Goal: Information Seeking & Learning: Learn about a topic

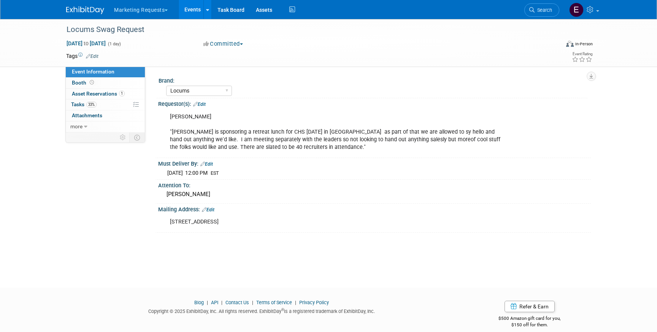
select select "Locums"
click at [84, 91] on span "Asset Reservations 1" at bounding box center [98, 94] width 53 height 6
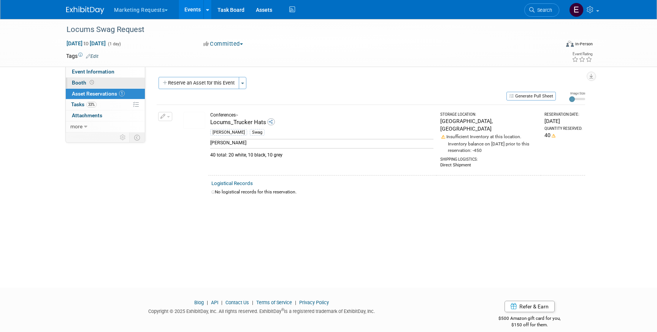
click at [104, 82] on link "Booth" at bounding box center [105, 83] width 79 height 11
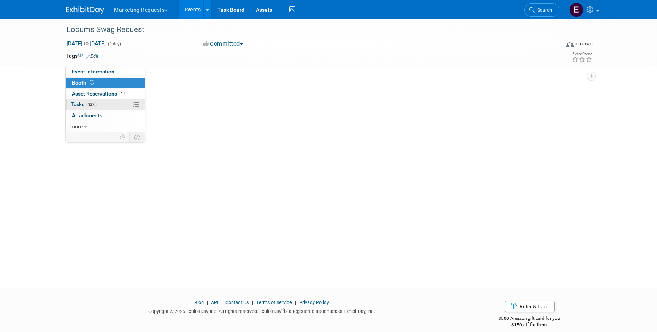
click at [95, 104] on span "33%" at bounding box center [91, 105] width 10 height 6
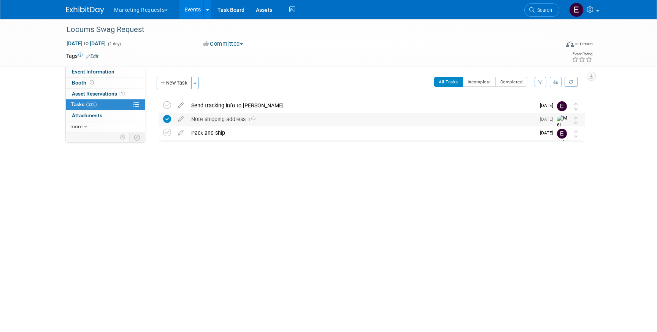
click at [205, 119] on div "Note shipping address 1" at bounding box center [362, 119] width 348 height 13
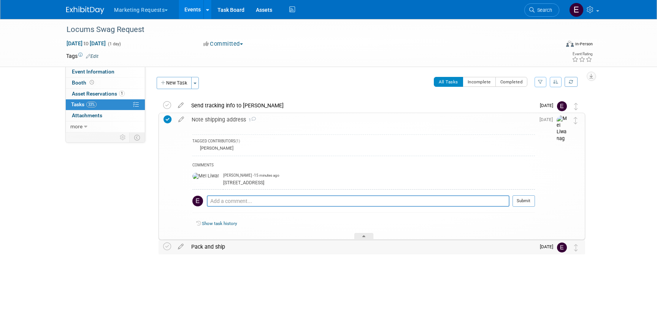
click at [270, 248] on div "Pack and ship" at bounding box center [362, 246] width 348 height 13
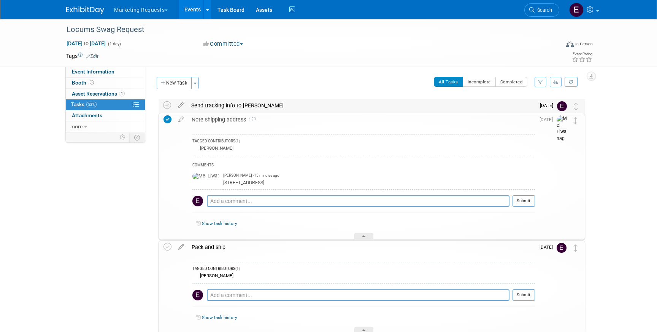
click at [214, 108] on div "Send tracking info to Jerry Limonta" at bounding box center [362, 105] width 348 height 13
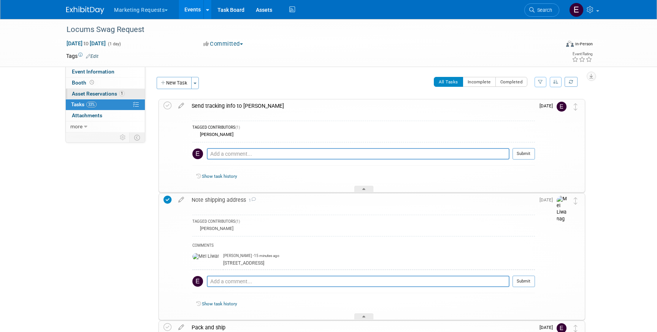
click at [99, 92] on span "Asset Reservations 1" at bounding box center [98, 94] width 53 height 6
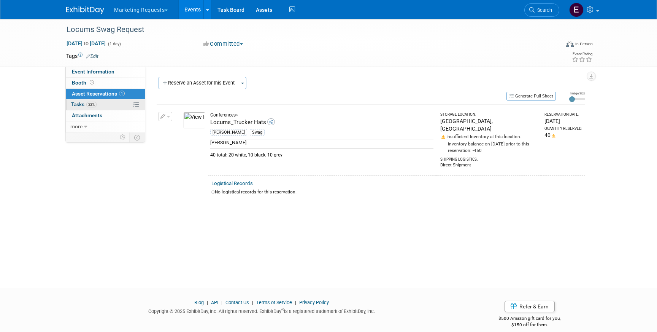
click at [109, 106] on link "33% Tasks 33%" at bounding box center [105, 104] width 79 height 11
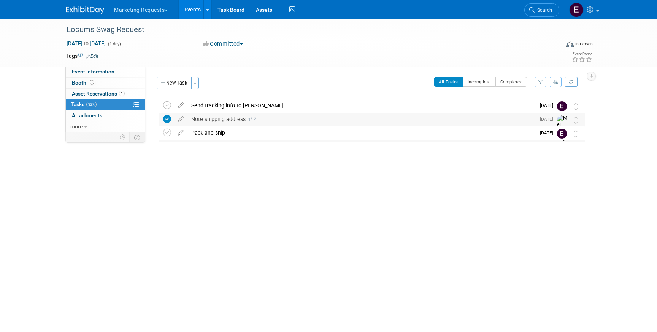
click at [201, 116] on div "Note shipping address 1" at bounding box center [362, 119] width 348 height 13
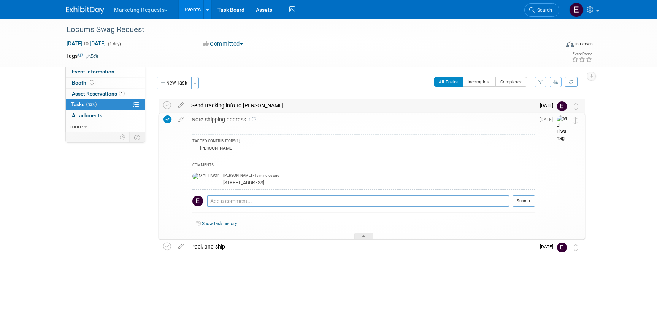
click at [211, 110] on div "Send tracking info to Jerry Limonta" at bounding box center [362, 105] width 348 height 13
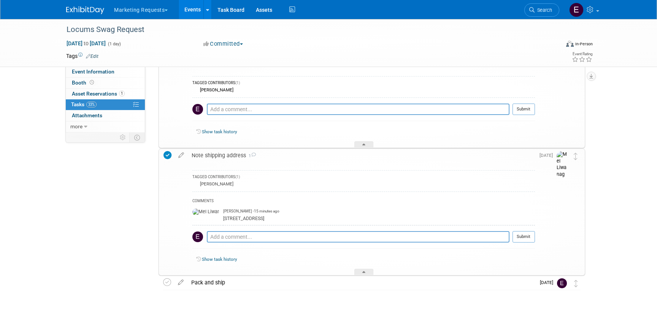
scroll to position [49, 0]
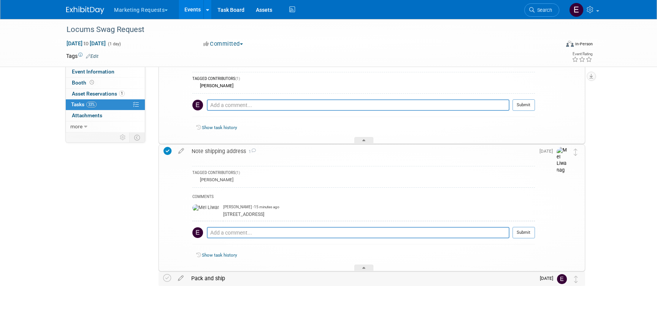
click at [205, 282] on div "Pack and ship" at bounding box center [362, 278] width 348 height 13
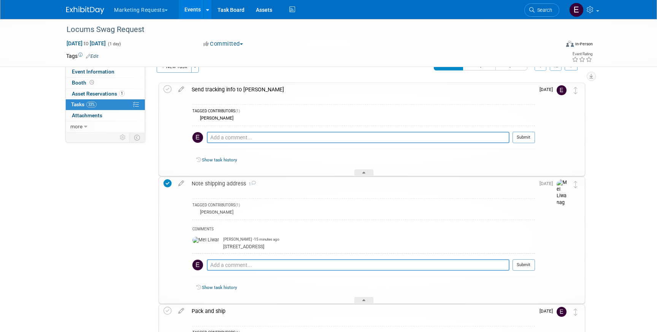
scroll to position [0, 0]
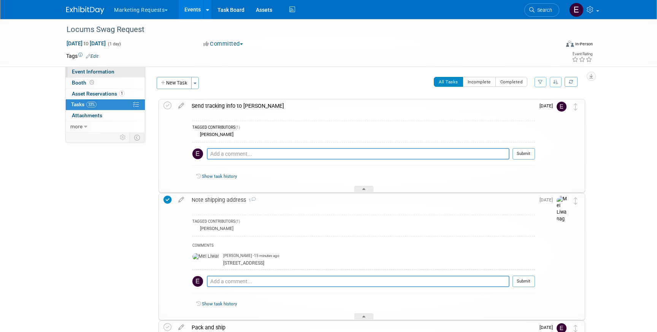
click at [102, 68] on link "Event Information" at bounding box center [105, 72] width 79 height 11
select select "Locums"
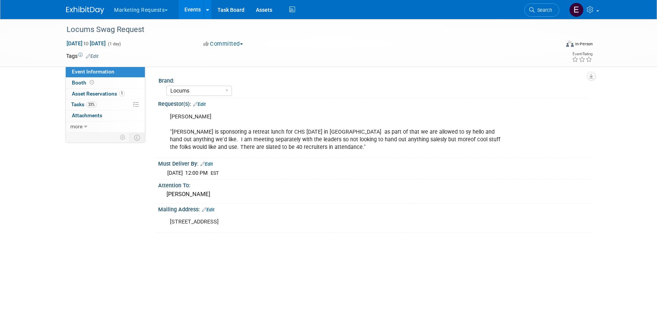
click at [136, 16] on button "Marketing Requests" at bounding box center [145, 8] width 64 height 17
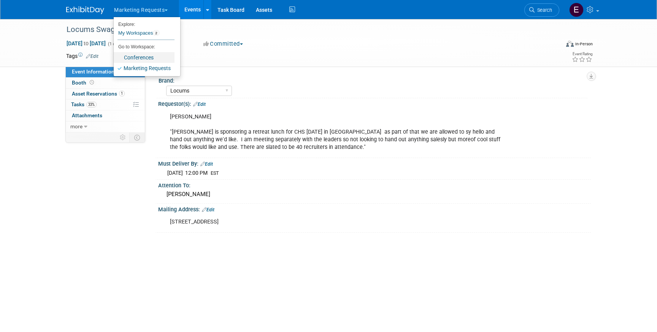
click at [147, 58] on link "Conferences" at bounding box center [144, 57] width 61 height 11
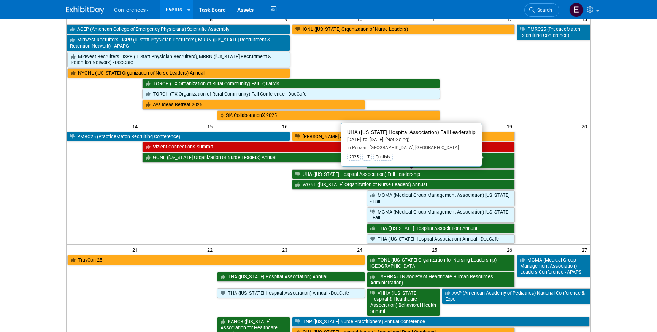
scroll to position [126, 0]
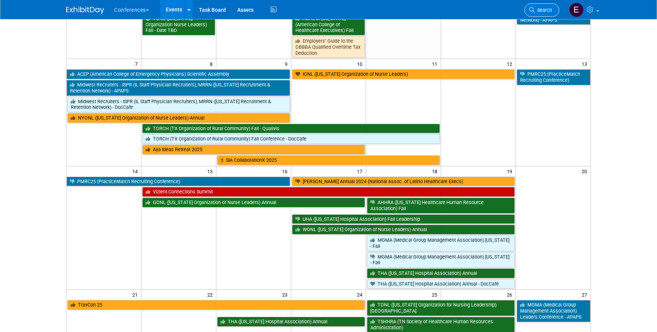
click at [540, 8] on span "Search" at bounding box center [544, 10] width 18 height 6
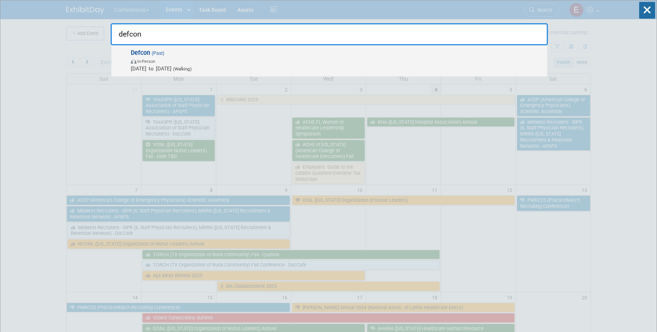
type input "defcon"
click at [148, 62] on span "In-Person" at bounding box center [146, 61] width 18 height 5
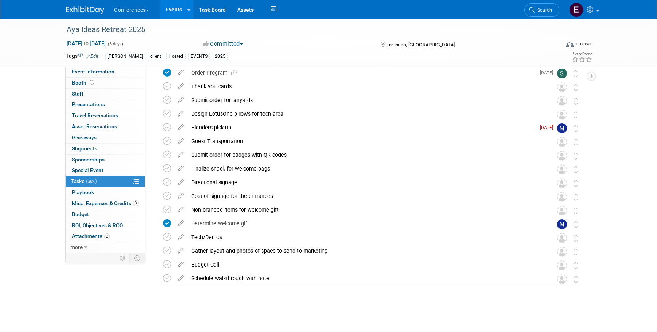
click at [78, 8] on img at bounding box center [85, 10] width 38 height 8
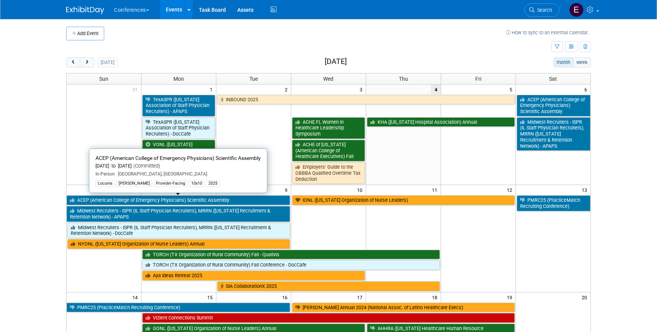
scroll to position [5, 0]
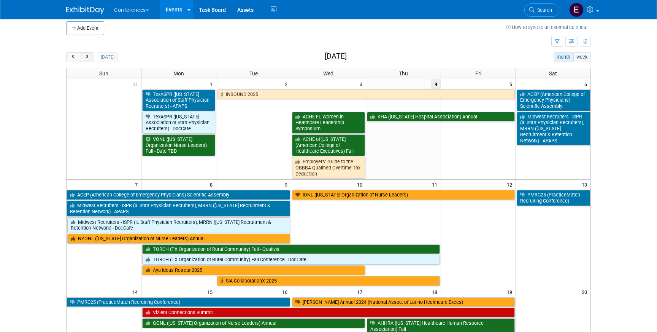
click at [85, 56] on span "next" at bounding box center [87, 57] width 6 height 5
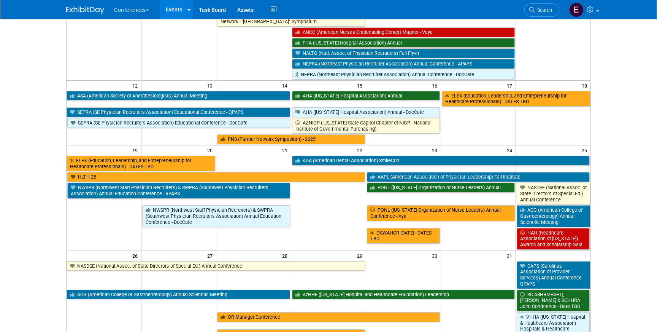
scroll to position [250, 0]
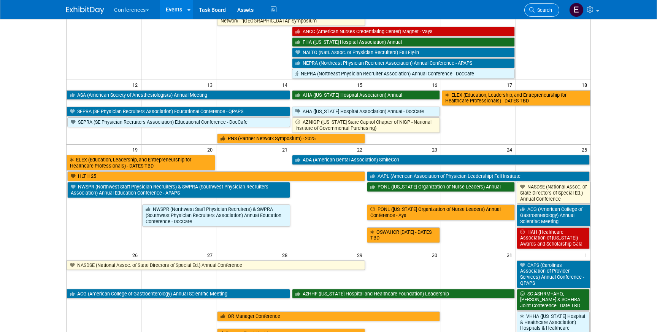
click at [549, 11] on span "Search" at bounding box center [544, 10] width 18 height 6
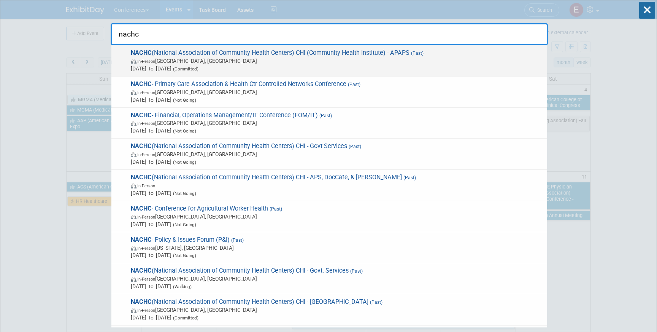
type input "nachc"
click at [229, 62] on span "In-Person Chicago, IL" at bounding box center [337, 61] width 413 height 8
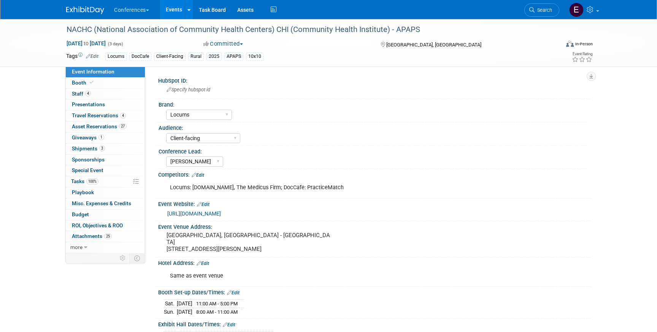
select select "Locums"
select select "Client-facing"
select select "[PERSON_NAME]"
click at [80, 94] on span "Staff 4" at bounding box center [81, 94] width 19 height 6
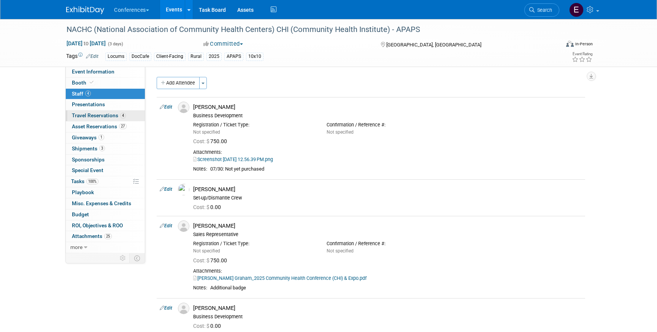
click at [114, 115] on span "Travel Reservations 4" at bounding box center [99, 115] width 54 height 6
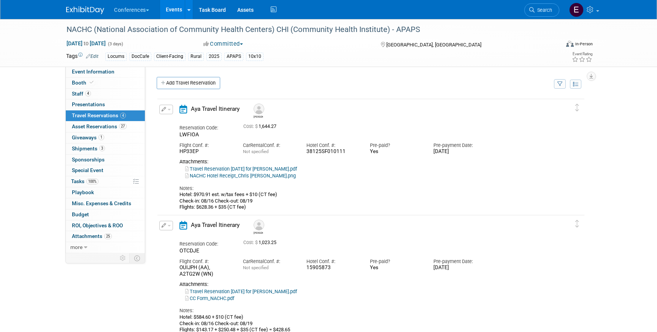
click at [228, 176] on link "NACHC Hotel Receipt_Chris Caulder.png" at bounding box center [240, 176] width 111 height 6
click at [248, 169] on link "Travel Reservation August 16 for CHRISTOPHER J CAULDER.pdf" at bounding box center [241, 169] width 112 height 6
click at [536, 7] on span "Search" at bounding box center [544, 10] width 18 height 6
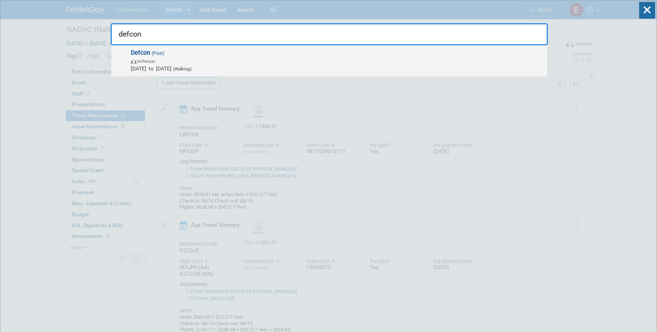
type input "defcon"
click at [322, 58] on span "In-Person" at bounding box center [337, 61] width 413 height 8
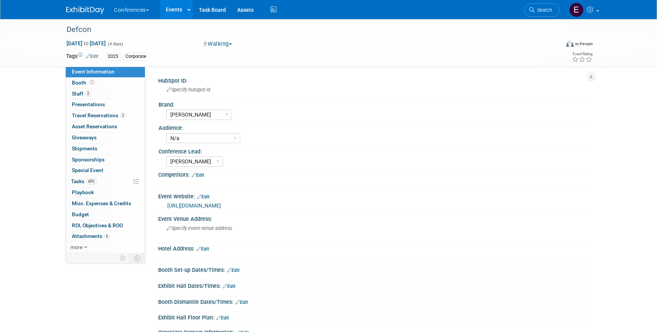
select select "[PERSON_NAME]"
select select "N/a"
select select "[PERSON_NAME]"
click at [100, 116] on span "Travel Reservations 2" at bounding box center [99, 115] width 54 height 6
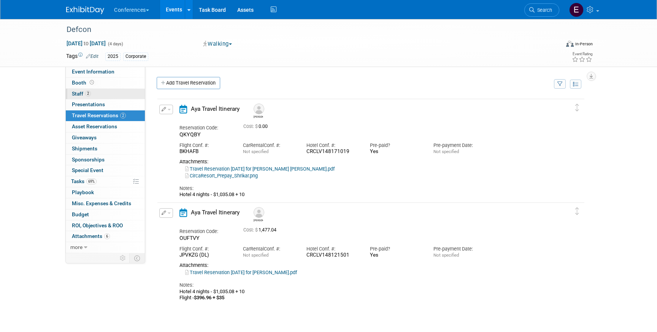
click at [73, 96] on span "Staff 2" at bounding box center [81, 94] width 19 height 6
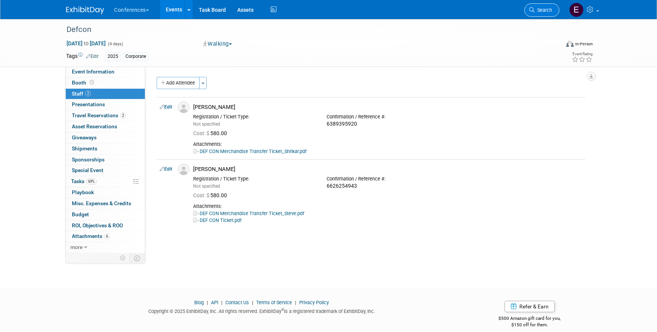
click at [535, 12] on icon at bounding box center [532, 9] width 5 height 5
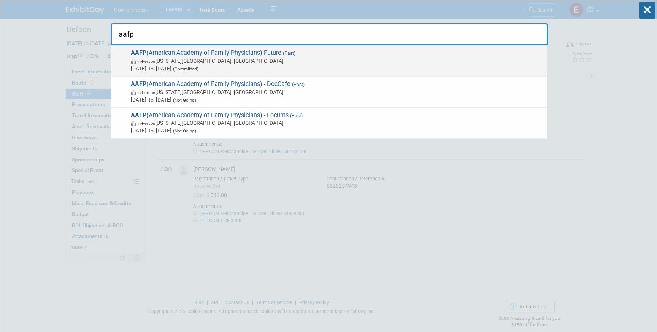
type input "aafp"
click at [248, 60] on span "In-Person Kansas City, MO" at bounding box center [337, 61] width 413 height 8
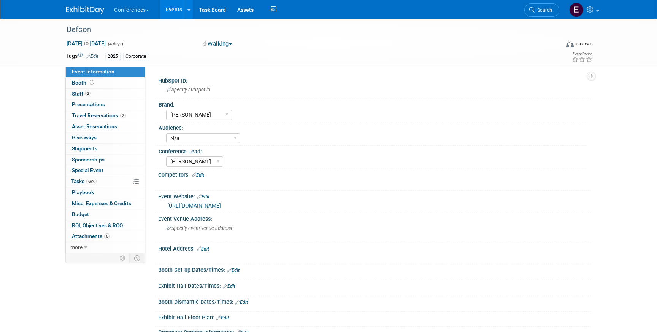
select select "[PERSON_NAME]"
select select "N/a"
select select "[PERSON_NAME]"
click at [129, 114] on link "2 Travel Reservations 2" at bounding box center [105, 115] width 79 height 11
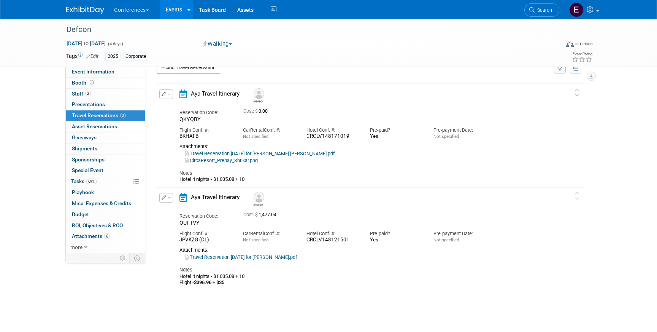
scroll to position [24, 0]
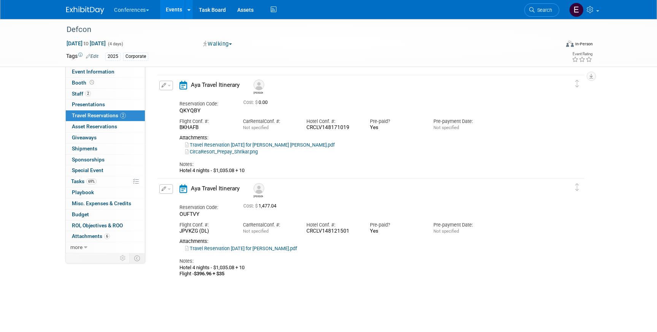
click at [221, 153] on link "CircaResort_Prepay_Shrikar.png" at bounding box center [221, 152] width 73 height 6
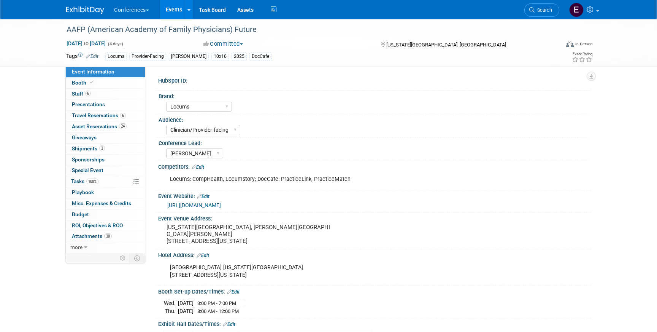
select select "Locums"
select select "Clinician/Provider-facing"
select select "[PERSON_NAME]"
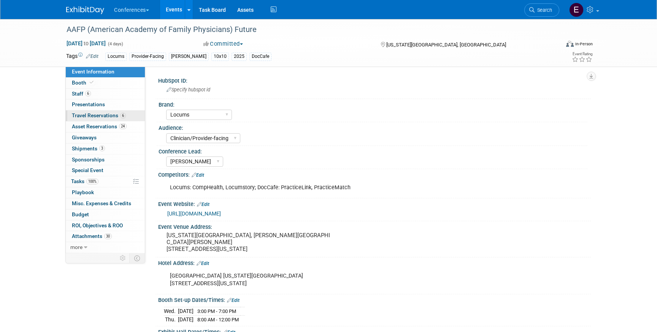
click at [99, 116] on span "Travel Reservations 6" at bounding box center [99, 115] width 54 height 6
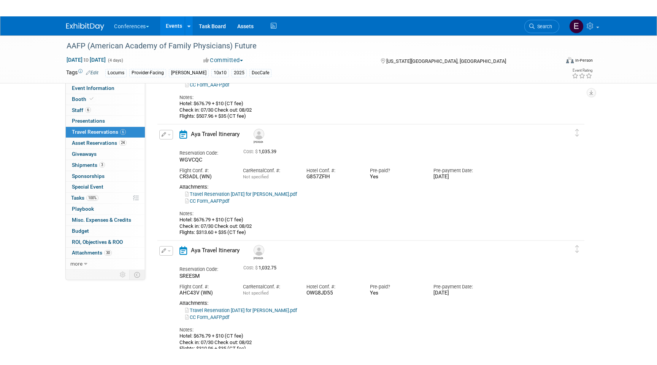
scroll to position [337, 0]
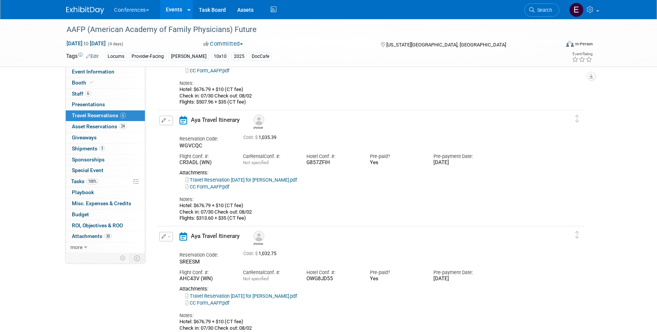
click at [214, 304] on link "CC Form_AAFP.pdf" at bounding box center [207, 303] width 44 height 6
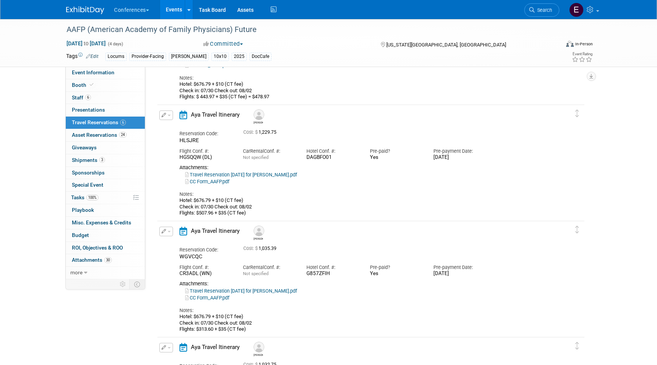
scroll to position [228, 0]
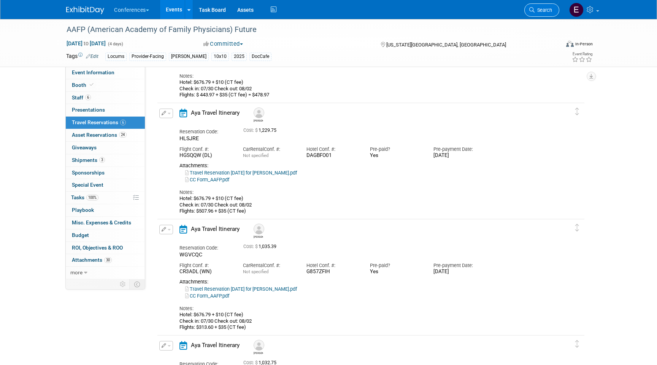
click at [545, 9] on span "Search" at bounding box center [544, 10] width 18 height 6
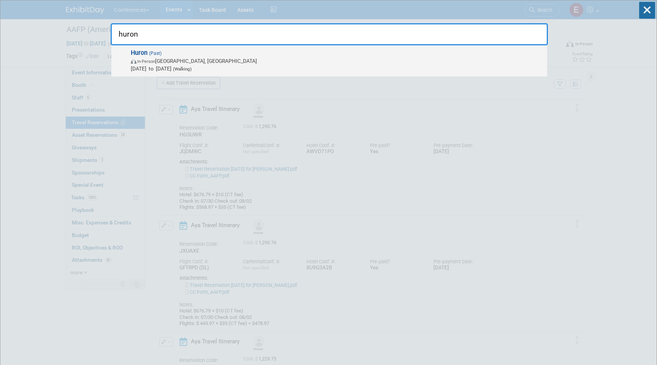
type input "huron"
click at [279, 58] on span "In-Person Boston, MA" at bounding box center [337, 61] width 413 height 8
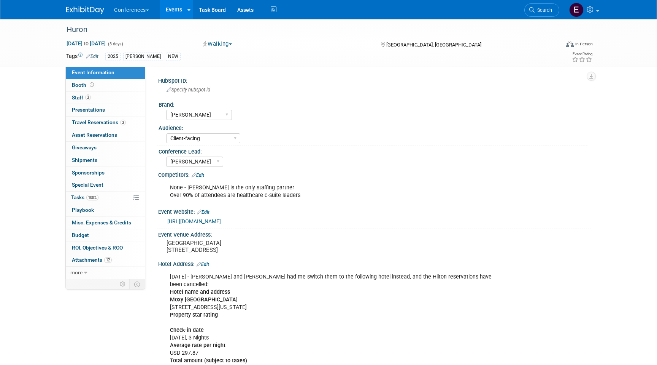
select select "[PERSON_NAME]"
select select "Client-facing"
select select "[PERSON_NAME]"
click at [96, 123] on span "Travel Reservations 3" at bounding box center [99, 122] width 54 height 6
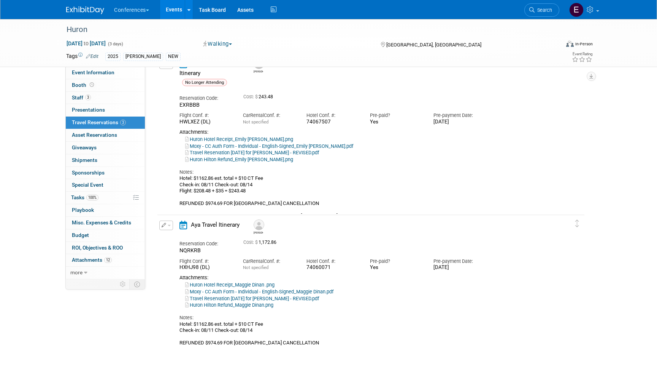
scroll to position [126, 0]
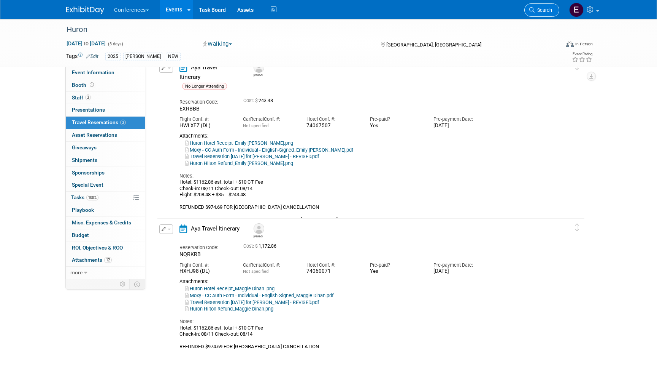
click at [554, 12] on link "Search" at bounding box center [542, 9] width 35 height 13
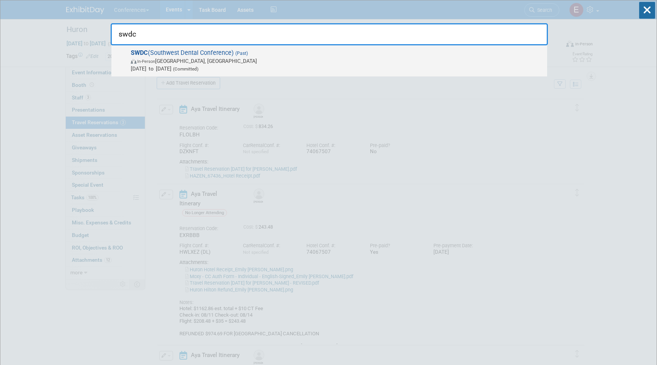
type input "swdc"
click at [259, 65] on span "Aug 21, 2025 to Aug 23, 2025 (Committed)" at bounding box center [337, 69] width 413 height 8
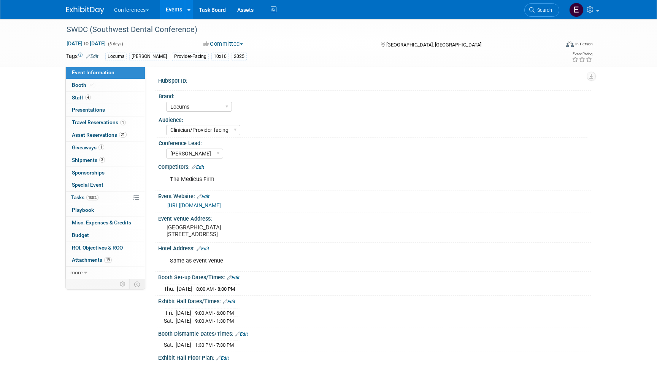
select select "Locums"
select select "Clinician/Provider-facing"
select select "[PERSON_NAME]"
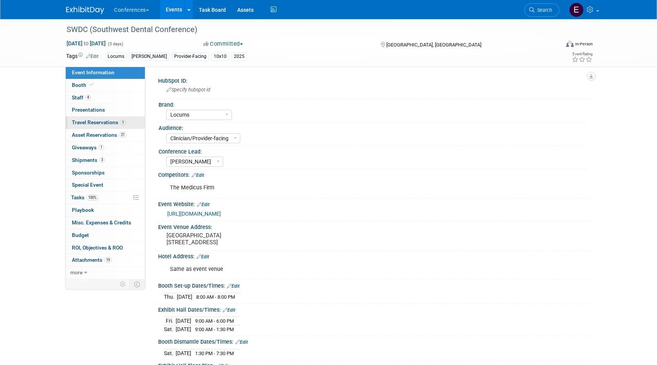
click at [97, 123] on span "Travel Reservations 1" at bounding box center [99, 122] width 54 height 6
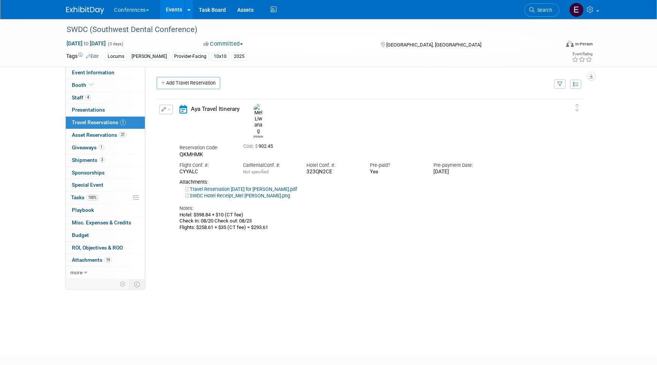
click at [228, 186] on link "Travel Reservation [DATE] for [PERSON_NAME].pdf" at bounding box center [241, 189] width 112 height 6
click at [550, 11] on span "Search" at bounding box center [544, 10] width 18 height 6
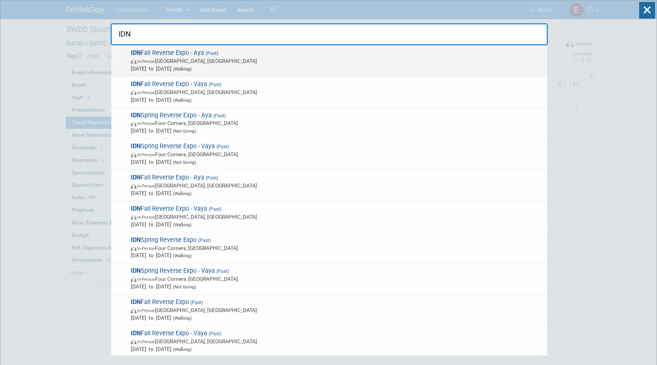
type input "IDN"
click at [193, 54] on span "IDN Fall Reverse Expo - Aya (Past) In-Person [GEOGRAPHIC_DATA], [GEOGRAPHIC_DAT…" at bounding box center [336, 60] width 415 height 23
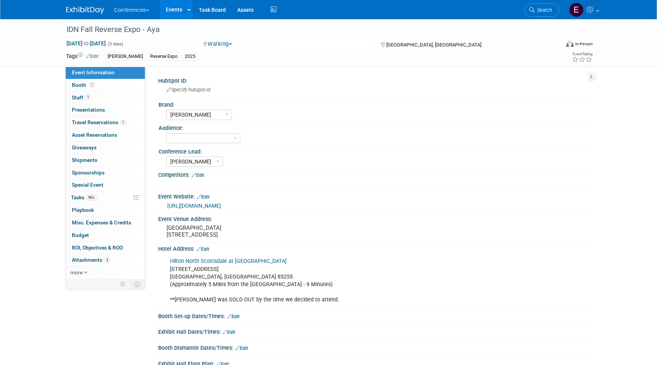
select select "[PERSON_NAME]"
click at [96, 124] on span "Travel Reservations 1" at bounding box center [99, 122] width 54 height 6
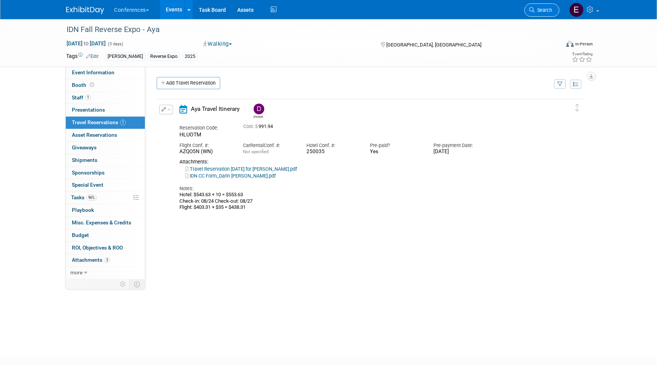
click at [548, 10] on span "Search" at bounding box center [544, 10] width 18 height 6
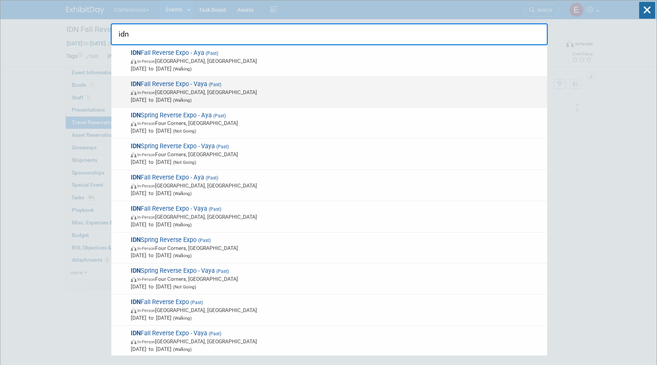
type input "idn"
click at [260, 90] on span "In-Person Phoenix, AZ" at bounding box center [337, 92] width 413 height 8
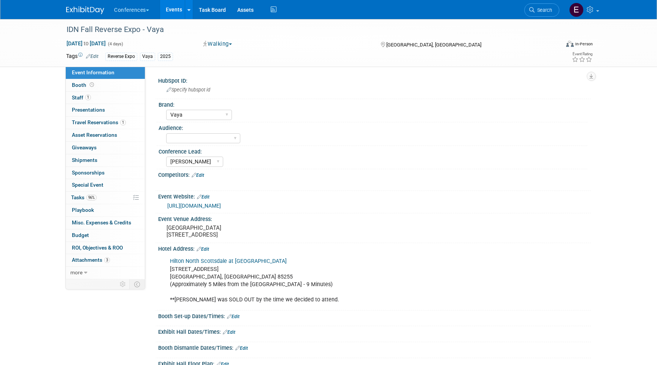
select select "Vaya"
select select "[PERSON_NAME]"
click at [111, 121] on span "Travel Reservations 1" at bounding box center [99, 122] width 54 height 6
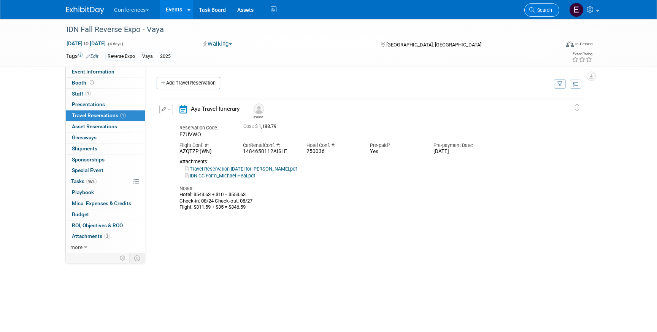
click at [540, 9] on span "Search" at bounding box center [544, 10] width 18 height 6
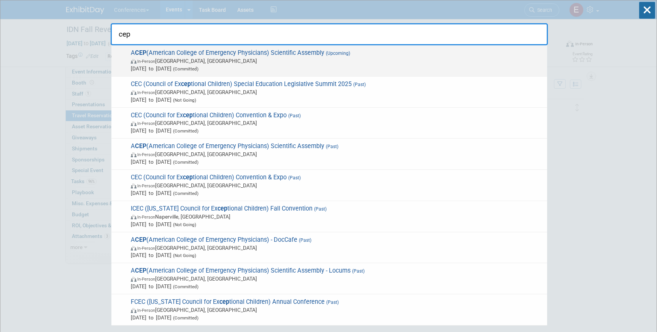
type input "cep"
click at [214, 53] on span "A CEP (American College of Emergency Physicians) Scientific Assembly (Upcoming)…" at bounding box center [336, 60] width 415 height 23
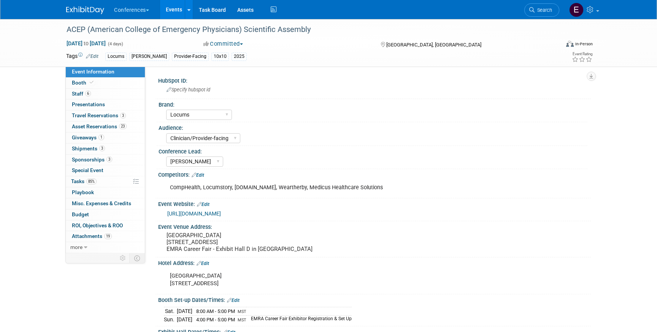
select select "Locums"
select select "Clinician/Provider-facing"
select select "[PERSON_NAME]"
click at [92, 111] on link "3 Travel Reservations 3" at bounding box center [105, 115] width 79 height 11
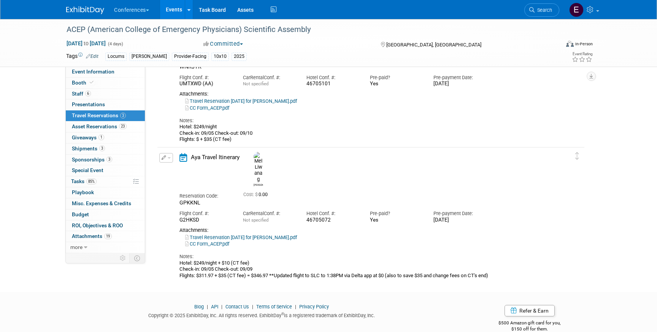
scroll to position [197, 0]
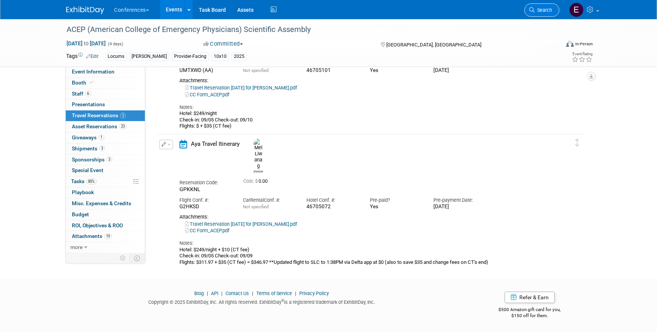
click at [541, 6] on link "Search" at bounding box center [542, 9] width 35 height 13
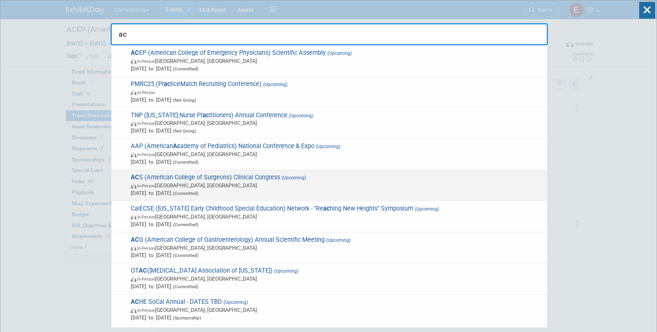
type input "ac"
click at [294, 187] on span "In-Person [GEOGRAPHIC_DATA], [GEOGRAPHIC_DATA]" at bounding box center [337, 185] width 413 height 8
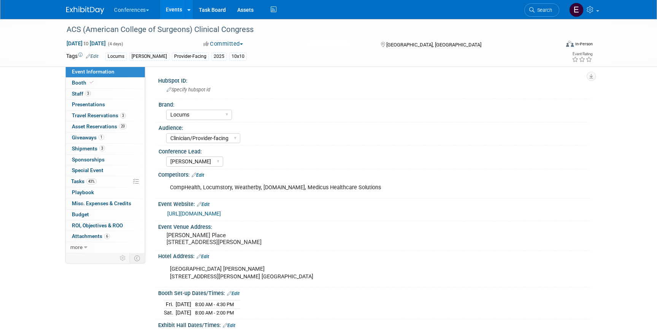
select select "Locums"
select select "Clinician/Provider-facing"
select select "[PERSON_NAME]"
click at [101, 92] on link "3 Staff 3" at bounding box center [105, 94] width 79 height 11
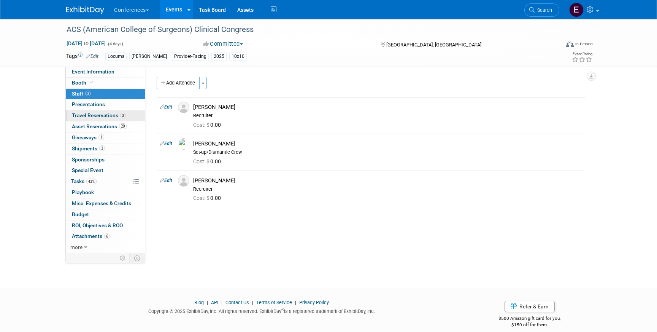
click at [103, 121] on link "3 Travel Reservations 3" at bounding box center [105, 115] width 79 height 11
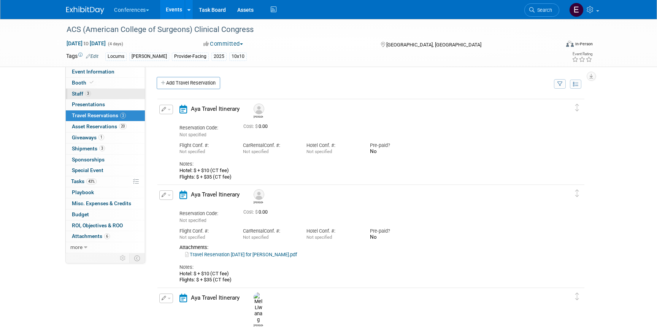
click at [99, 92] on link "3 Staff 3" at bounding box center [105, 94] width 79 height 11
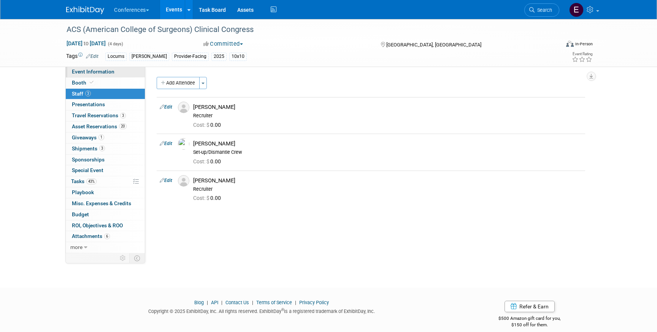
click at [78, 73] on span "Event Information" at bounding box center [93, 71] width 43 height 6
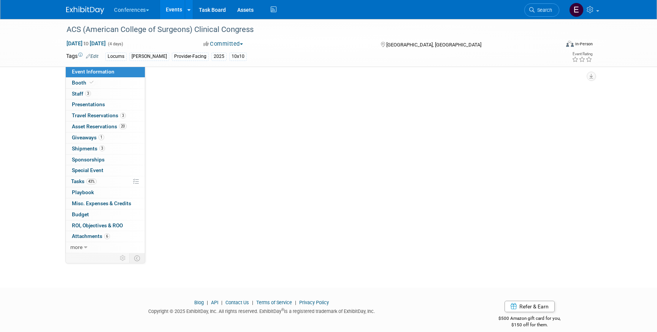
select select "Locums"
select select "Clinician/Provider-facing"
select select "[PERSON_NAME]"
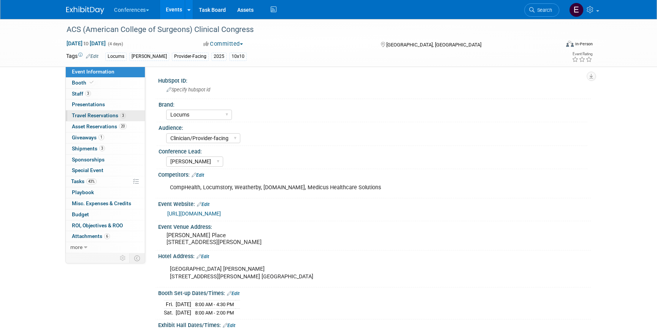
click at [80, 116] on span "Travel Reservations 3" at bounding box center [99, 115] width 54 height 6
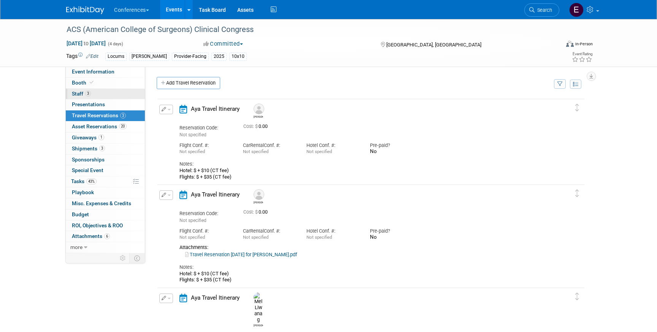
click at [90, 94] on span "3" at bounding box center [88, 94] width 6 height 6
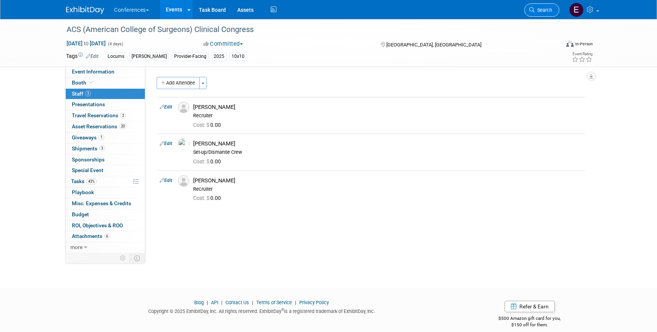
click at [550, 14] on link "Search" at bounding box center [542, 9] width 35 height 13
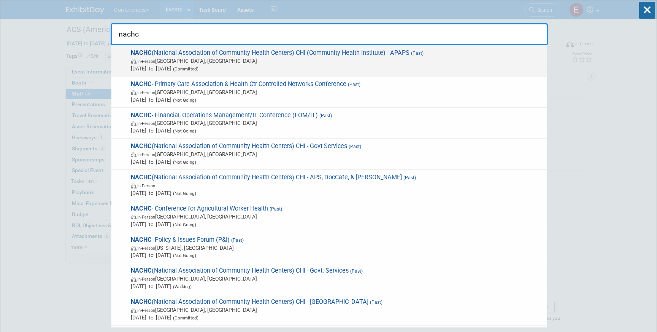
type input "nachc"
click at [333, 58] on span "In-Person Chicago, IL" at bounding box center [337, 61] width 413 height 8
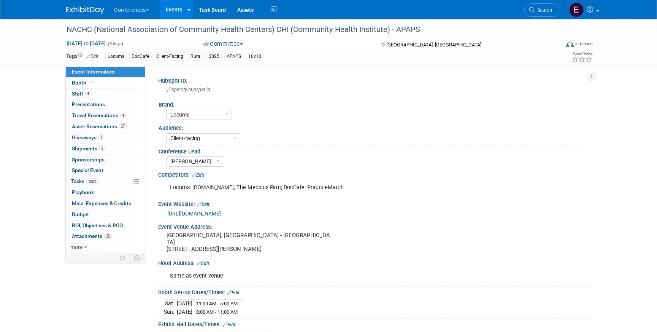
select select "Locums"
select select "Client-facing"
select select "[PERSON_NAME]"
click at [91, 116] on span "Travel Reservations 4" at bounding box center [99, 115] width 54 height 6
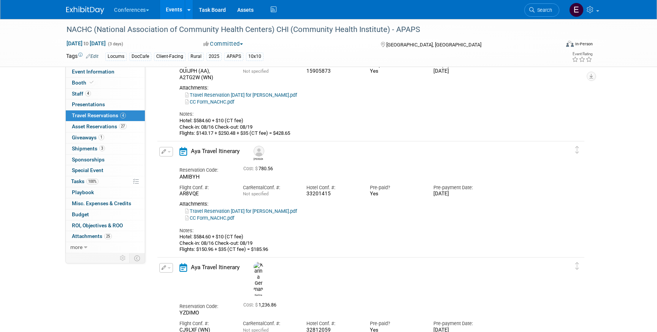
scroll to position [320, 0]
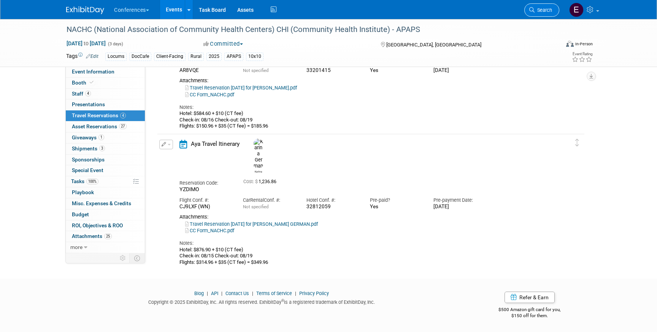
click at [540, 10] on span "Search" at bounding box center [544, 10] width 18 height 6
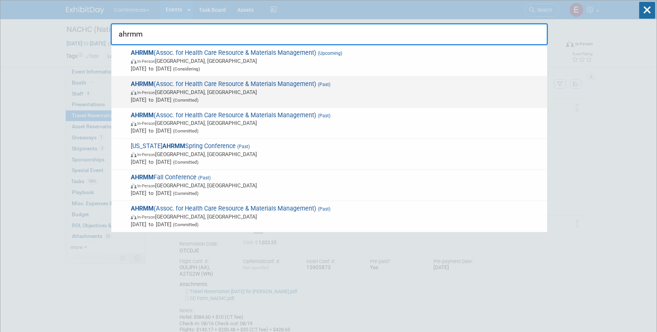
type input "ahrmm"
click at [250, 100] on span "Aug 3, 2025 to Aug 5, 2025 (Committed)" at bounding box center [337, 100] width 413 height 8
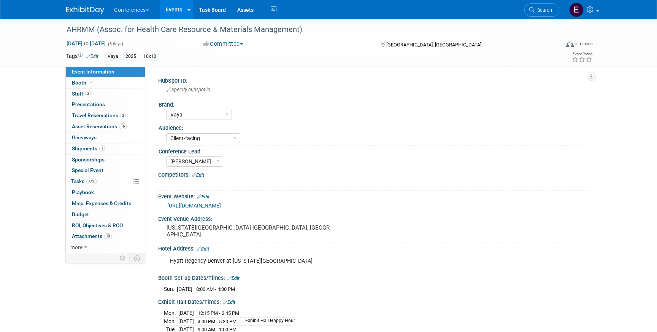
select select "Vaya"
select select "Client-facing"
select select "[PERSON_NAME]"
click at [96, 115] on span "Travel Reservations 3" at bounding box center [99, 115] width 54 height 6
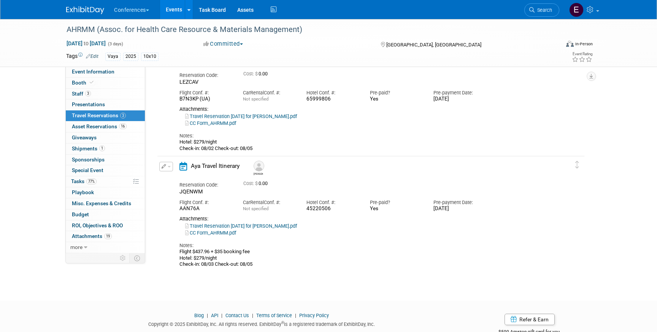
scroll to position [175, 0]
click at [542, 13] on link "Search" at bounding box center [542, 9] width 35 height 13
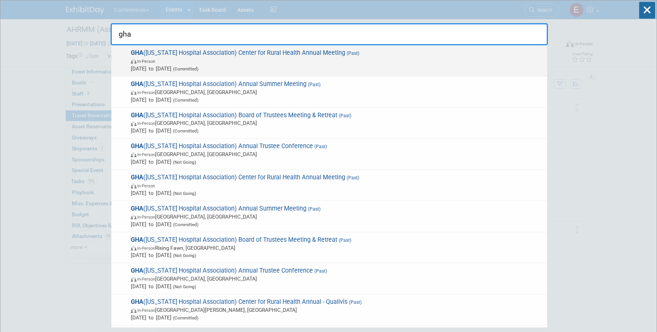
type input "gha"
click at [220, 59] on span "In-Person" at bounding box center [337, 61] width 413 height 8
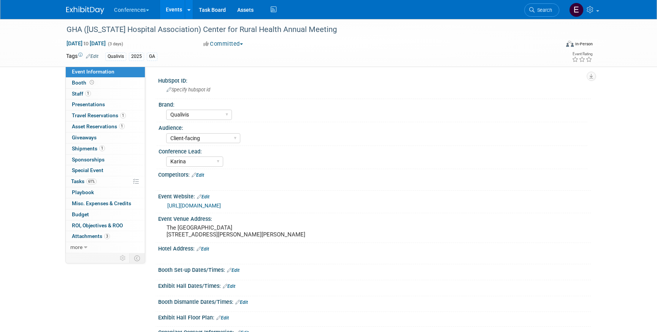
select select "Qualivis"
select select "Client-facing"
select select "Karina"
click at [89, 94] on span "1" at bounding box center [88, 94] width 6 height 6
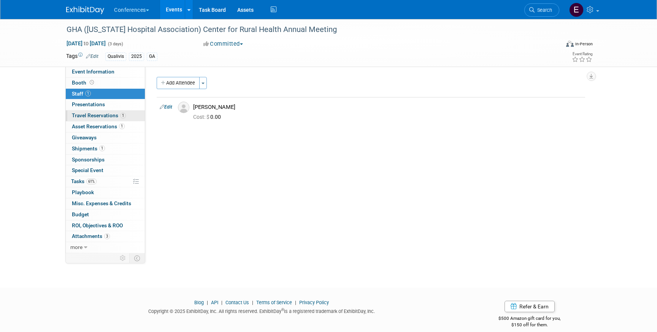
click at [100, 120] on link "1 Travel Reservations 1" at bounding box center [105, 115] width 79 height 11
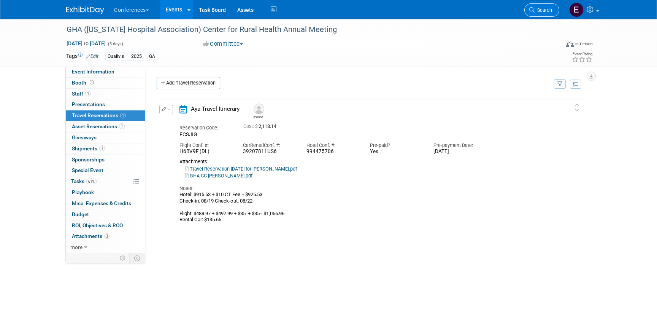
click at [542, 8] on span "Search" at bounding box center [544, 10] width 18 height 6
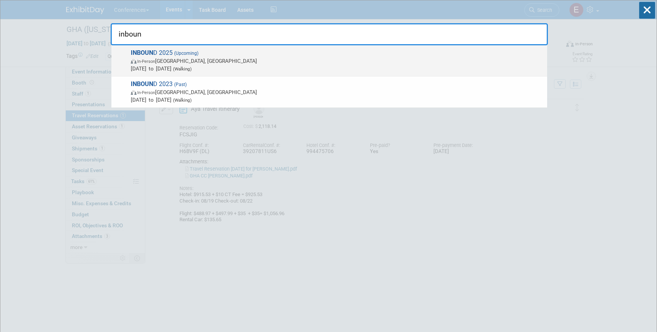
type input "inboun"
click at [228, 63] on span "In-Person San Francisco, CA" at bounding box center [337, 61] width 413 height 8
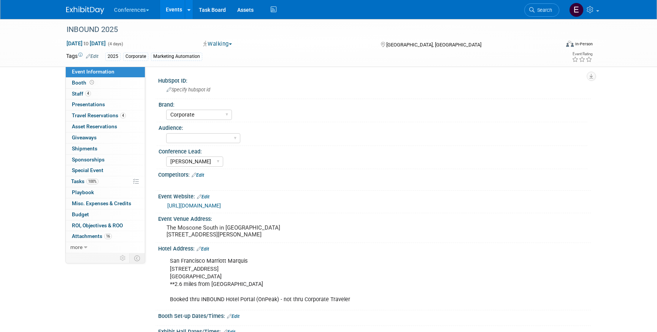
select select "Corporate"
select select "[PERSON_NAME]"
click at [90, 118] on span "Travel Reservations 4" at bounding box center [99, 115] width 54 height 6
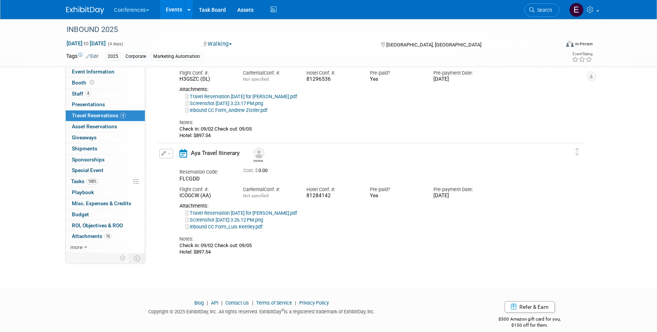
scroll to position [304, 0]
click at [535, 4] on link "Search" at bounding box center [542, 9] width 35 height 13
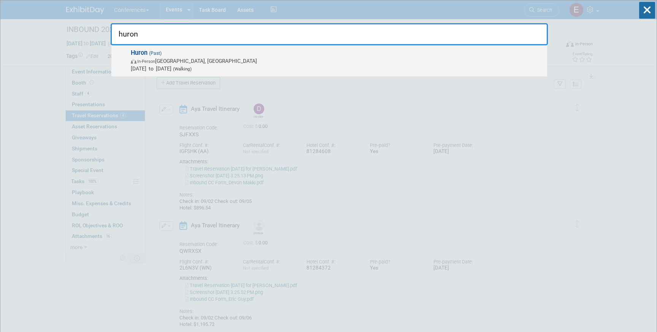
type input "huron"
click at [151, 60] on span "In-Person" at bounding box center [146, 61] width 18 height 5
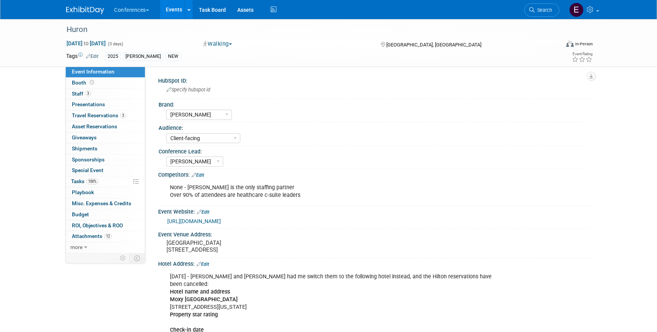
select select "[PERSON_NAME]"
select select "Client-facing"
select select "[PERSON_NAME]"
click at [97, 116] on span "Travel Reservations 3" at bounding box center [99, 115] width 54 height 6
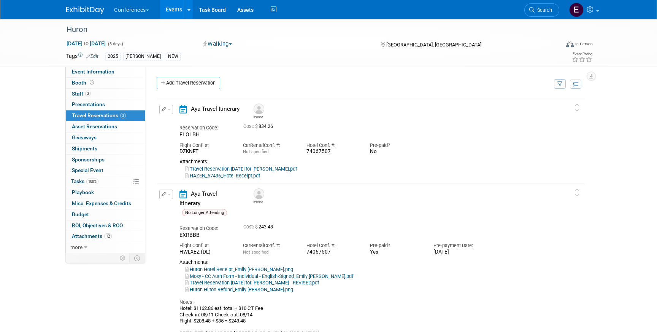
click at [226, 177] on link "HAZEN_67436_Hotel Receipt.pdf" at bounding box center [222, 176] width 75 height 6
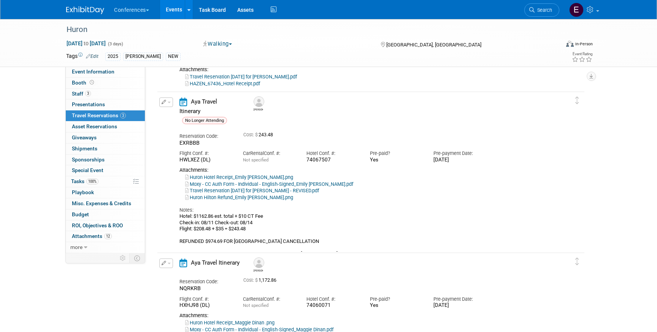
scroll to position [86, 0]
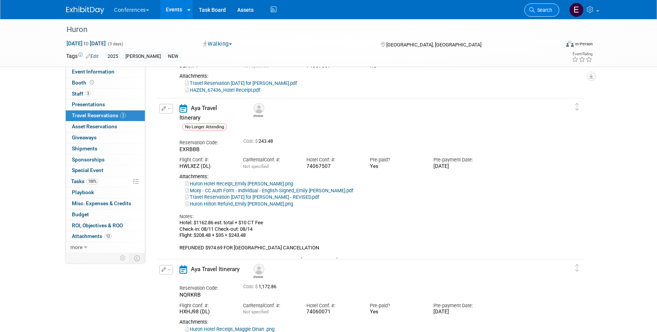
click at [539, 9] on span "Search" at bounding box center [544, 10] width 18 height 6
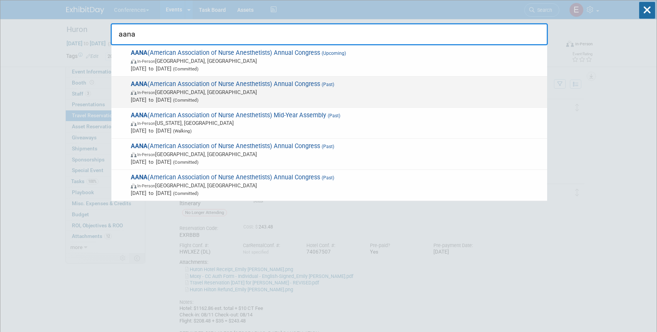
type input "aana"
click at [249, 90] on span "In-Person Nashville, TN" at bounding box center [337, 92] width 413 height 8
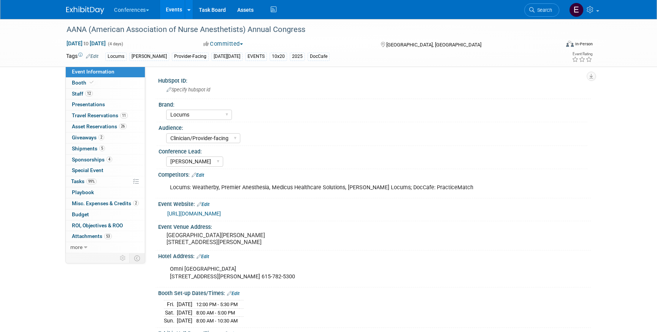
select select "Locums"
select select "Clinician/Provider-facing"
select select "[PERSON_NAME]"
click at [100, 118] on span "Travel Reservations 11" at bounding box center [100, 115] width 56 height 6
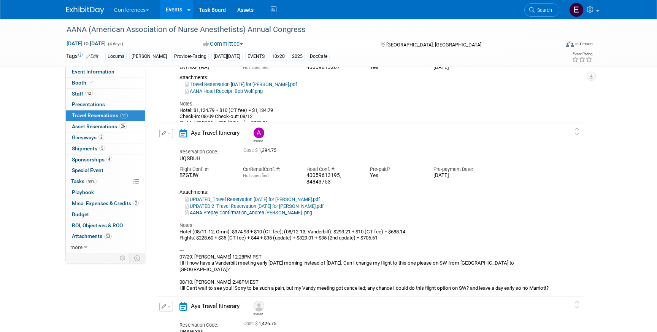
scroll to position [809, 0]
click at [544, 4] on link "Search" at bounding box center [542, 9] width 35 height 13
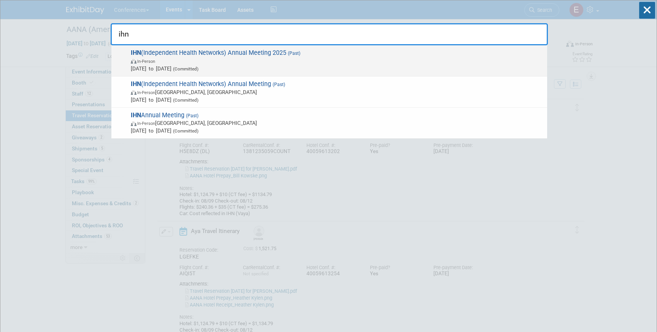
type input "ihn"
click at [333, 53] on span "IHN (Independent Health Networks) Annual Meeting 2025 (Past) In-Person Aug 6, 2…" at bounding box center [336, 60] width 415 height 23
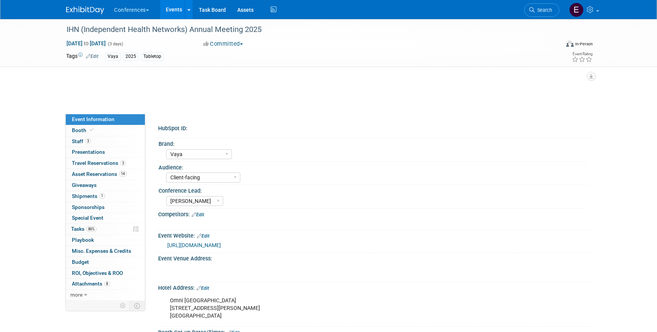
select select "Vaya"
select select "Client-facing"
select select "[PERSON_NAME]"
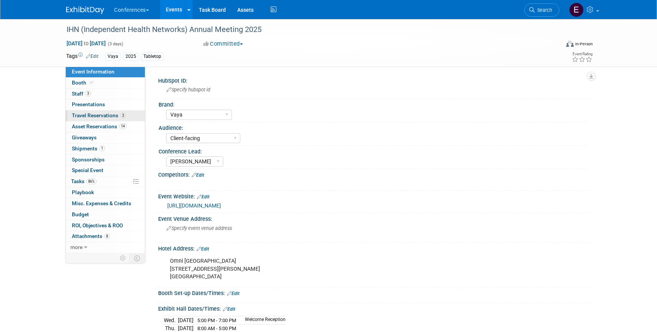
click at [79, 115] on span "Travel Reservations 3" at bounding box center [99, 115] width 54 height 6
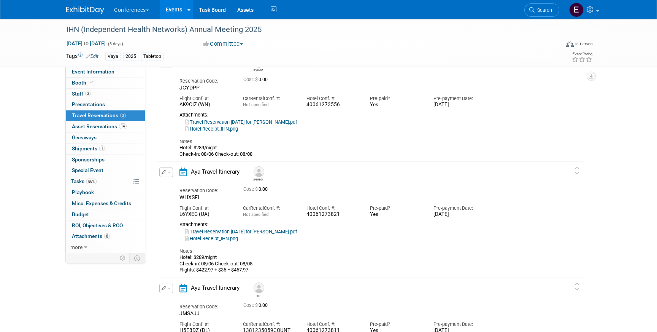
scroll to position [47, 0]
click at [551, 8] on span "Search" at bounding box center [544, 10] width 18 height 6
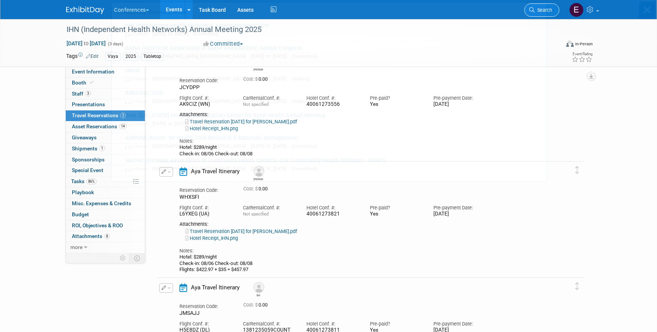
scroll to position [0, 0]
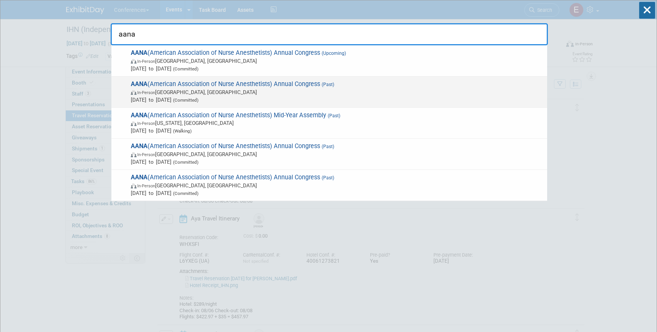
type input "aana"
click at [236, 100] on span "Aug 9, 2025 to Aug 12, 2025 (Committed)" at bounding box center [337, 100] width 413 height 8
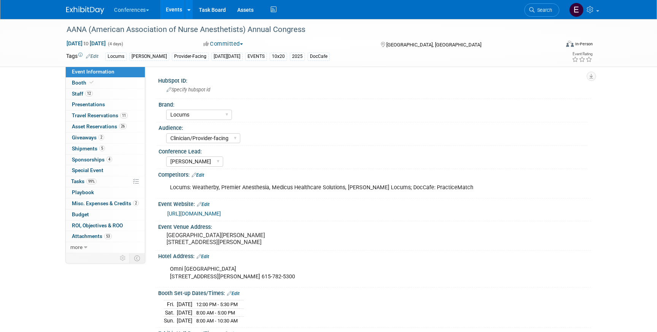
select select "Locums"
select select "Clinician/Provider-facing"
select select "[PERSON_NAME]"
click at [102, 117] on span "Travel Reservations 11" at bounding box center [100, 115] width 56 height 6
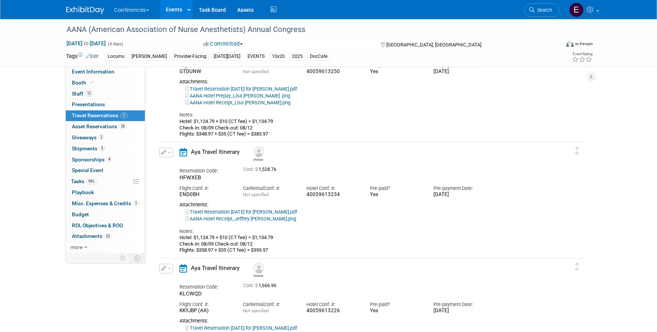
scroll to position [325, 0]
click at [253, 220] on link "AANA Hotel Receipt_Jeffrey McGee.png" at bounding box center [240, 219] width 111 height 6
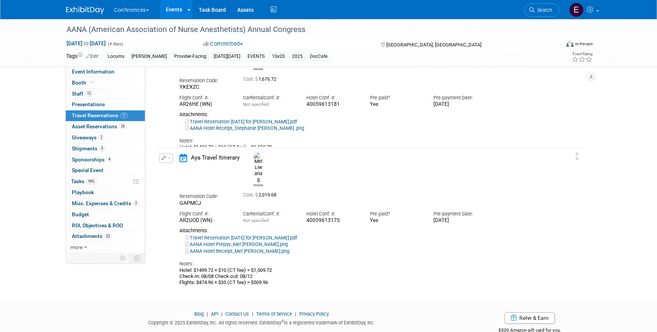
scroll to position [1191, 0]
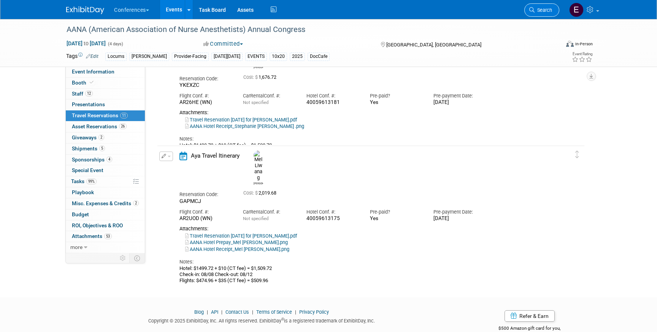
click at [546, 15] on link "Search" at bounding box center [542, 9] width 35 height 13
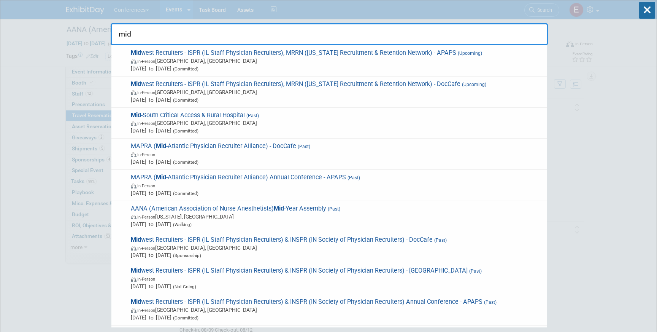
type input "mid"
click at [305, 124] on span "In-Person Louisville, KY" at bounding box center [337, 123] width 413 height 8
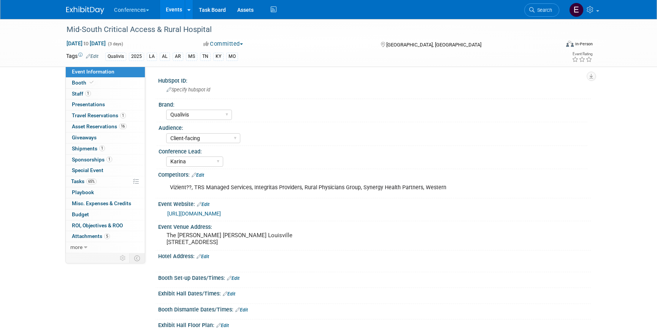
select select "Qualivis"
select select "Client-facing"
select select "Karina"
click at [122, 94] on link "1 Staff 1" at bounding box center [105, 94] width 79 height 11
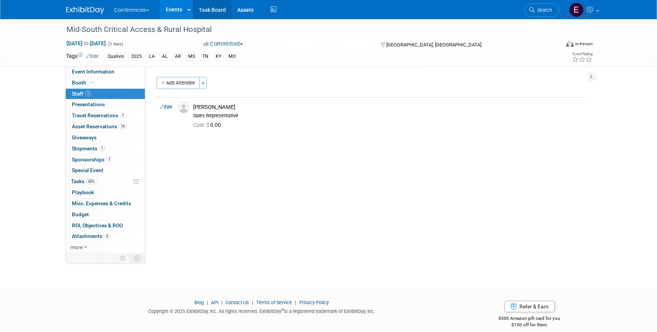
click at [214, 11] on link "Task Board" at bounding box center [212, 9] width 38 height 19
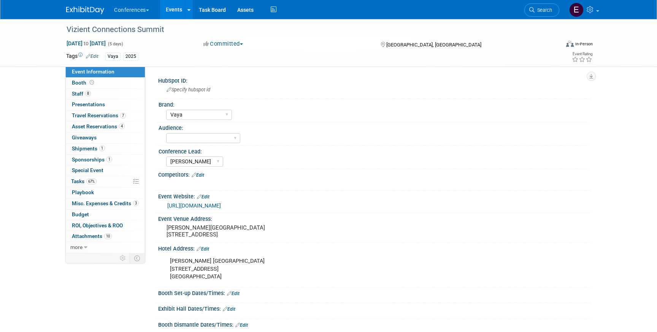
select select "Vaya"
select select "[PERSON_NAME]"
click at [100, 116] on span "Travel Reservations 7" at bounding box center [99, 115] width 54 height 6
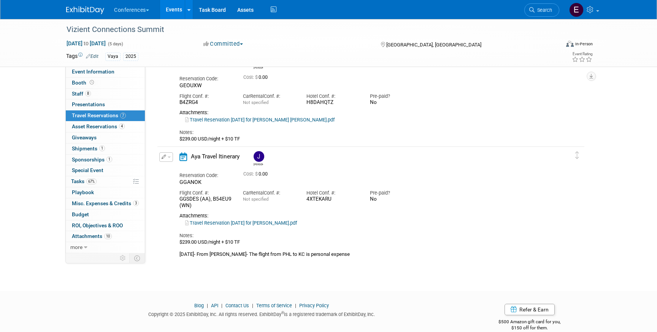
scroll to position [543, 0]
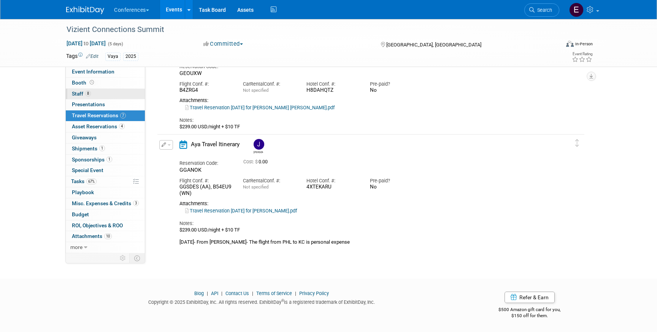
click at [119, 91] on link "8 Staff 8" at bounding box center [105, 94] width 79 height 11
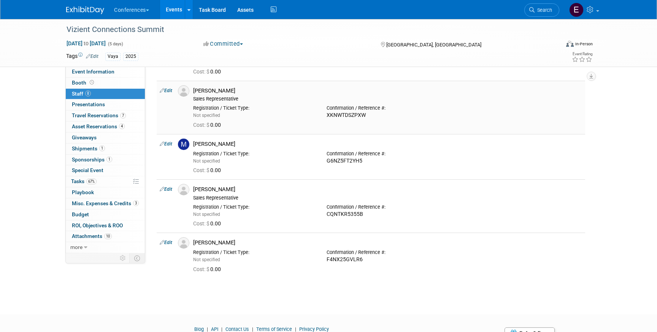
scroll to position [216, 0]
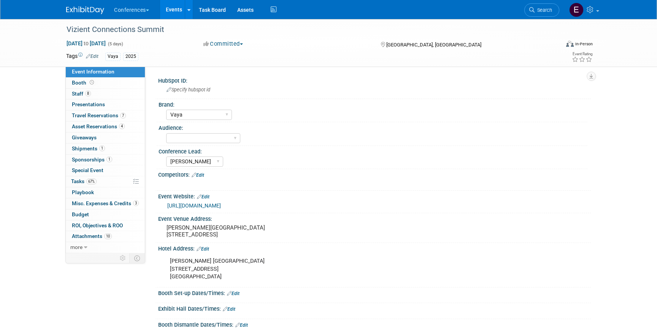
select select "Vaya"
select select "[PERSON_NAME]"
click at [88, 94] on span "8" at bounding box center [88, 94] width 6 height 6
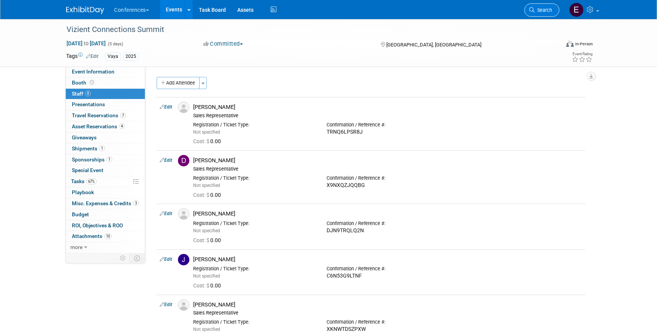
click at [536, 9] on span "Search" at bounding box center [544, 10] width 18 height 6
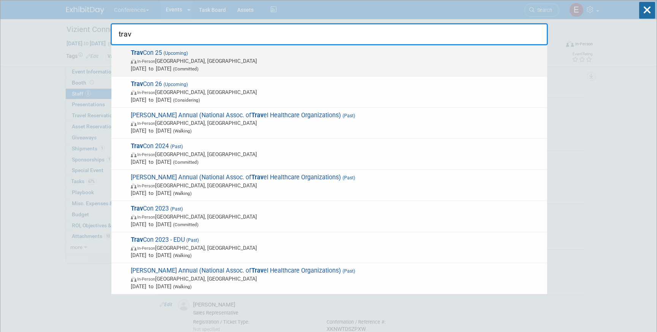
type input "trav"
click at [306, 67] on span "Sep 21, 2025 to Sep 24, 2025 (Committed)" at bounding box center [337, 69] width 413 height 8
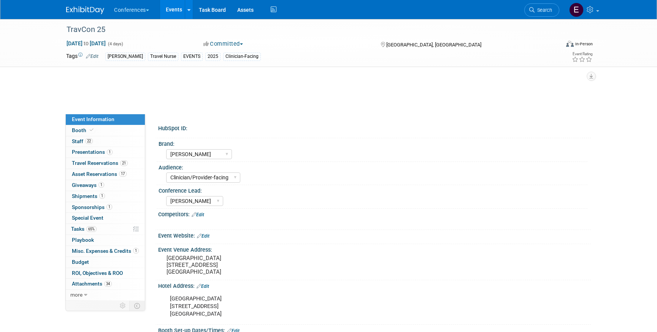
select select "[PERSON_NAME]"
select select "Clinician/Provider-facing"
select select "[PERSON_NAME]"
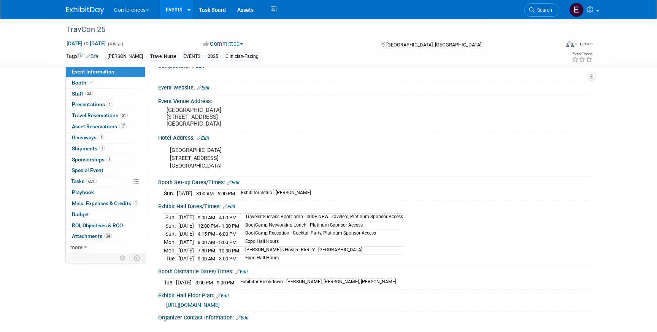
scroll to position [111, 0]
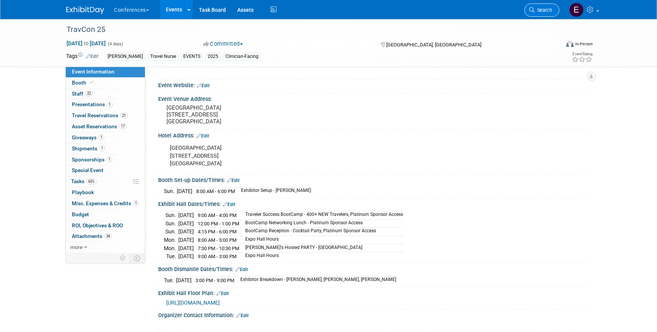
click at [536, 5] on link "Search" at bounding box center [542, 9] width 35 height 13
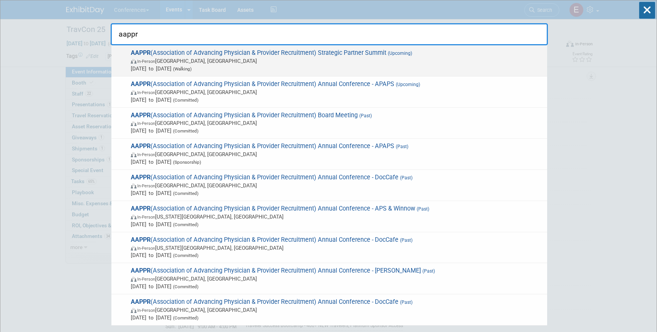
type input "aappr"
click at [297, 61] on span "In-Person Lake Buena Vista, FL" at bounding box center [337, 61] width 413 height 8
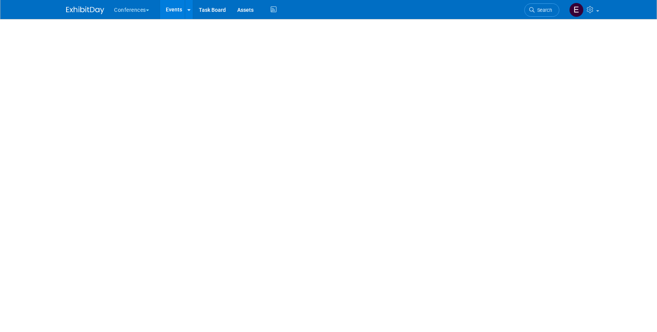
select select "Locums"
select select "Client-facing"
select select "[PERSON_NAME]"
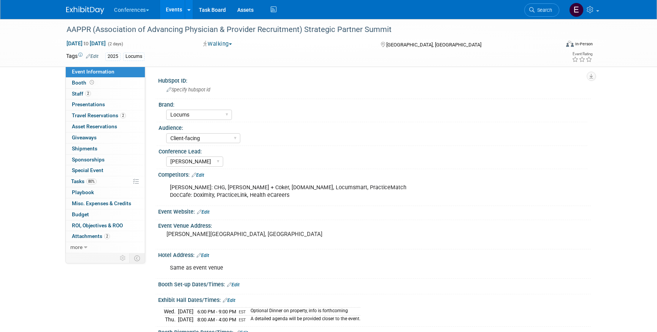
click at [78, 94] on span "Staff 2" at bounding box center [81, 94] width 19 height 6
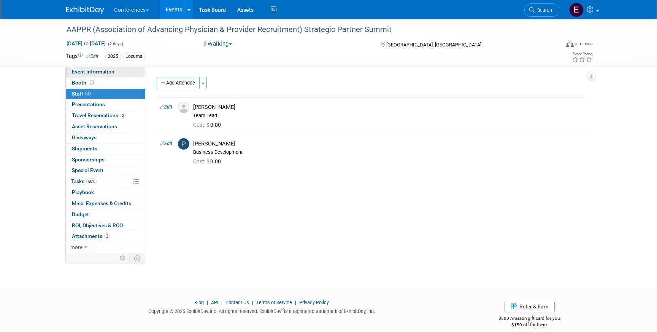
click at [76, 76] on link "Event Information" at bounding box center [105, 72] width 79 height 11
select select "Locums"
select select "Client-facing"
select select "[PERSON_NAME]"
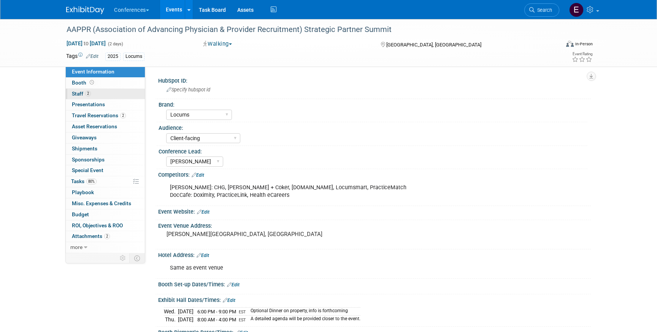
click at [90, 92] on span "2" at bounding box center [88, 94] width 6 height 6
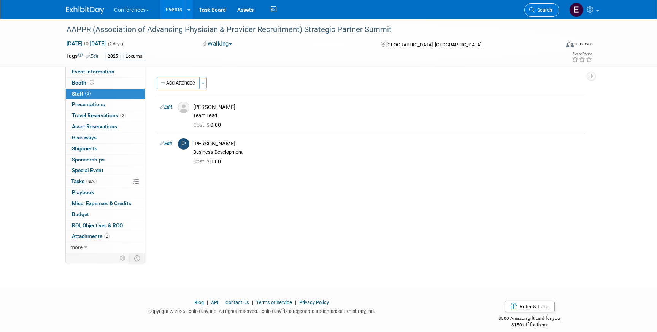
click at [549, 7] on link "Search" at bounding box center [542, 9] width 35 height 13
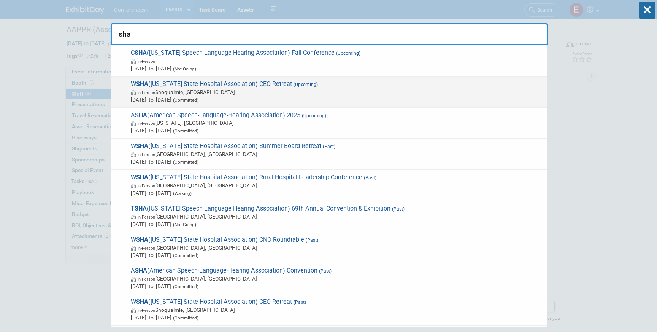
type input "sha"
click at [247, 95] on span "In-Person Snoqualmie, [GEOGRAPHIC_DATA]" at bounding box center [337, 92] width 413 height 8
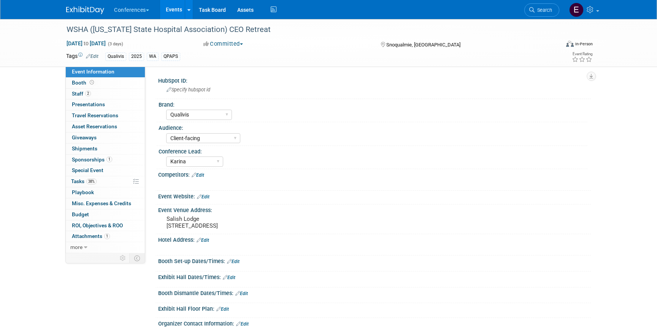
select select "Qualivis"
select select "Client-facing"
select select "Karina"
click at [101, 75] on link "Event Information" at bounding box center [105, 72] width 79 height 11
select select "Qualivis"
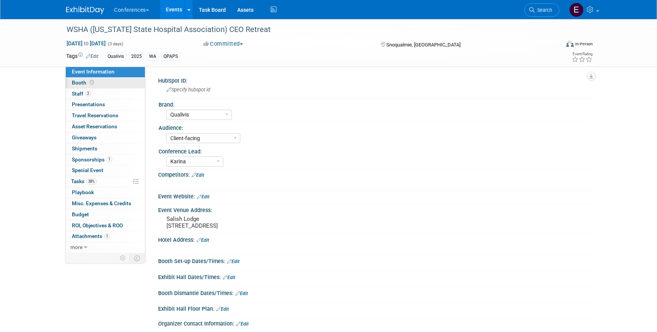
select select "Client-facing"
select select "Karina"
click at [96, 92] on link "2 Staff 2" at bounding box center [105, 94] width 79 height 11
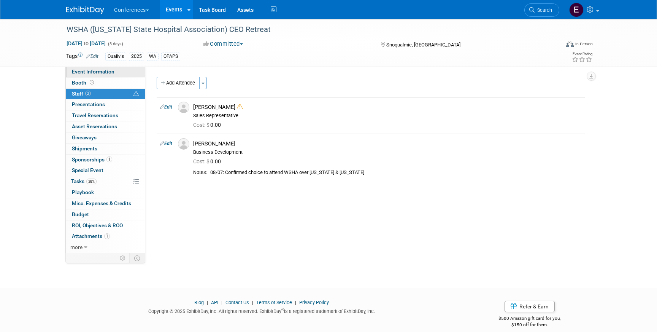
click at [111, 67] on link "Event Information" at bounding box center [105, 72] width 79 height 11
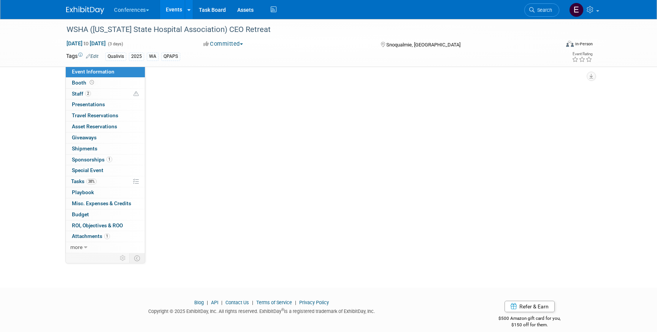
select select "Qualivis"
select select "Client-facing"
select select "Karina"
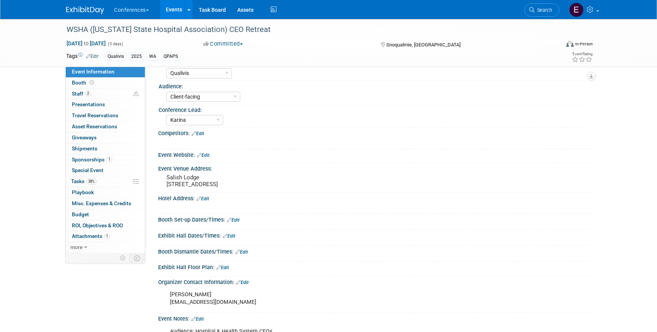
scroll to position [38, 0]
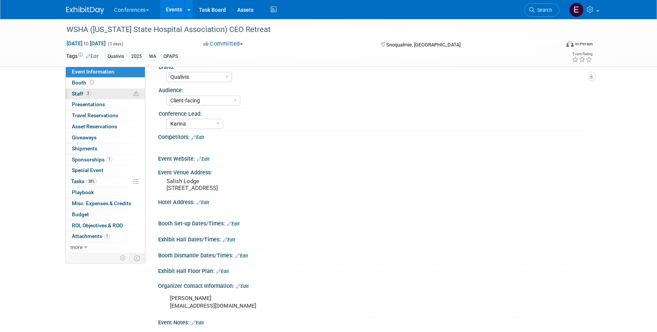
click at [88, 95] on span "2" at bounding box center [88, 94] width 6 height 6
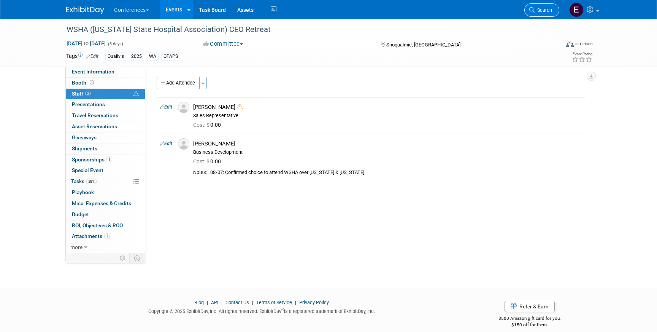
click at [536, 13] on link "Search" at bounding box center [542, 9] width 35 height 13
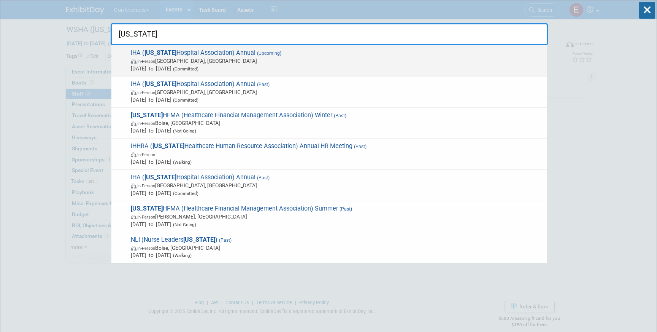
type input "idaho"
click at [328, 63] on span "In-Person Sun Valley, ID" at bounding box center [337, 61] width 413 height 8
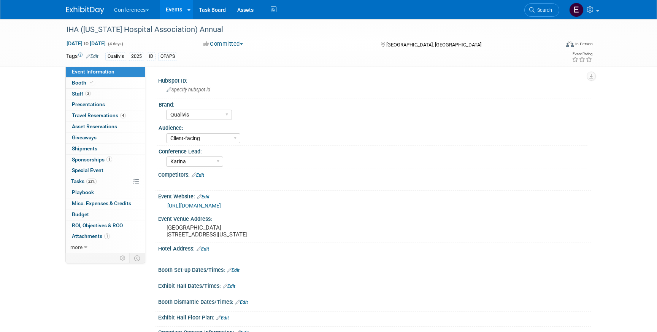
select select "Qualivis"
select select "Client-facing"
select select "Karina"
click at [84, 96] on span "Staff 3" at bounding box center [81, 94] width 19 height 6
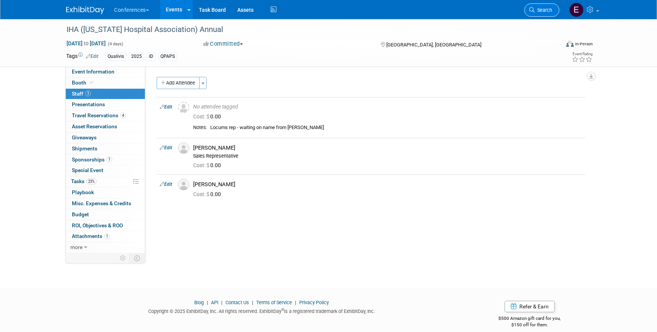
click at [546, 8] on span "Search" at bounding box center [544, 10] width 18 height 6
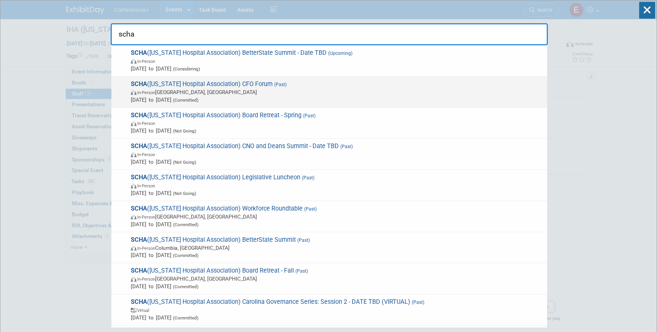
type input "scha"
click at [315, 95] on span "In-Person Charleston, SC" at bounding box center [337, 92] width 413 height 8
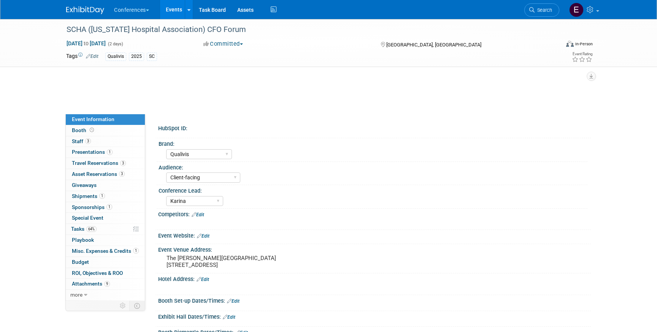
select select "Qualivis"
select select "Client-facing"
select select "Karina"
click at [111, 96] on div "Event Information Event Info Booth Booth 3 Staff 3 Staff 1 Presentations 1 Pres…" at bounding box center [328, 305] width 536 height 572
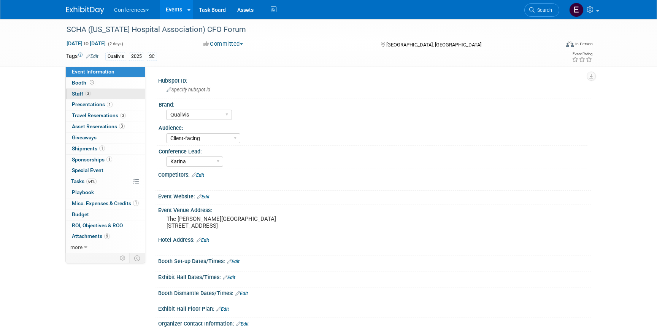
click at [111, 96] on link "3 Staff 3" at bounding box center [105, 94] width 79 height 11
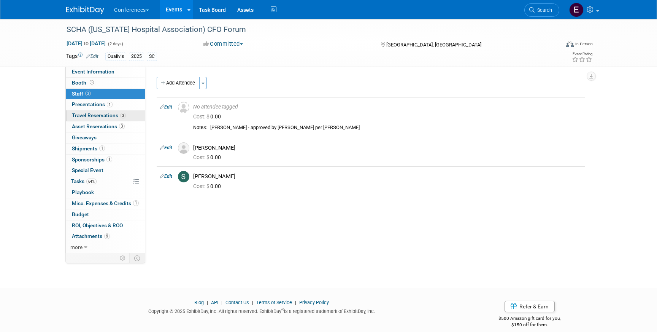
click at [104, 117] on span "Travel Reservations 3" at bounding box center [99, 115] width 54 height 6
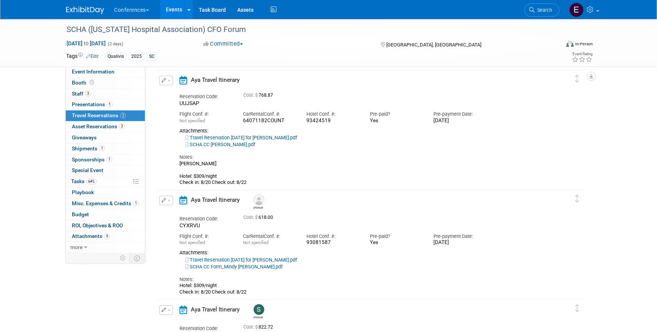
scroll to position [13, 0]
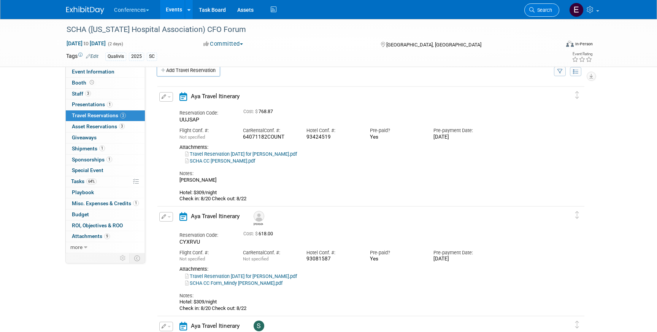
click at [542, 6] on link "Search" at bounding box center [542, 9] width 35 height 13
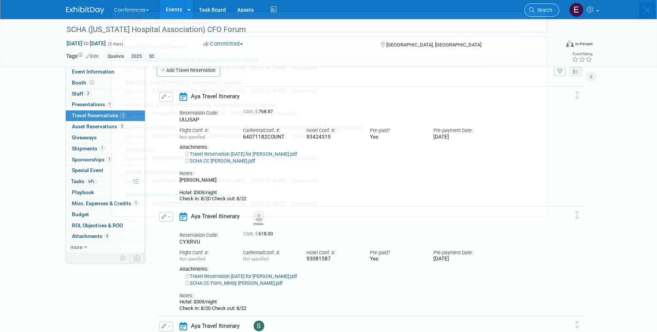
scroll to position [0, 0]
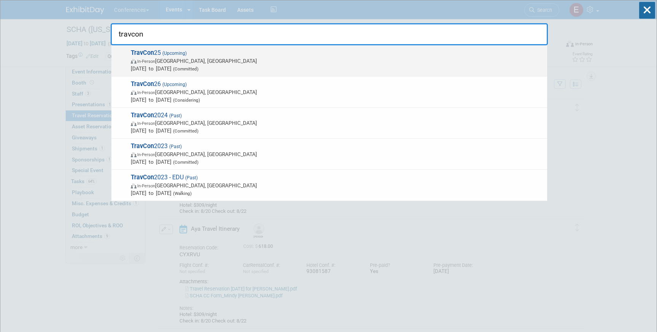
type input "travcon"
click at [158, 48] on div "TravCon 25 (Upcoming) In-Person Las Vegas, NV Sep 21, 2025 to Sep 24, 2025 (Com…" at bounding box center [329, 60] width 436 height 31
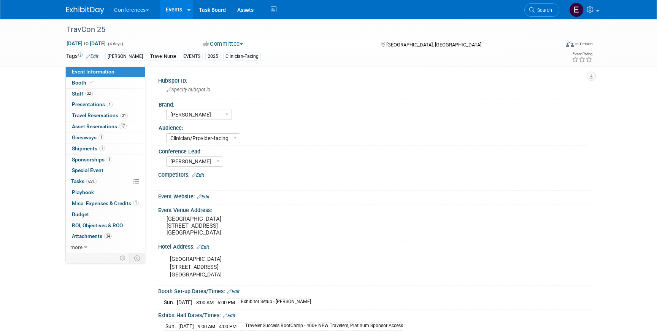
select select "[PERSON_NAME]"
select select "Clinician/Provider-facing"
select select "[PERSON_NAME]"
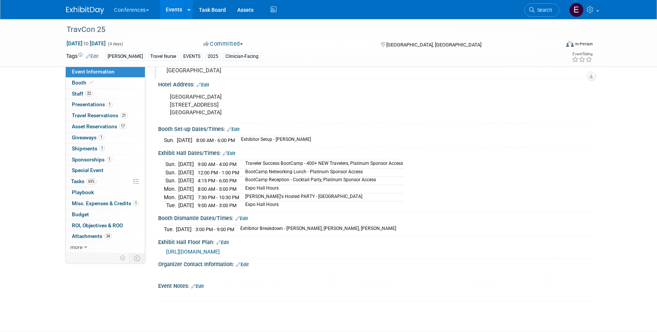
scroll to position [168, 0]
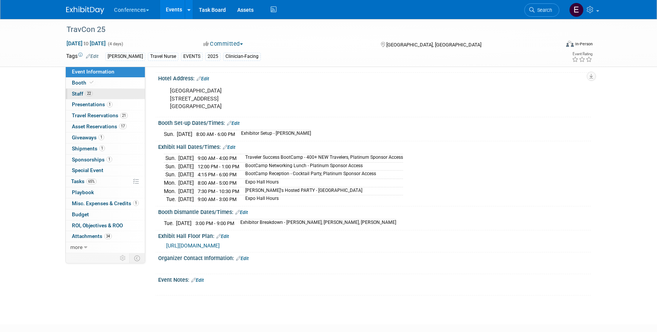
click at [110, 91] on link "22 Staff 22" at bounding box center [105, 94] width 79 height 11
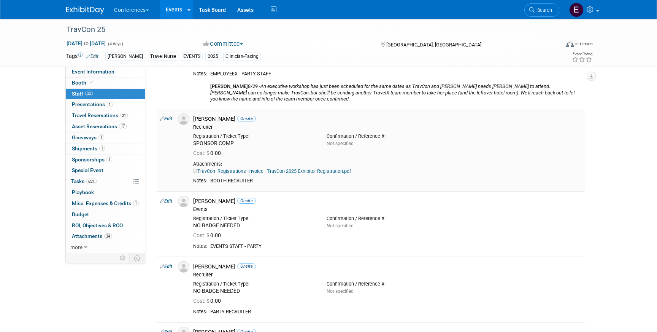
scroll to position [76, 0]
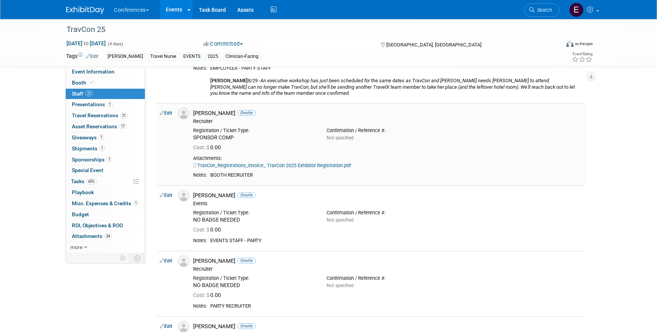
click at [297, 164] on link "TravCon_Registrations_Invoice_ TravCon 2025 Exhibitor Registration.pdf" at bounding box center [272, 165] width 158 height 6
click at [91, 105] on span "Presentations 1" at bounding box center [92, 104] width 41 height 6
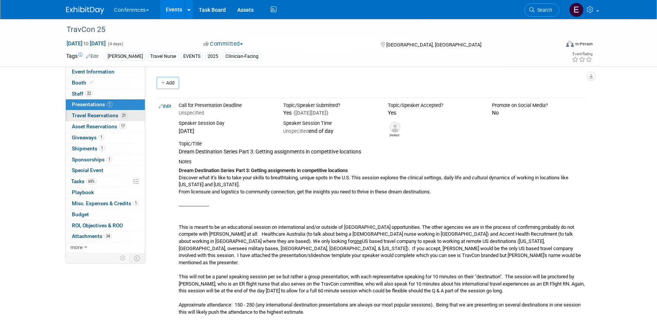
click at [92, 114] on span "Travel Reservations 21" at bounding box center [100, 115] width 56 height 6
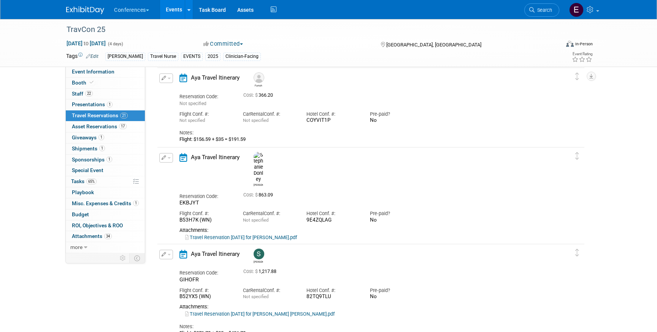
scroll to position [1670, 0]
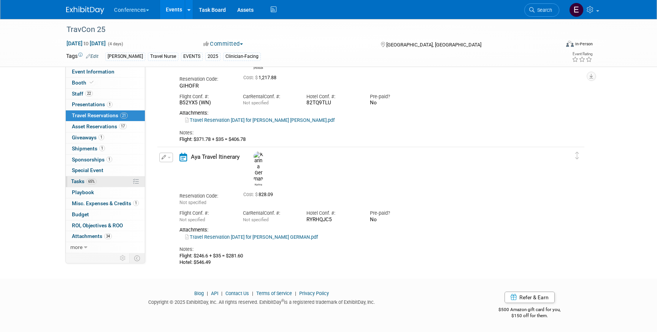
click at [80, 178] on link "65% Tasks 65%" at bounding box center [105, 181] width 79 height 11
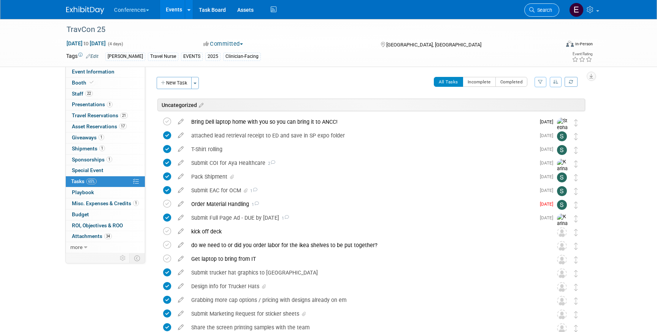
click at [541, 5] on link "Search" at bounding box center [542, 9] width 35 height 13
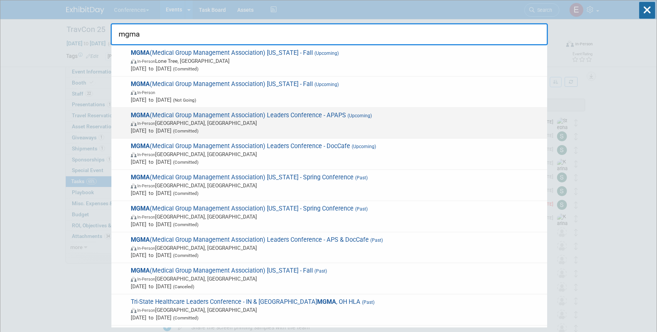
type input "mgma"
click at [298, 122] on span "In-Person Orlando, FL" at bounding box center [337, 123] width 413 height 8
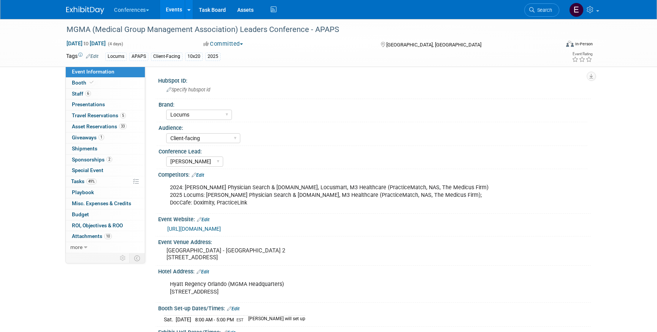
select select "Locums"
select select "Client-facing"
select select "[PERSON_NAME]"
click at [99, 93] on link "6 Staff 6" at bounding box center [105, 94] width 79 height 11
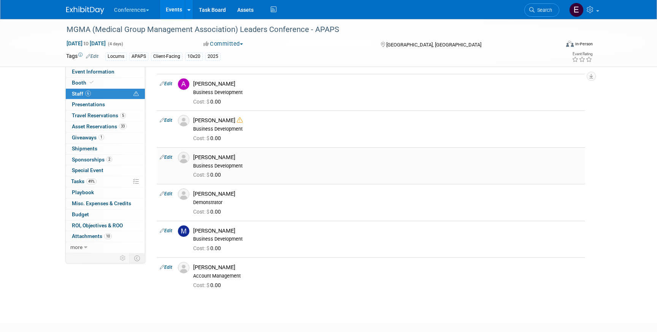
scroll to position [27, 0]
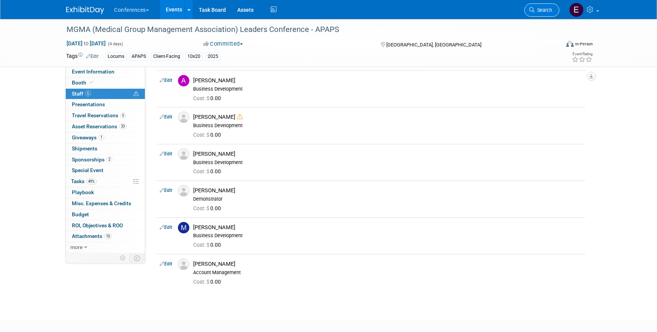
click at [542, 13] on link "Search" at bounding box center [542, 9] width 35 height 13
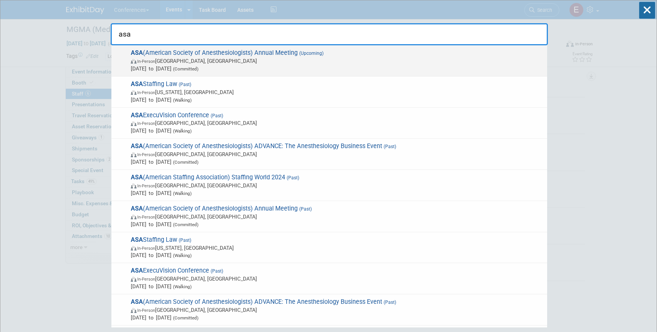
type input "asa"
click at [256, 59] on span "In-Person San Antonio, TX" at bounding box center [337, 61] width 413 height 8
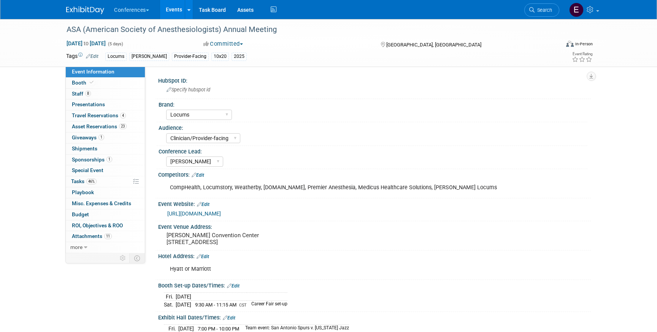
select select "Locums"
select select "Clinician/Provider-facing"
select select "[PERSON_NAME]"
click at [97, 97] on link "8 Staff 8" at bounding box center [105, 94] width 79 height 11
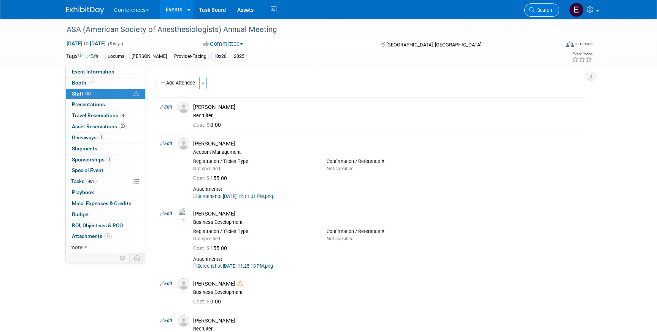
click at [535, 7] on span "Search" at bounding box center [544, 10] width 18 height 6
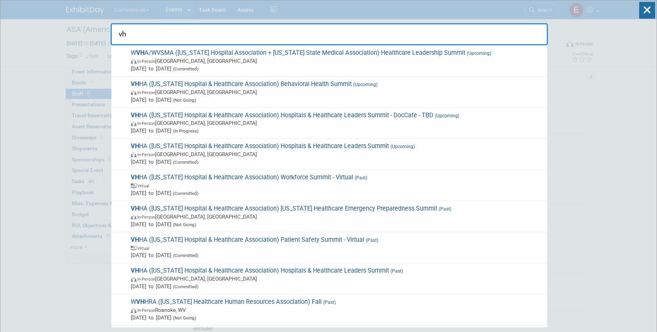
type input "v"
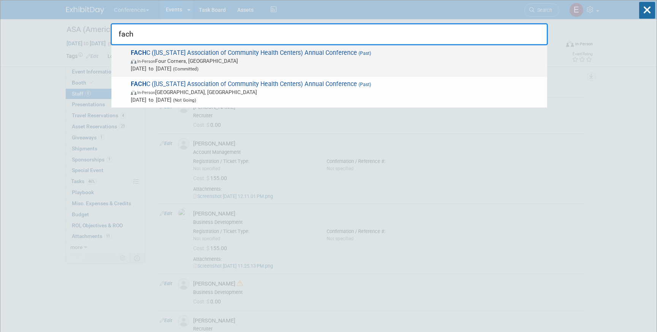
type input "fach"
click at [168, 63] on span "In-Person Four Corners, FL" at bounding box center [337, 61] width 413 height 8
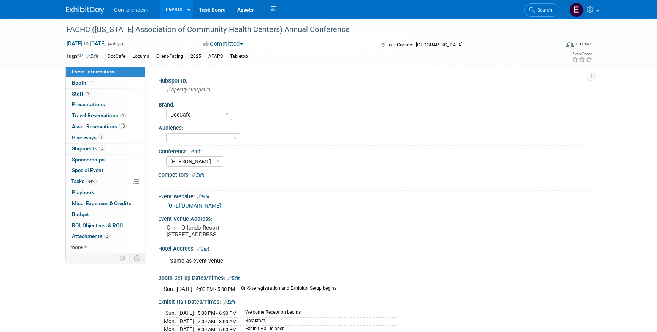
select select "DocCafe"
select select "[PERSON_NAME]"
click at [110, 140] on link "1 Giveaways 1" at bounding box center [105, 137] width 79 height 11
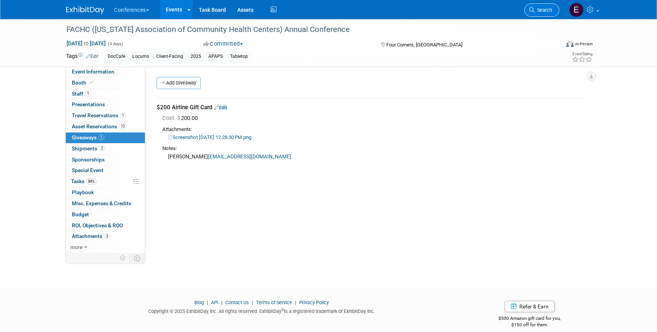
click at [544, 15] on link "Search" at bounding box center [542, 9] width 35 height 13
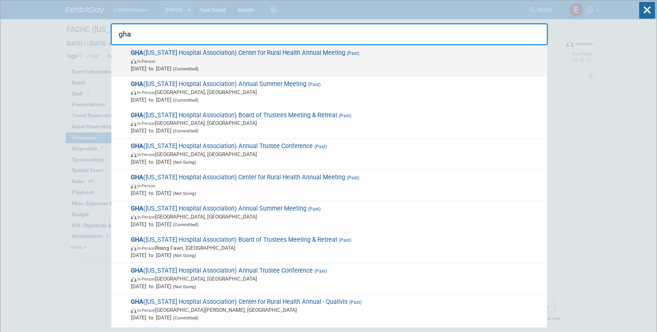
type input "gha"
click at [328, 65] on span "Aug 20, 2025 to Aug 22, 2025 (Committed)" at bounding box center [337, 69] width 413 height 8
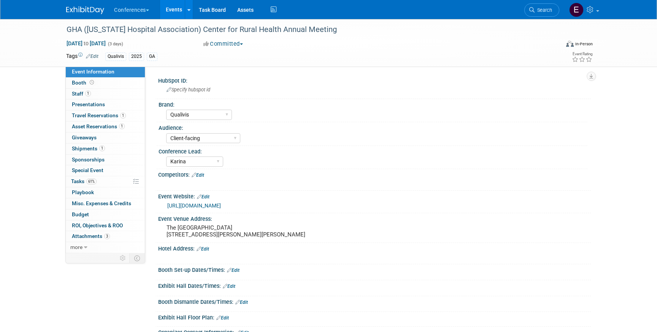
select select "Qualivis"
select select "Client-facing"
select select "Karina"
click at [96, 92] on link "1 Staff 1" at bounding box center [105, 94] width 79 height 11
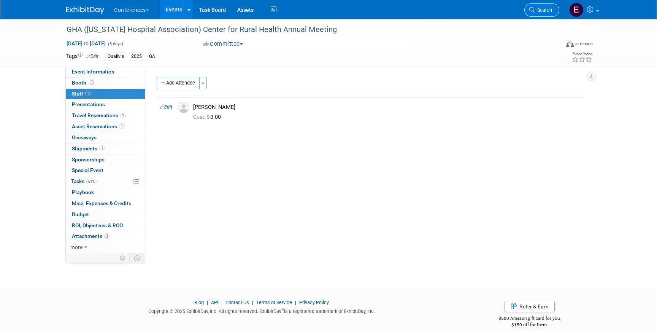
click at [537, 10] on span "Search" at bounding box center [544, 10] width 18 height 6
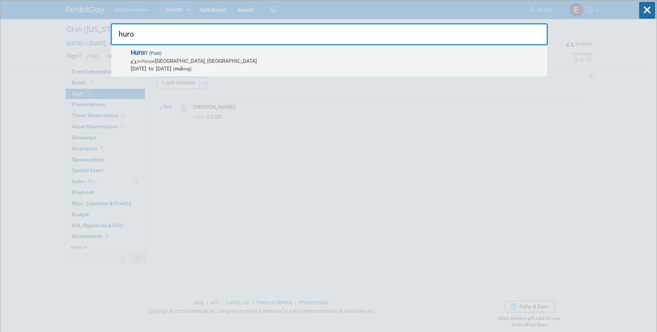
type input "huro"
click at [170, 65] on span "Aug 12, 2025 to Aug 14, 2025 (Walking)" at bounding box center [337, 69] width 413 height 8
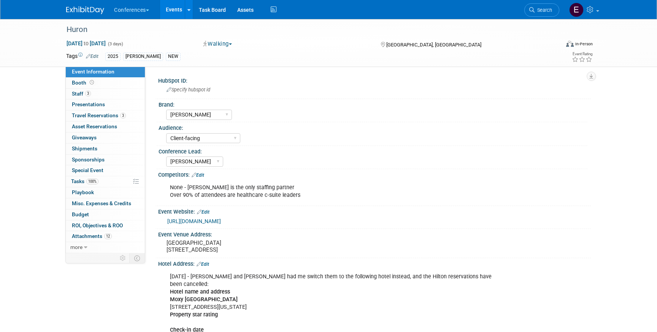
select select "[PERSON_NAME]"
select select "Client-facing"
select select "[PERSON_NAME]"
click at [535, 9] on span "Search" at bounding box center [544, 10] width 18 height 6
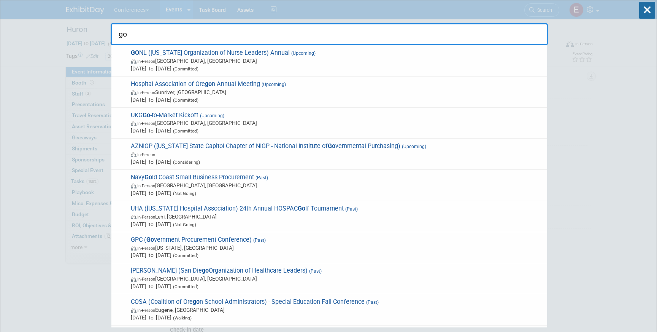
type input "g"
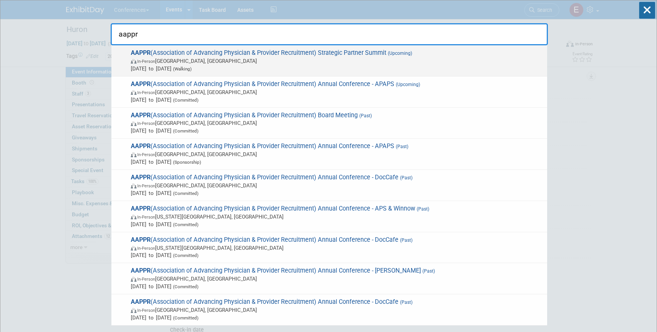
type input "aappr"
click at [203, 57] on span "In-Person Lake Buena Vista, FL" at bounding box center [337, 61] width 413 height 8
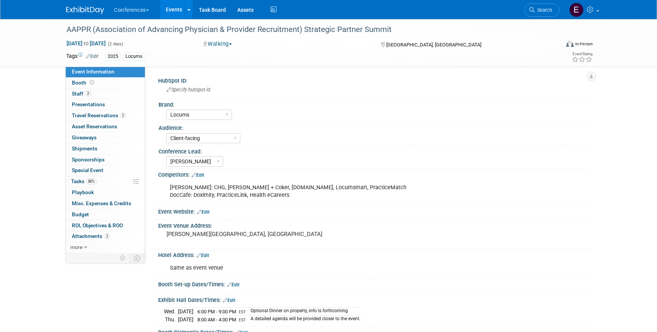
select select "Locums"
select select "Client-facing"
select select "[PERSON_NAME]"
click at [89, 96] on span "Staff 2" at bounding box center [81, 94] width 19 height 6
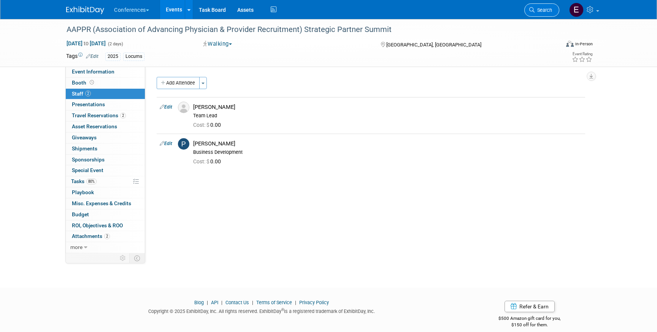
click at [540, 11] on span "Search" at bounding box center [544, 10] width 18 height 6
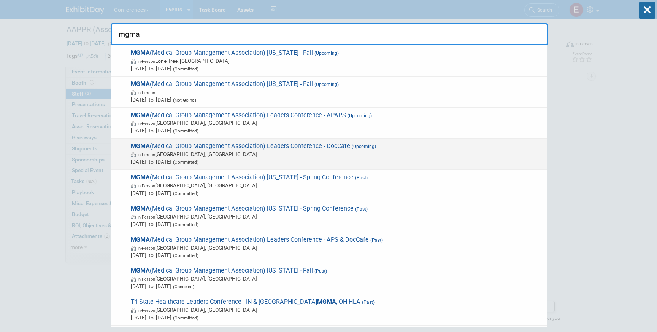
type input "mgma"
click at [318, 159] on span "Sep 28, 2025 to Oct 1, 2025 (Committed)" at bounding box center [337, 162] width 413 height 8
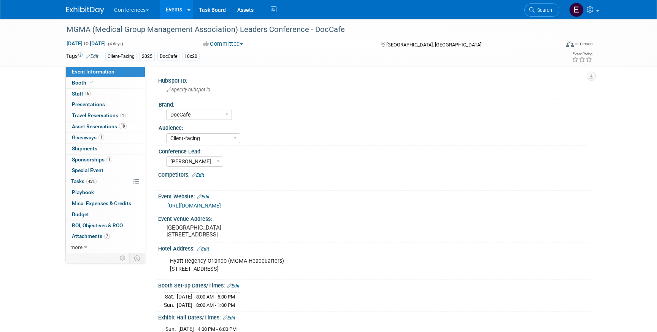
select select "DocCafe"
select select "Client-facing"
select select "[PERSON_NAME]"
click at [101, 94] on link "6 Staff 6" at bounding box center [105, 94] width 79 height 11
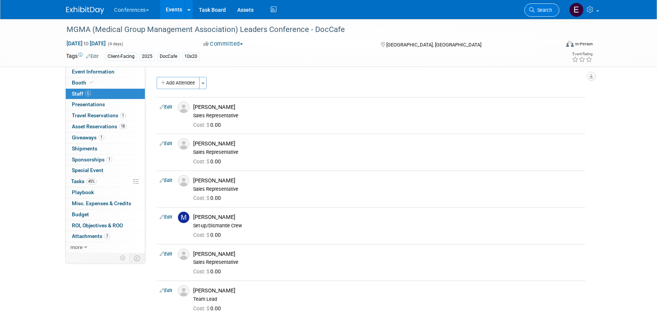
click at [538, 13] on link "Search" at bounding box center [542, 9] width 35 height 13
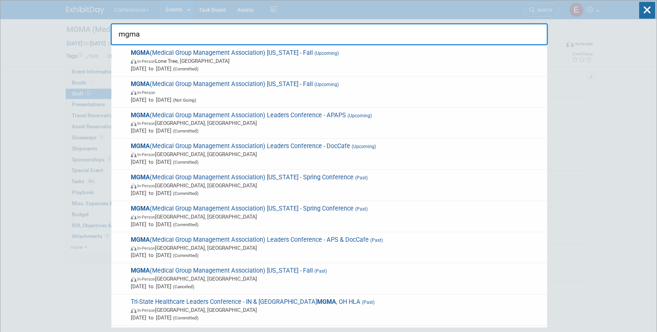
type input "mgma"
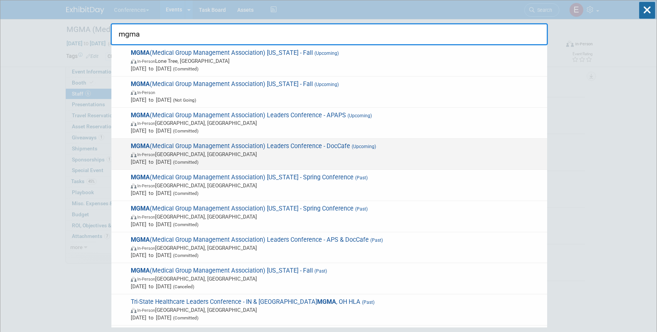
click at [280, 162] on span "Sep 28, 2025 to Oct 1, 2025 (Committed)" at bounding box center [337, 162] width 413 height 8
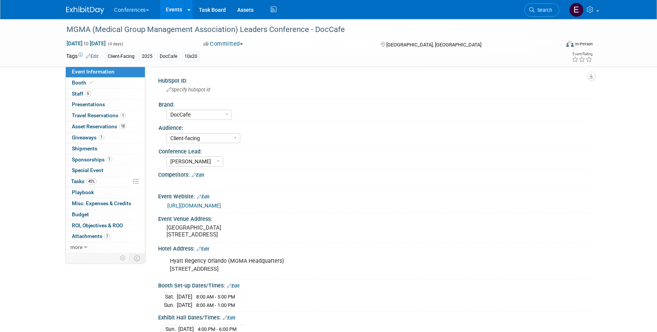
select select "DocCafe"
select select "Client-facing"
select select "[PERSON_NAME]"
click at [88, 95] on span "6" at bounding box center [88, 94] width 6 height 6
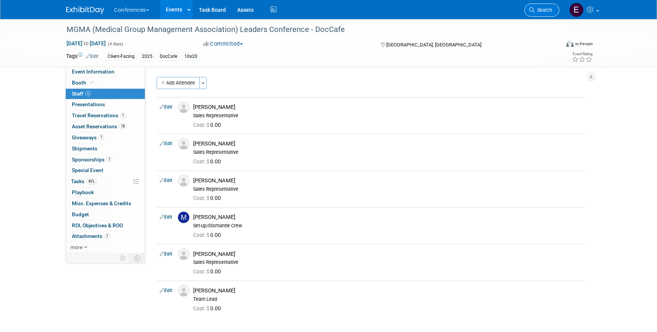
click at [551, 8] on span "Search" at bounding box center [544, 10] width 18 height 6
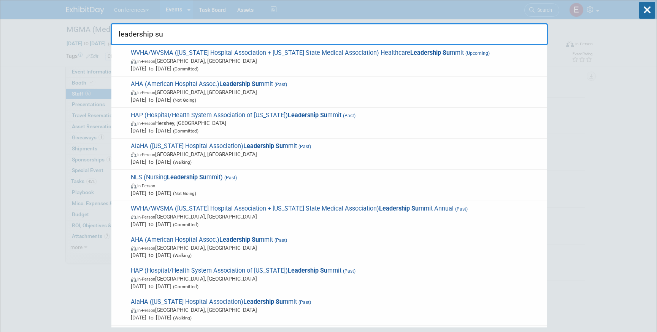
type input "leadership su"
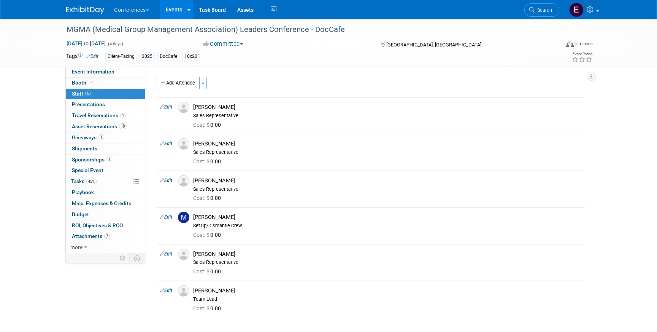
click at [77, 8] on img at bounding box center [85, 10] width 38 height 8
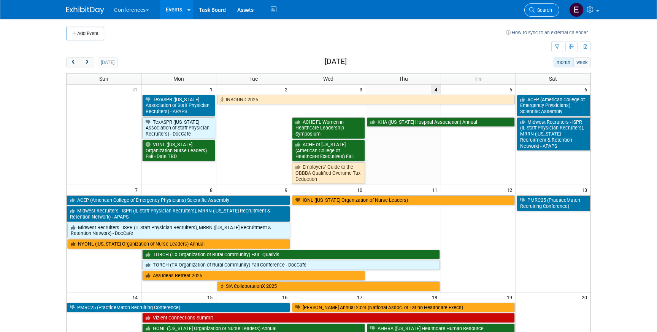
click at [549, 14] on link "Search" at bounding box center [542, 9] width 35 height 13
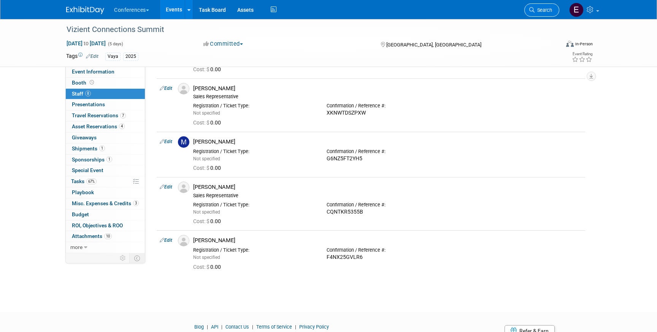
click at [535, 6] on link "Search" at bounding box center [542, 9] width 35 height 13
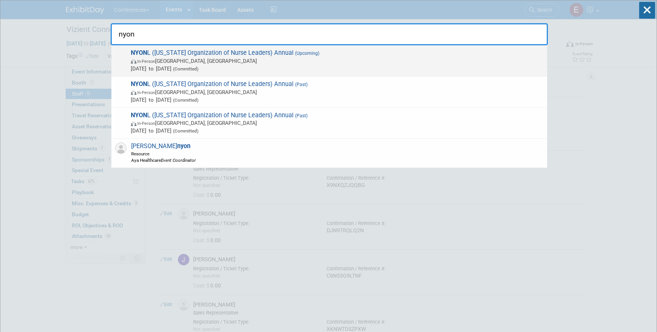
type input "nyon"
click at [228, 50] on span "NYON L (New York Organization of Nurse Leaders) Annual (Upcoming) In-Person Tar…" at bounding box center [336, 60] width 415 height 23
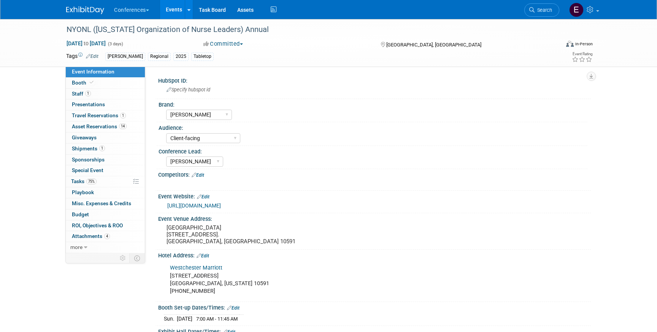
select select "[PERSON_NAME]"
select select "Client-facing"
select select "[PERSON_NAME]"
click at [101, 95] on link "1 Staff 1" at bounding box center [105, 94] width 79 height 11
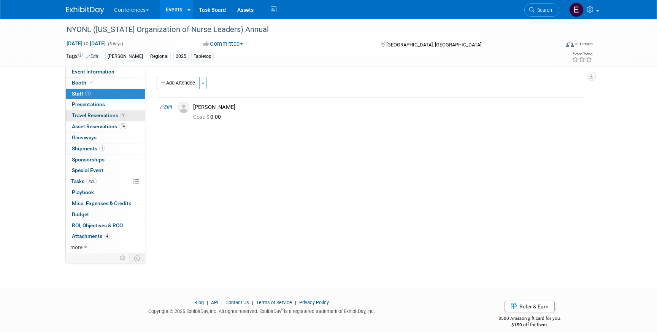
click at [101, 113] on span "Travel Reservations 1" at bounding box center [99, 115] width 54 height 6
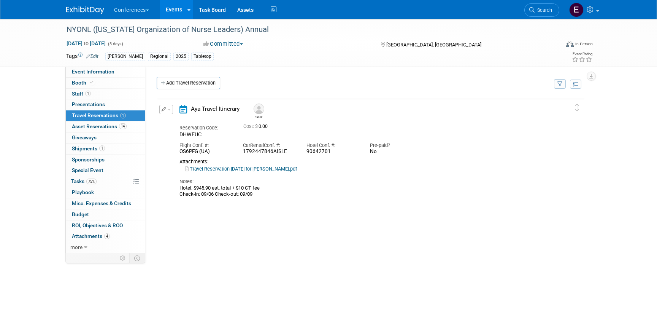
drag, startPoint x: 332, startPoint y: 152, endPoint x: 305, endPoint y: 152, distance: 26.6
click at [305, 152] on div "Hotel Conf. #: 90642701" at bounding box center [333, 146] width 64 height 17
copy div "90642701"
click at [217, 170] on link "Travel Reservation September 06 for PHILLIP HUNTER HAWLEY.pdf" at bounding box center [241, 169] width 112 height 6
click at [531, 13] on link "Search" at bounding box center [542, 9] width 35 height 13
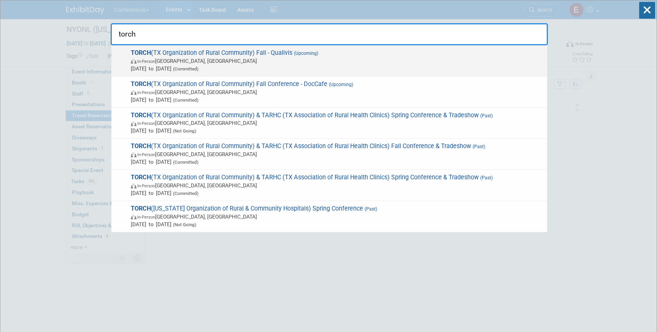
type input "torch"
click at [256, 59] on span "In-Person Austin, TX" at bounding box center [337, 61] width 413 height 8
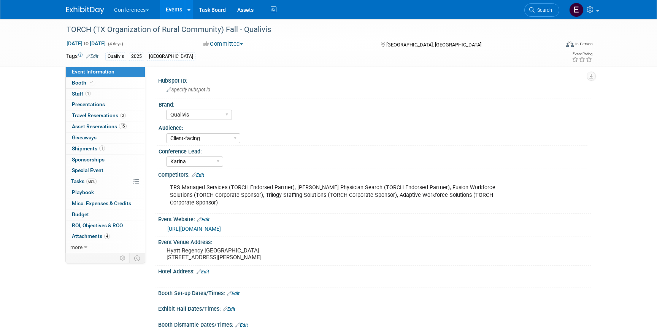
select select "Qualivis"
select select "Client-facing"
select select "Karina"
click at [85, 150] on span "Shipments 1" at bounding box center [88, 148] width 33 height 6
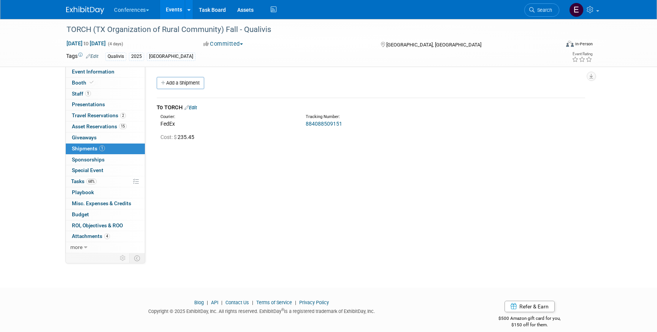
click at [328, 123] on link "884088509151" at bounding box center [324, 124] width 37 height 6
click at [97, 127] on span "Asset Reservations 15" at bounding box center [99, 126] width 55 height 6
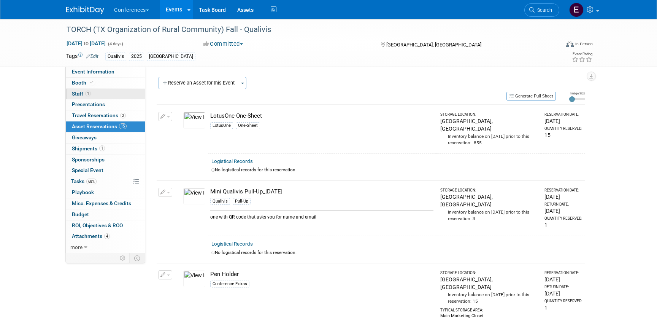
click at [104, 94] on link "1 Staff 1" at bounding box center [105, 94] width 79 height 11
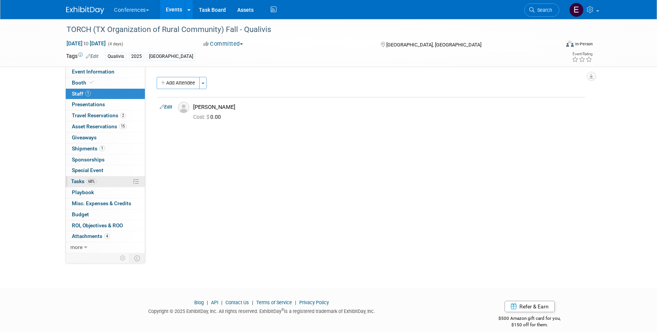
click at [103, 182] on link "68% Tasks 68%" at bounding box center [105, 181] width 79 height 11
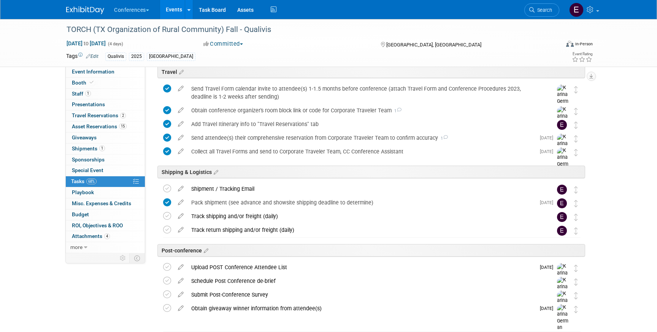
scroll to position [293, 0]
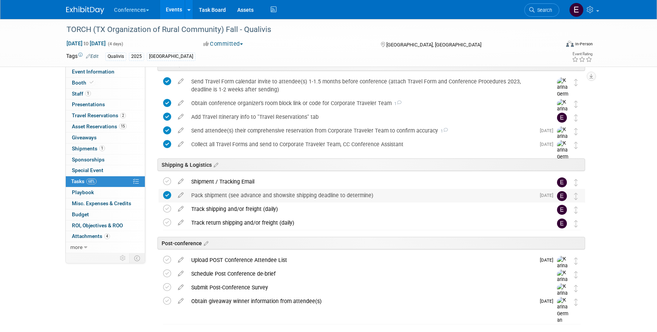
click at [333, 194] on div "Pack shipment (see advance and showsite shipping deadline to determine)" at bounding box center [362, 195] width 348 height 13
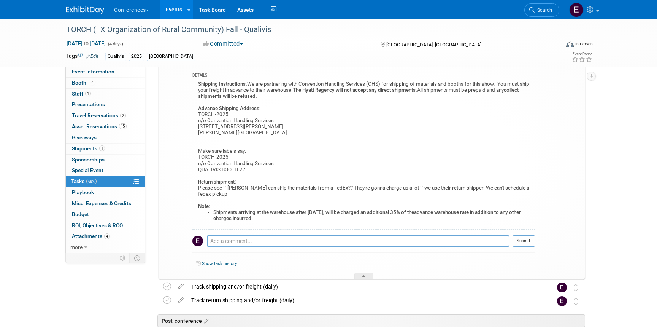
scroll to position [426, 0]
drag, startPoint x: 486, startPoint y: 190, endPoint x: 503, endPoint y: 195, distance: 17.5
click at [503, 195] on div "Shipping Instructions: We are partnering with Convention Handling Services (CHS…" at bounding box center [364, 156] width 343 height 150
click at [540, 13] on span "Search" at bounding box center [544, 10] width 18 height 6
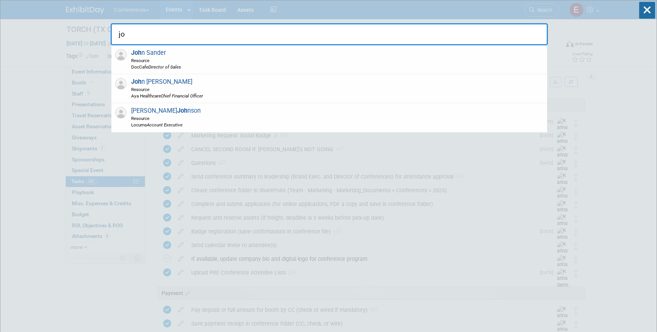
type input "j"
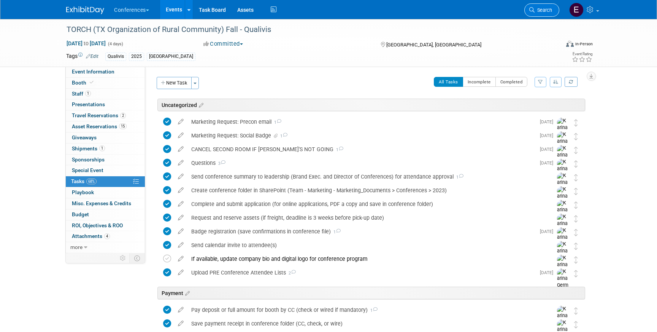
click at [546, 9] on span "Search" at bounding box center [544, 10] width 18 height 6
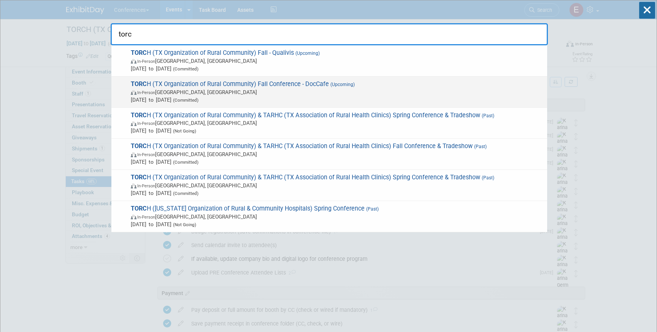
type input "torc"
click at [362, 83] on span "TORC H (TX Organization of Rural Community) Fall Conference - DocCafe (Upcoming…" at bounding box center [336, 91] width 415 height 23
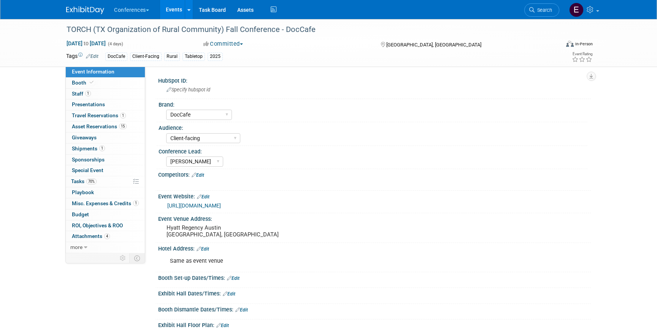
select select "DocCafe"
select select "Client-facing"
select select "[PERSON_NAME]"
click at [116, 118] on span "Travel Reservations 1" at bounding box center [99, 115] width 54 height 6
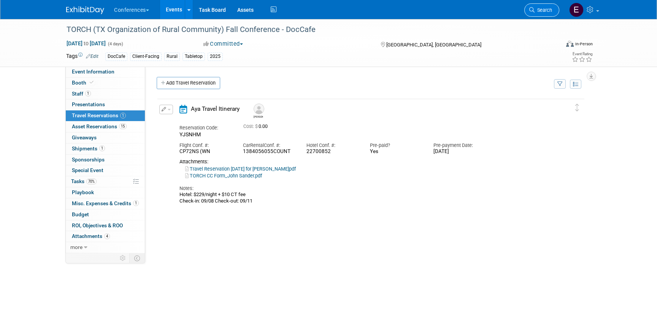
click at [539, 10] on span "Search" at bounding box center [544, 10] width 18 height 6
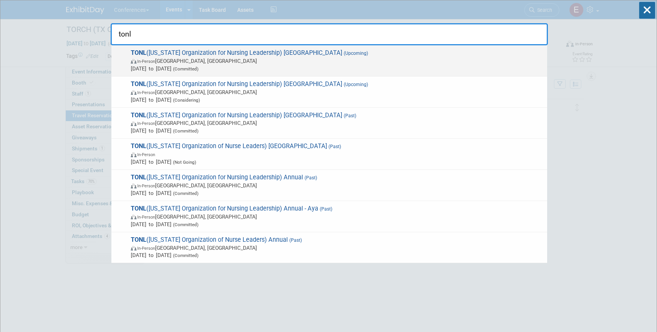
type input "tonl"
click at [309, 62] on span "In-Person San Antonio, TX" at bounding box center [337, 61] width 413 height 8
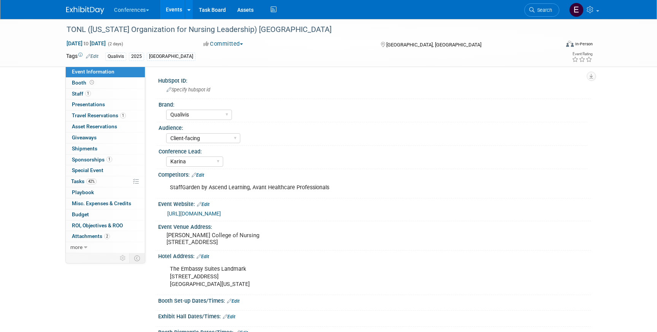
select select "Qualivis"
select select "Client-facing"
select select "Karina"
click at [81, 182] on span "Tasks 42%" at bounding box center [83, 181] width 25 height 6
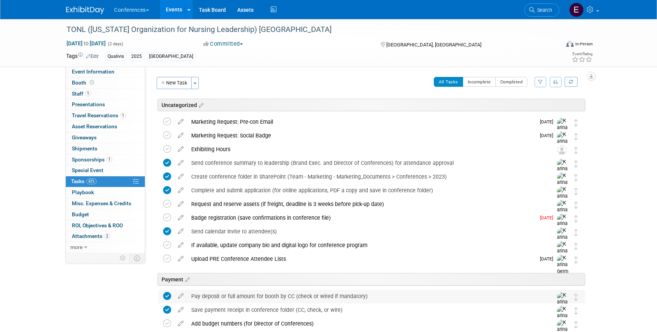
scroll to position [70, 0]
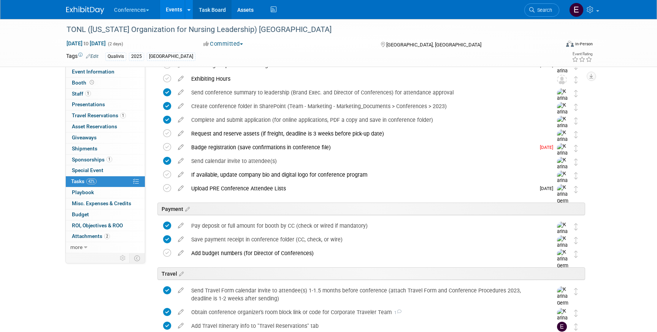
click at [211, 13] on link "Task Board" at bounding box center [212, 9] width 38 height 19
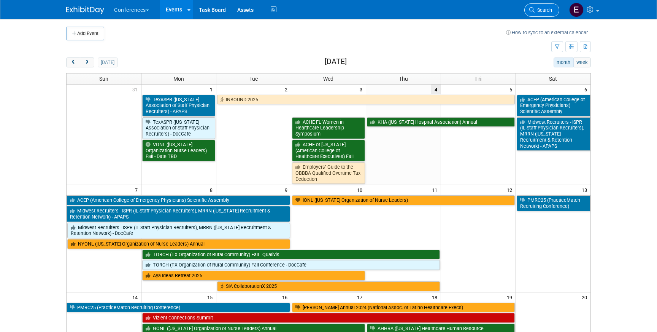
click at [548, 16] on link "Search" at bounding box center [542, 9] width 35 height 13
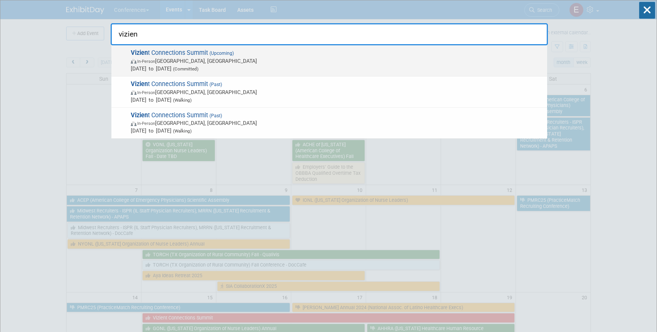
type input "vizien"
click at [293, 62] on span "In-Person [GEOGRAPHIC_DATA], [GEOGRAPHIC_DATA]" at bounding box center [337, 61] width 413 height 8
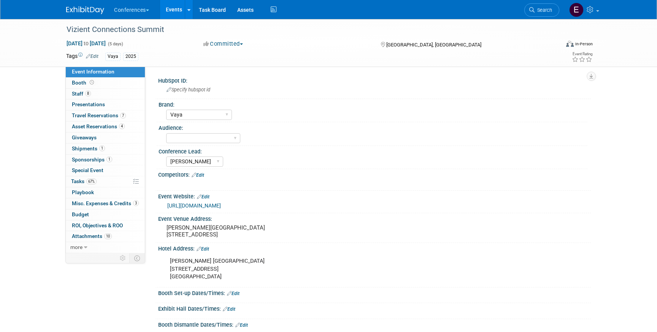
select select "Vaya"
select select "[PERSON_NAME]"
click at [110, 186] on link "67% Tasks 67%" at bounding box center [105, 181] width 79 height 11
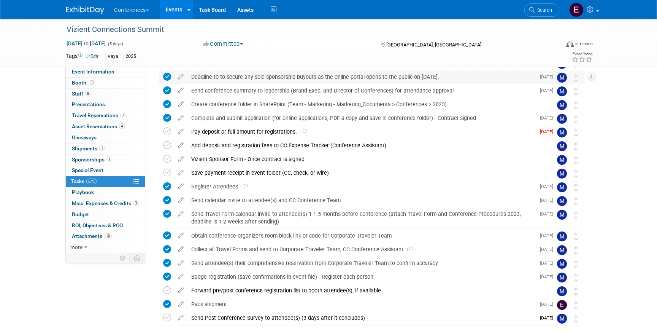
scroll to position [150, 0]
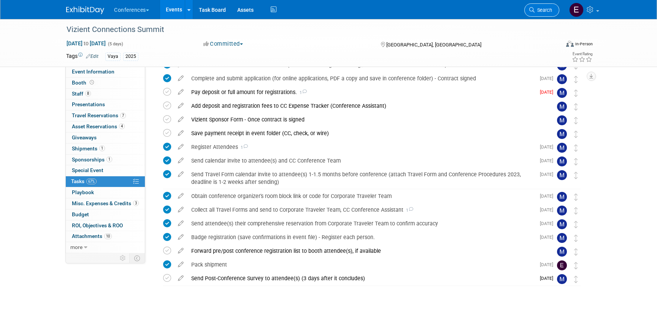
click at [533, 5] on link "Search" at bounding box center [542, 9] width 35 height 13
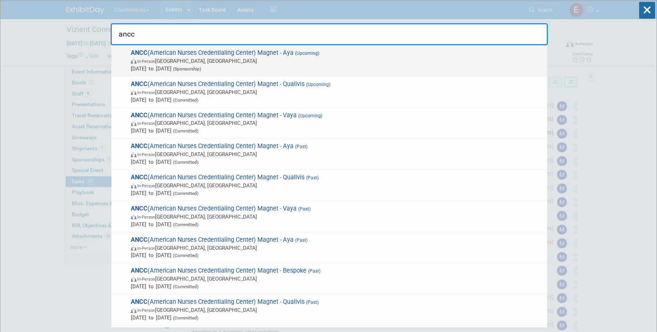
type input "ancc"
click at [313, 64] on span "In-Person Atlanta, GA" at bounding box center [337, 61] width 413 height 8
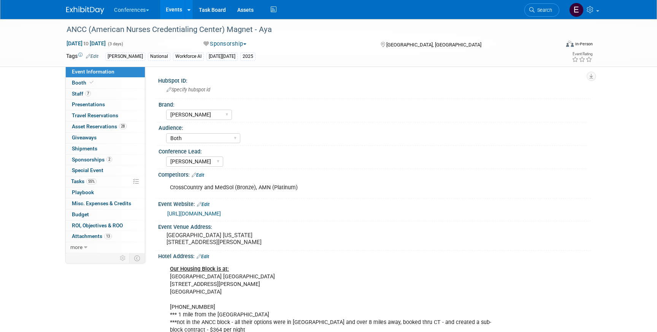
select select "[PERSON_NAME]"
select select "Both"
select select "[PERSON_NAME]"
click at [124, 94] on link "7 Staff 7" at bounding box center [105, 94] width 79 height 11
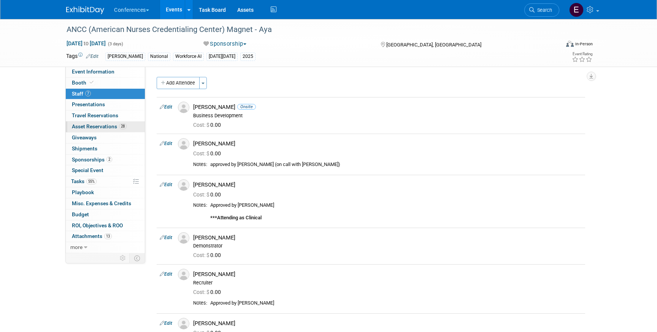
click at [95, 124] on span "Asset Reservations 28" at bounding box center [99, 126] width 55 height 6
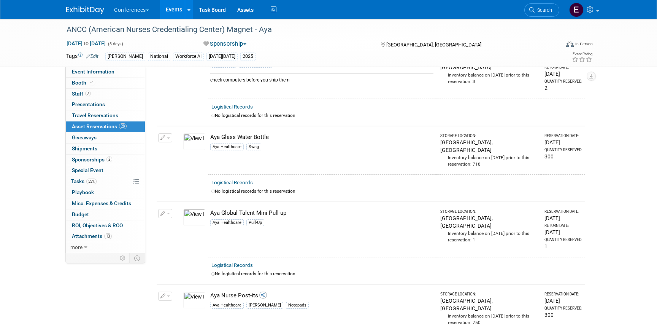
scroll to position [228, 0]
click at [87, 70] on span "Event Information" at bounding box center [93, 71] width 43 height 6
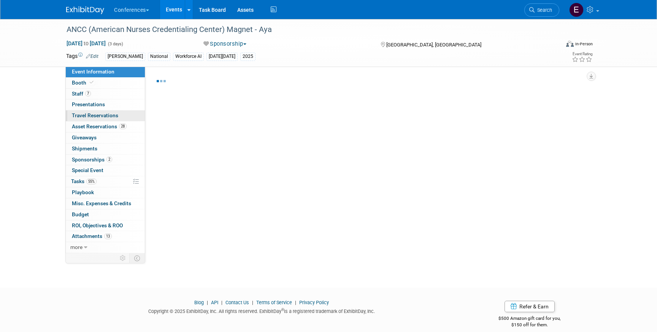
select select "[PERSON_NAME]"
select select "Both"
select select "[PERSON_NAME]"
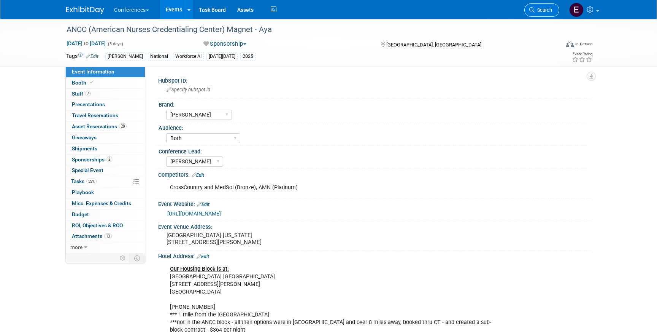
click at [532, 10] on icon at bounding box center [532, 9] width 5 height 5
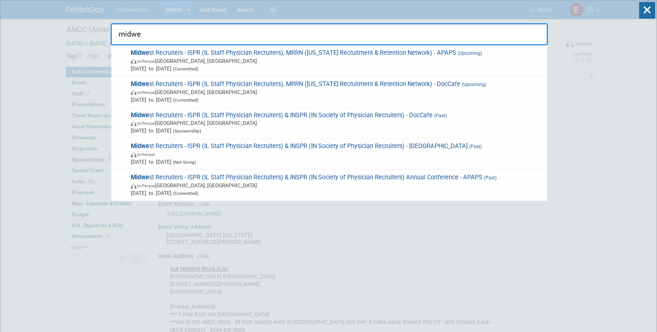
type input "midwe"
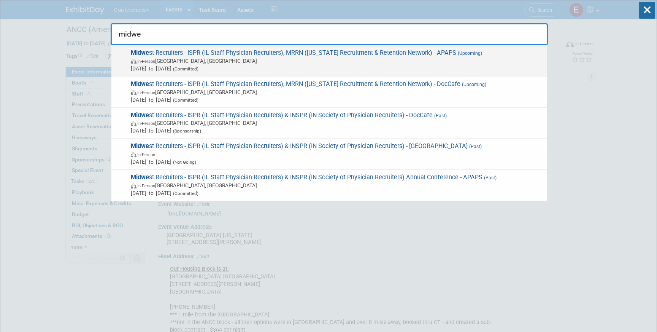
click at [341, 58] on span "In-Person Grand Rapids, MI" at bounding box center [337, 61] width 413 height 8
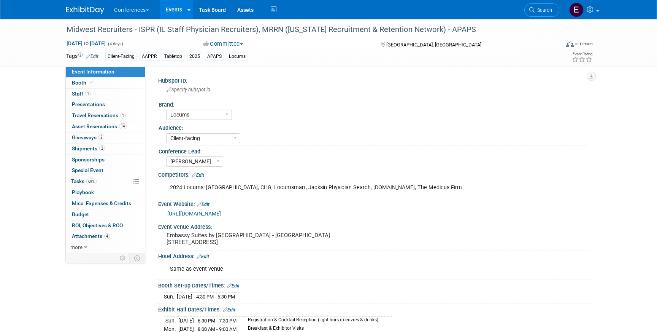
select select "Locums"
select select "Client-facing"
select select "[PERSON_NAME]"
click at [90, 145] on span "Shipments 2" at bounding box center [88, 148] width 33 height 6
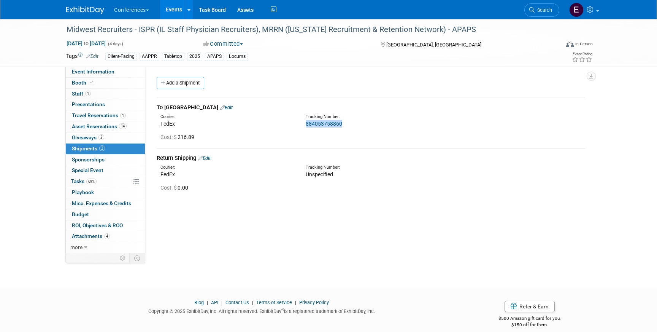
drag, startPoint x: 347, startPoint y: 124, endPoint x: 302, endPoint y: 125, distance: 44.9
click at [302, 125] on div "Tracking Number: 884053758860" at bounding box center [391, 121] width 182 height 14
copy link "884053758860"
click at [328, 122] on link "884053758860" at bounding box center [324, 124] width 37 height 6
click at [112, 131] on link "14 Asset Reservations 14" at bounding box center [105, 126] width 79 height 11
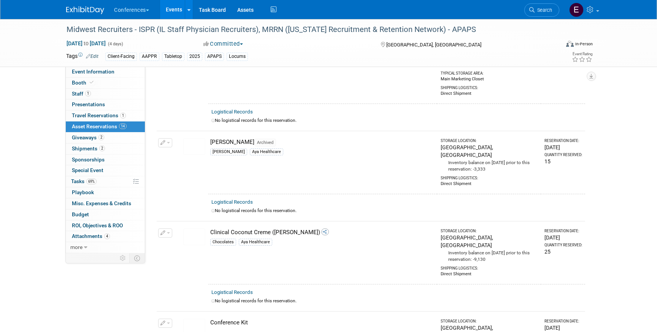
scroll to position [618, 0]
click at [548, 10] on span "Search" at bounding box center [544, 10] width 18 height 6
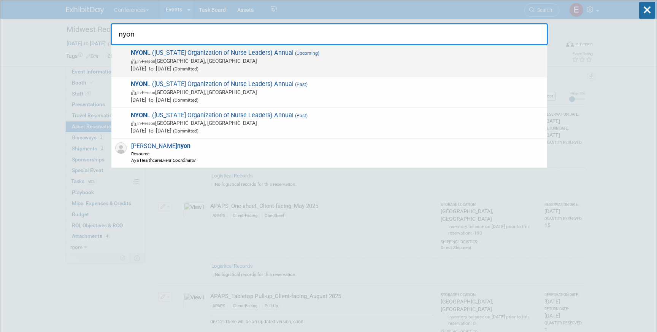
type input "nyon"
click at [249, 65] on span "Sep 7, 2025 to Sep 9, 2025 (Committed)" at bounding box center [337, 69] width 413 height 8
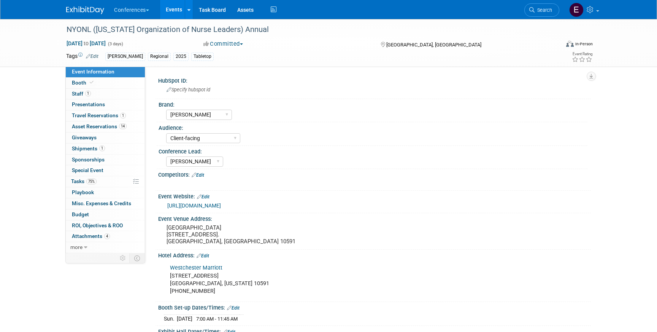
select select "[PERSON_NAME]"
select select "Client-facing"
select select "[PERSON_NAME]"
click at [91, 118] on span "Travel Reservations 1" at bounding box center [99, 115] width 54 height 6
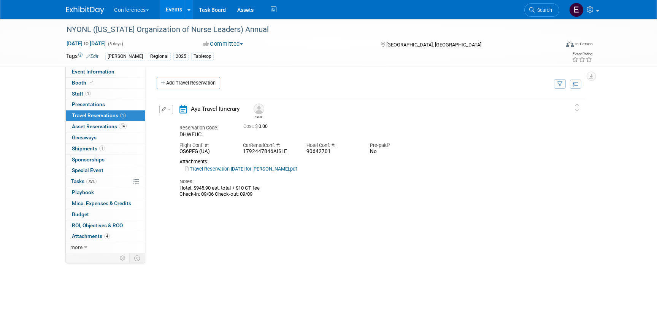
drag, startPoint x: 332, startPoint y: 152, endPoint x: 304, endPoint y: 154, distance: 27.4
click at [305, 153] on div "Hotel Conf. #: 90642701" at bounding box center [333, 146] width 64 height 17
copy div "90642701"
click at [162, 107] on button "button" at bounding box center [166, 110] width 14 height 10
click at [170, 119] on button "Edit Reservation" at bounding box center [192, 122] width 64 height 11
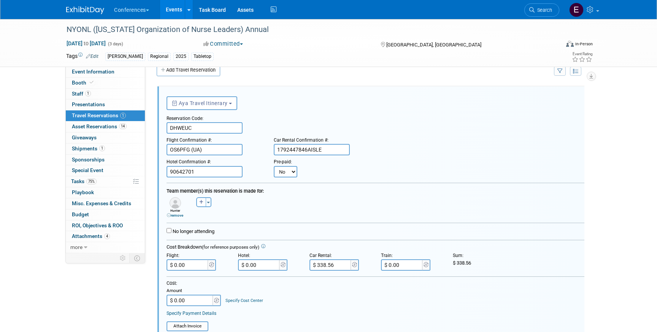
click at [289, 174] on select "No Yes" at bounding box center [286, 171] width 24 height 11
select select "1"
click at [274, 166] on select "No Yes" at bounding box center [286, 171] width 24 height 11
click at [336, 173] on input "text" at bounding box center [333, 171] width 46 height 11
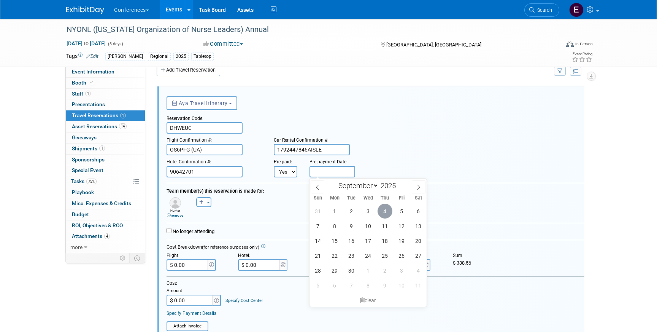
click at [385, 211] on span "4" at bounding box center [385, 211] width 15 height 15
type input "Sep 4, 2025"
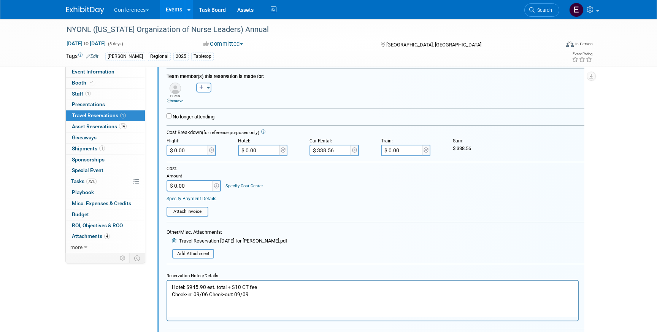
scroll to position [201, 0]
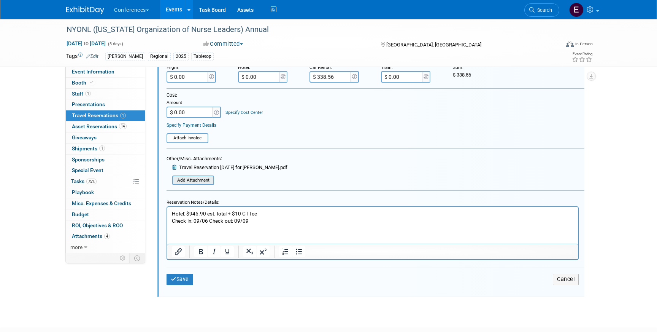
click at [194, 180] on input "file" at bounding box center [168, 180] width 91 height 8
click at [194, 177] on input "file" at bounding box center [168, 180] width 91 height 8
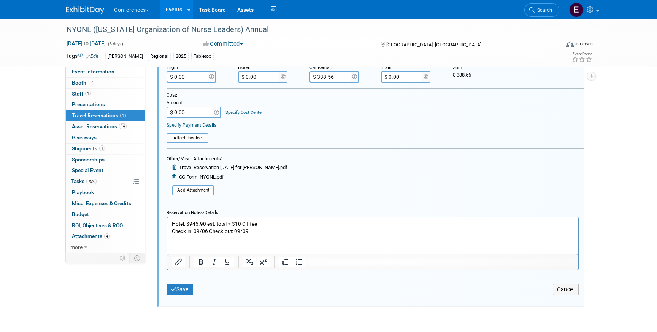
click at [175, 296] on div "Save Cancel" at bounding box center [376, 289] width 418 height 23
click at [182, 284] on button "Save" at bounding box center [180, 289] width 27 height 11
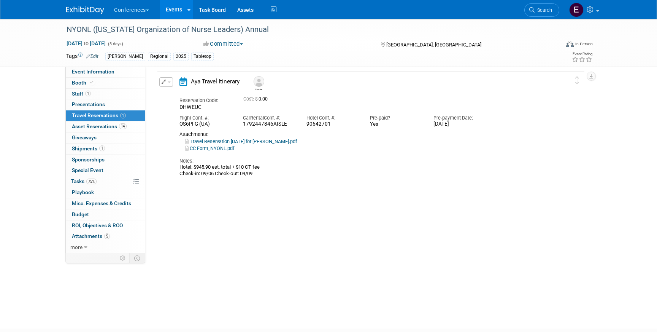
scroll to position [13, 0]
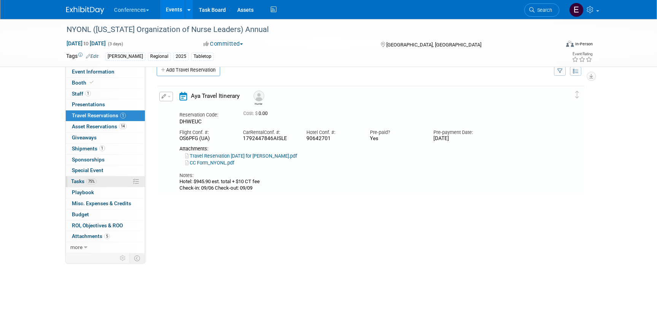
click at [111, 180] on link "75% Tasks 75%" at bounding box center [105, 181] width 79 height 11
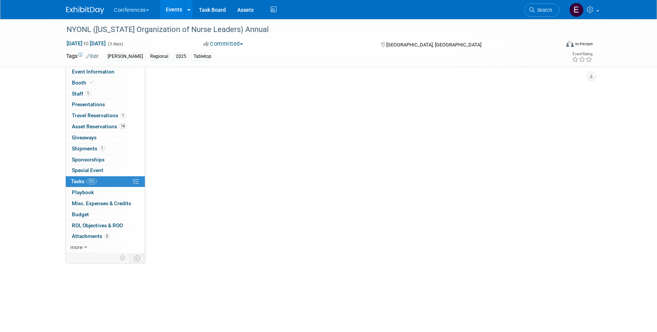
scroll to position [0, 0]
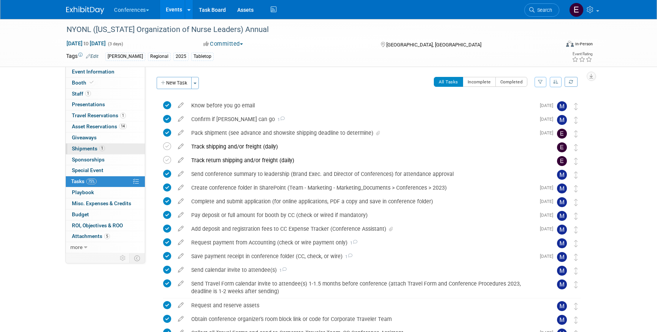
click at [102, 153] on link "1 Shipments 1" at bounding box center [105, 148] width 79 height 11
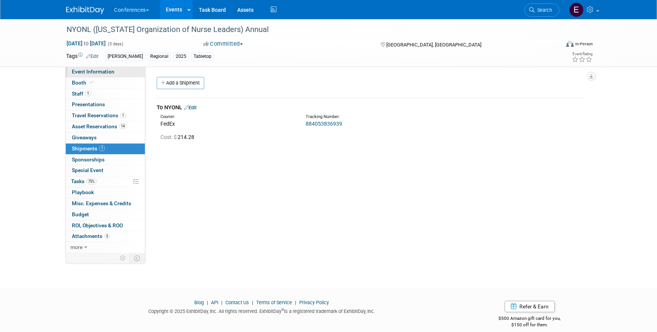
click at [113, 74] on span "Event Information" at bounding box center [93, 71] width 43 height 6
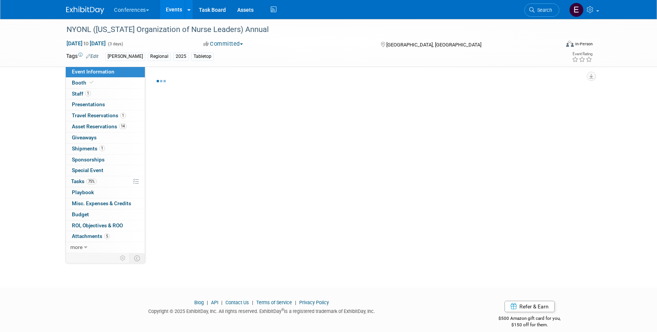
select select "[PERSON_NAME]"
select select "Client-facing"
select select "[PERSON_NAME]"
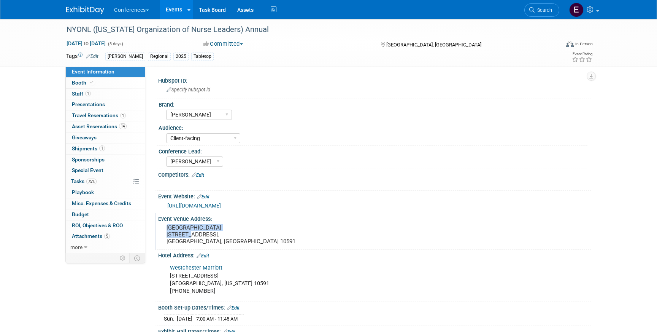
drag, startPoint x: 240, startPoint y: 225, endPoint x: 165, endPoint y: 227, distance: 75.0
click at [165, 227] on div "Westchester Marriott Hotel 670 White Plains Road. Tarrytown, NY 10591" at bounding box center [248, 234] width 169 height 24
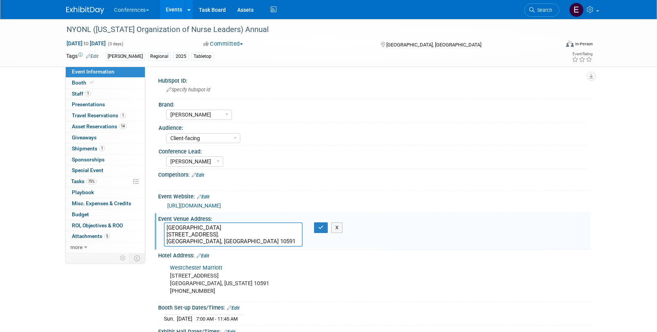
drag, startPoint x: 258, startPoint y: 230, endPoint x: 154, endPoint y: 222, distance: 104.6
click at [154, 222] on div "HubSpot ID: Specify hubspot id Brand: Aya Bespoke Corporate Dawson DocCafe Educ…" at bounding box center [368, 160] width 446 height 186
click at [129, 182] on link "75% Tasks 75%" at bounding box center [105, 181] width 79 height 11
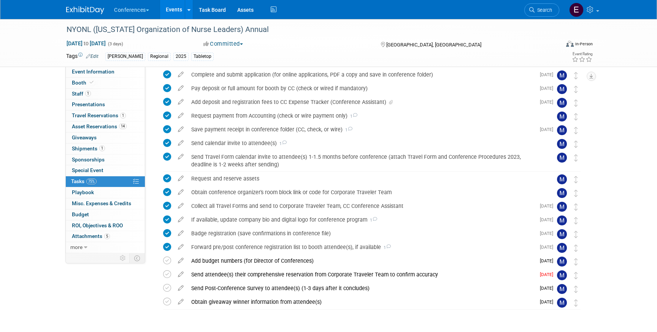
scroll to position [150, 0]
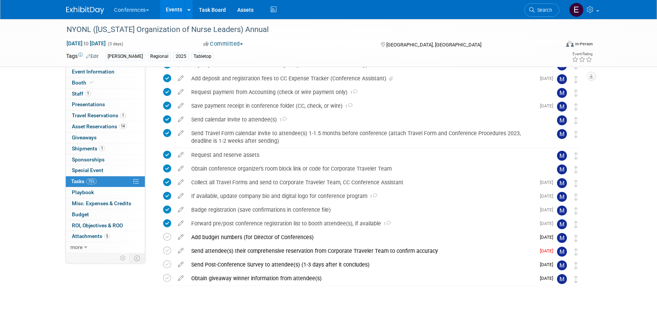
click at [535, 18] on li "Search" at bounding box center [542, 9] width 35 height 19
click at [536, 10] on span "Search" at bounding box center [544, 10] width 18 height 6
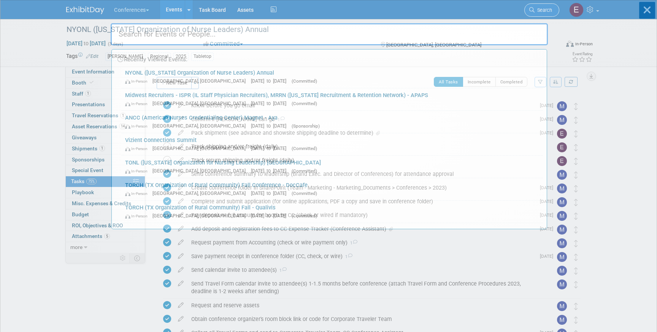
type input "k"
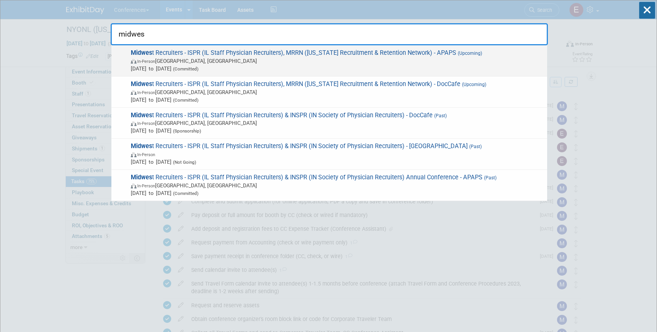
type input "midwes"
click at [442, 66] on span "Sep 6, 2025 to Sep 9, 2025 (Committed)" at bounding box center [337, 69] width 413 height 8
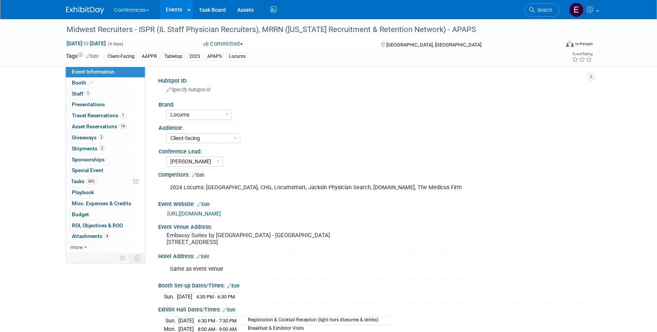
select select "Locums"
select select "Client-facing"
select select "[PERSON_NAME]"
click at [95, 123] on link "14 Asset Reservations 14" at bounding box center [105, 126] width 79 height 11
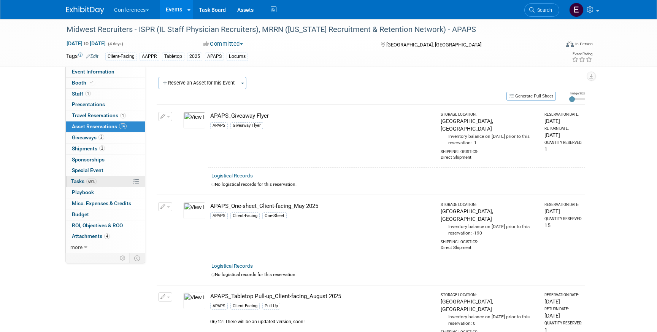
click at [101, 182] on link "69% Tasks 69%" at bounding box center [105, 181] width 79 height 11
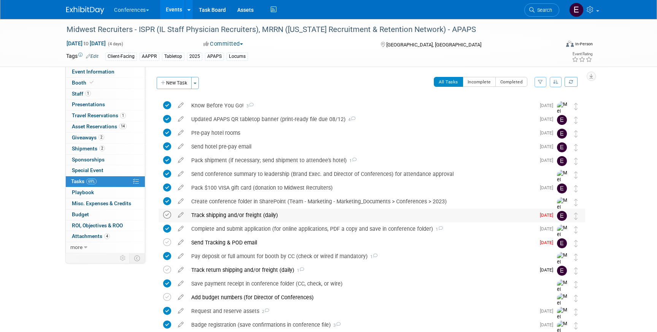
click at [167, 216] on icon at bounding box center [167, 215] width 8 height 8
click at [223, 240] on div "Send Tracking & POD email" at bounding box center [362, 242] width 348 height 13
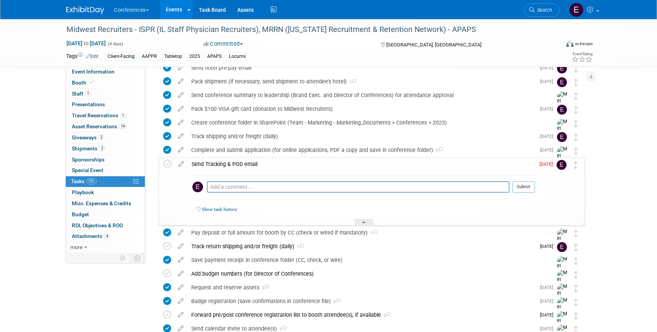
scroll to position [78, 0]
click at [232, 247] on div "Track return shipping and/or freight (daily) 1" at bounding box center [362, 246] width 348 height 13
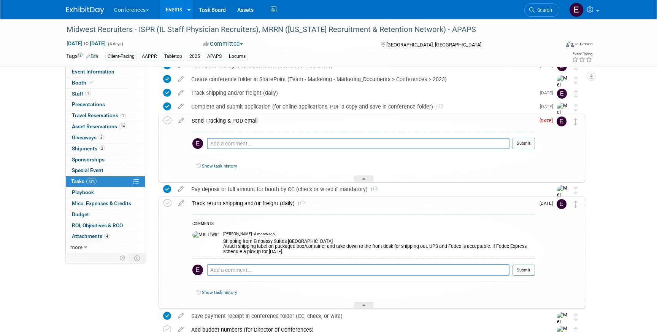
scroll to position [123, 0]
drag, startPoint x: 512, startPoint y: 246, endPoint x: 527, endPoint y: 251, distance: 15.6
click at [527, 251] on div "Shipping from Embassy Suites Grand Rapids Downtown Attach shipping label on pac…" at bounding box center [379, 245] width 312 height 18
copy div "schedule a pickup for Wednesday, September 10th."
drag, startPoint x: 318, startPoint y: 245, endPoint x: 411, endPoint y: 246, distance: 92.1
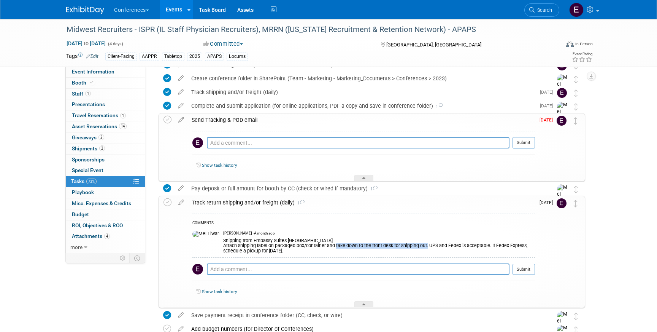
click at [411, 246] on div "Shipping from Embassy Suites Grand Rapids Downtown Attach shipping label on pac…" at bounding box center [379, 245] width 312 height 18
copy div "take down to the front desk for shipping out."
click at [99, 140] on span "Giveaways 2" at bounding box center [88, 137] width 32 height 6
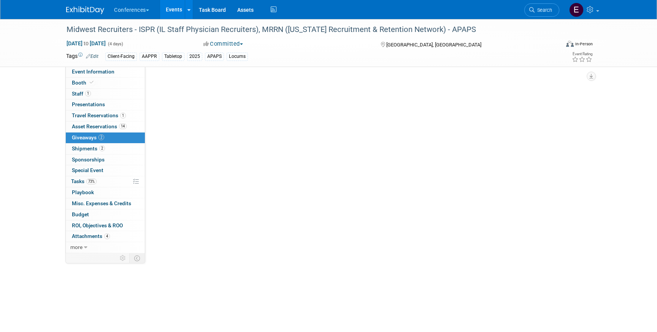
scroll to position [0, 0]
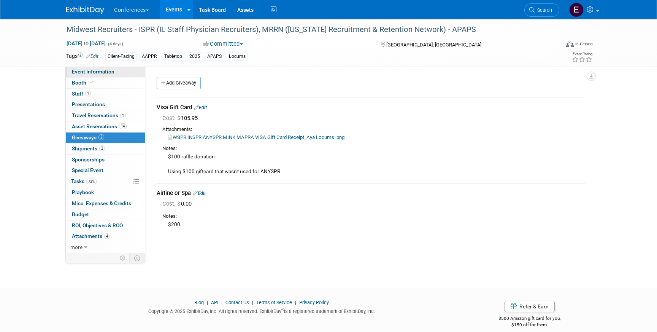
click at [88, 68] on link "Event Information" at bounding box center [105, 72] width 79 height 11
select select "Locums"
select select "Client-facing"
select select "[PERSON_NAME]"
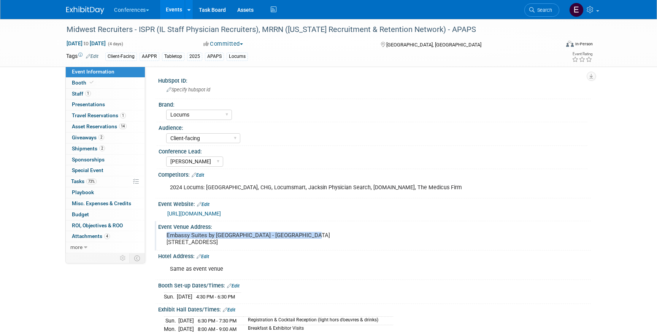
drag, startPoint x: 167, startPoint y: 236, endPoint x: 309, endPoint y: 232, distance: 142.3
click at [309, 232] on pre "Embassy Suites by Hilton Grand Rapids Downtown Hotel - Widdicomb Ballroom 710 M…" at bounding box center [249, 239] width 164 height 14
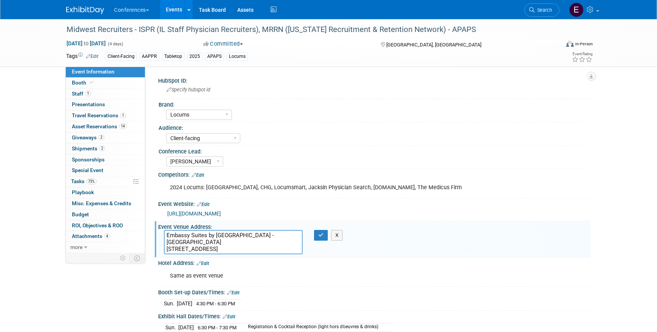
drag, startPoint x: 179, startPoint y: 242, endPoint x: 159, endPoint y: 232, distance: 22.8
click at [159, 232] on div "Embassy Suites by Hilton Grand Rapids Downtown Hotel - Widdicomb Ballroom 710 M…" at bounding box center [233, 242] width 150 height 24
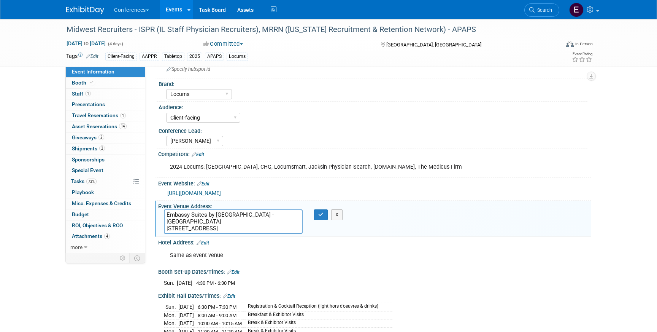
scroll to position [21, 0]
click at [98, 181] on link "73% Tasks 73%" at bounding box center [105, 181] width 79 height 11
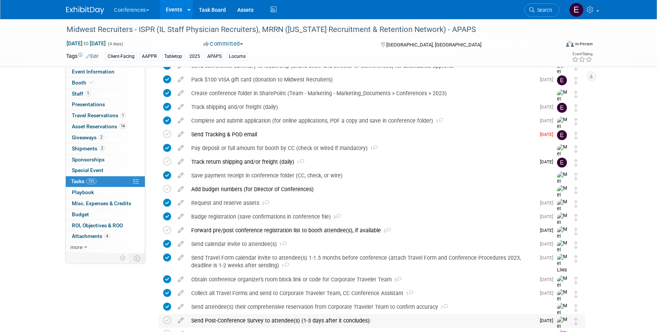
scroll to position [104, 0]
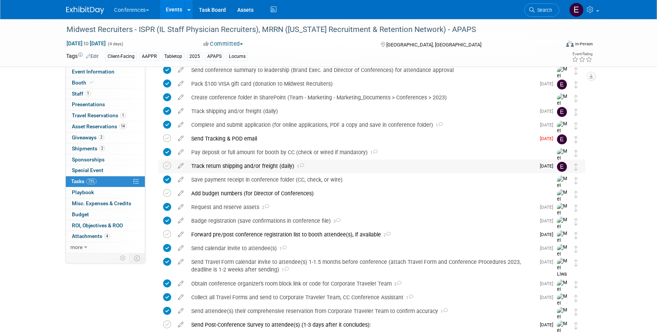
click at [254, 169] on div "Track return shipping and/or freight (daily) 1" at bounding box center [362, 165] width 348 height 13
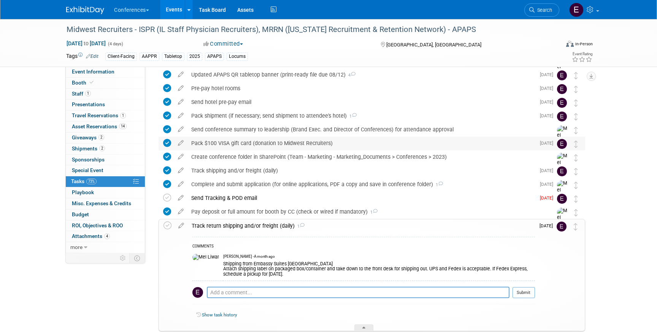
scroll to position [40, 0]
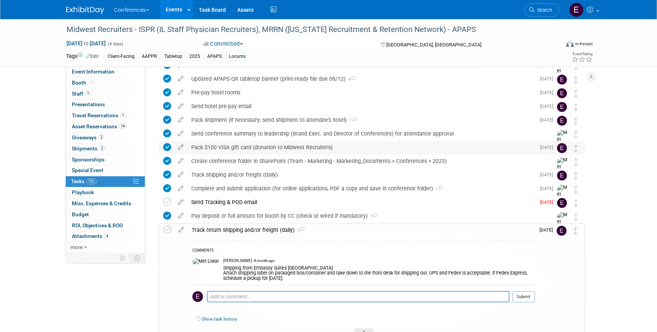
click at [266, 118] on div "Pack shipment (if necessary; send shipment to attendee's hotel) 1" at bounding box center [362, 119] width 348 height 13
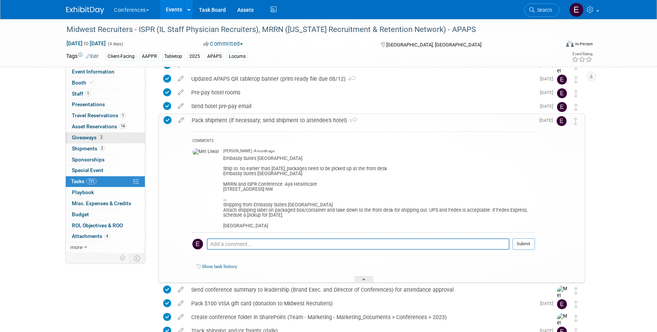
click at [92, 140] on span "Giveaways 2" at bounding box center [88, 137] width 32 height 6
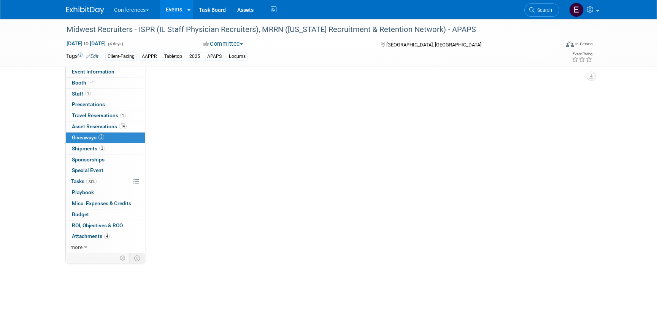
scroll to position [0, 0]
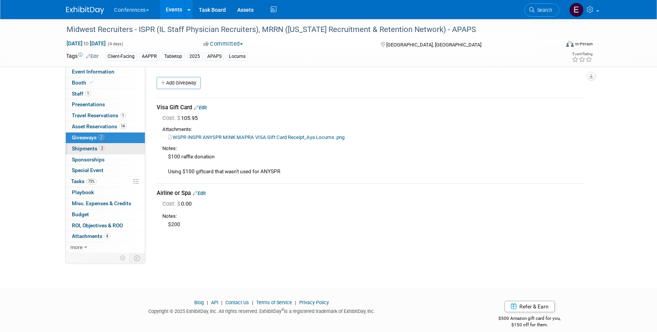
click at [104, 145] on link "2 Shipments 2" at bounding box center [105, 148] width 79 height 11
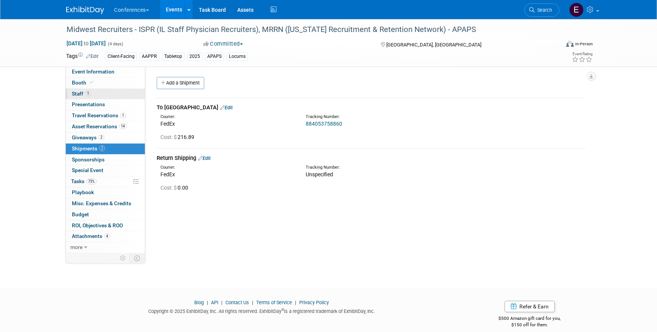
click at [113, 94] on link "1 Staff 1" at bounding box center [105, 94] width 79 height 11
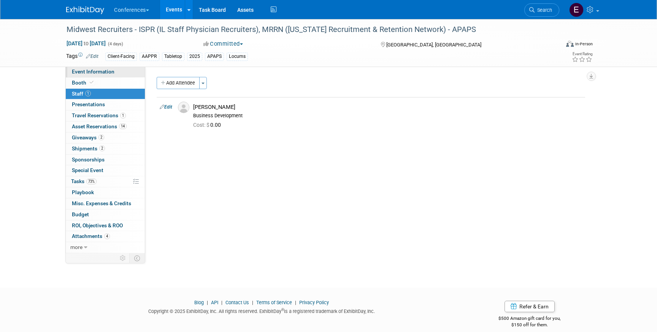
click at [116, 71] on link "Event Information" at bounding box center [105, 72] width 79 height 11
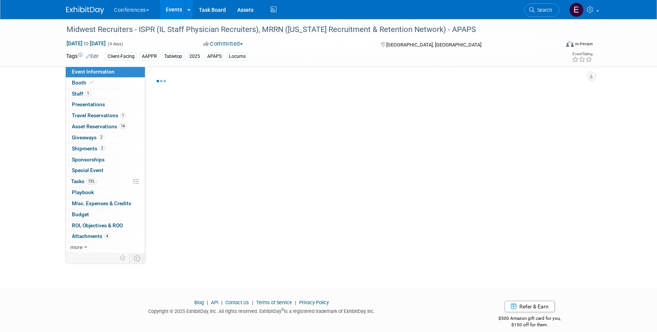
select select "Locums"
select select "Client-facing"
select select "[PERSON_NAME]"
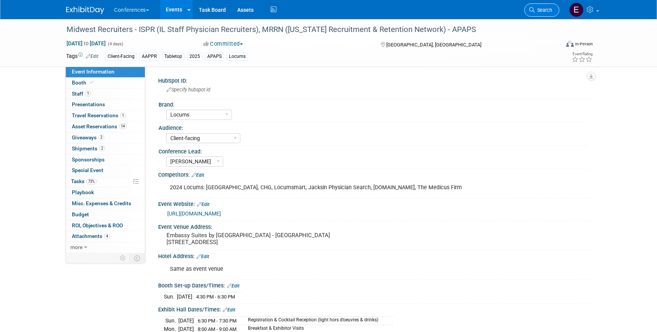
click at [550, 12] on span "Search" at bounding box center [544, 10] width 18 height 6
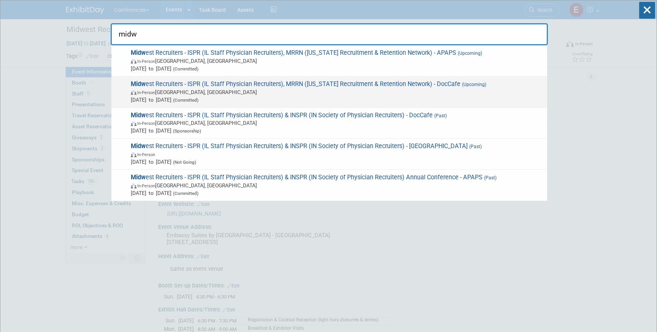
type input "midw"
click at [449, 91] on span "In-Person Grand Rapids, MI" at bounding box center [337, 92] width 413 height 8
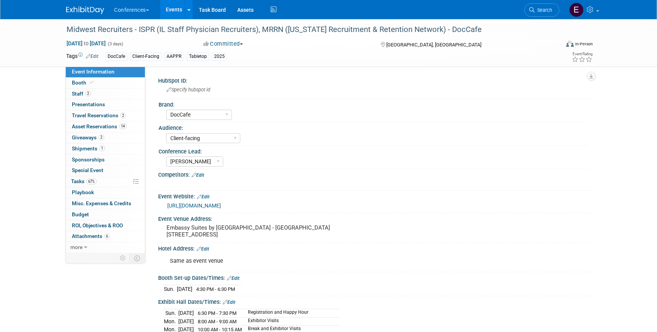
select select "DocCafe"
select select "Client-facing"
select select "[PERSON_NAME]"
click at [88, 148] on span "Shipments 1" at bounding box center [88, 148] width 33 height 6
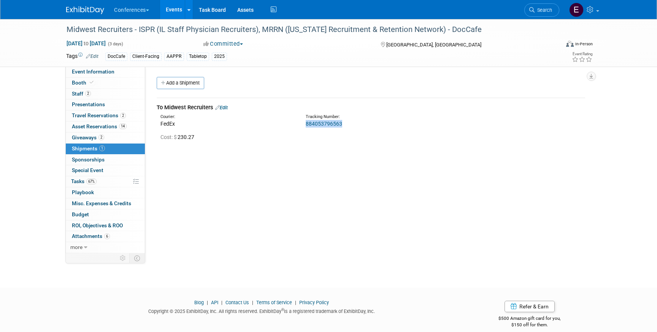
drag, startPoint x: 349, startPoint y: 122, endPoint x: 302, endPoint y: 123, distance: 46.4
click at [302, 122] on div "Tracking Number: 884053796563" at bounding box center [391, 121] width 182 height 14
copy link "884053796563"
click at [315, 124] on link "884053796563" at bounding box center [324, 124] width 37 height 6
click at [115, 182] on link "67% Tasks 67%" at bounding box center [105, 181] width 79 height 11
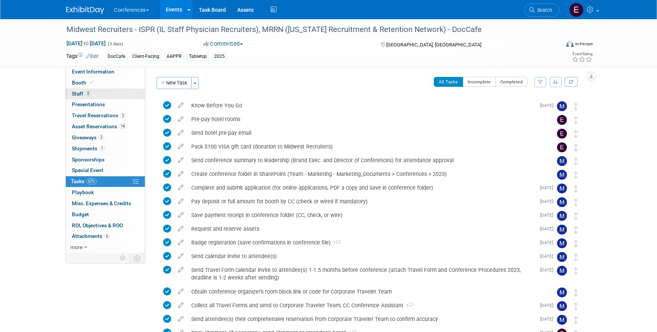
click at [82, 92] on span "Staff 2" at bounding box center [81, 94] width 19 height 6
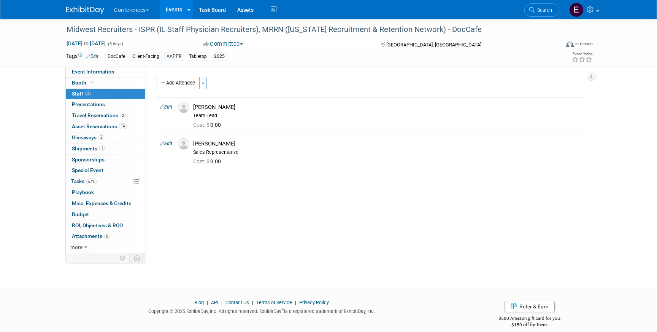
click at [105, 66] on div "Midwest Recruiters - ISPR (IL Staff Physician Recruiters), MRRN (Michigan Recru…" at bounding box center [328, 43] width 536 height 48
click at [106, 70] on span "Event Information" at bounding box center [93, 71] width 43 height 6
select select "DocCafe"
select select "Client-facing"
select select "[PERSON_NAME]"
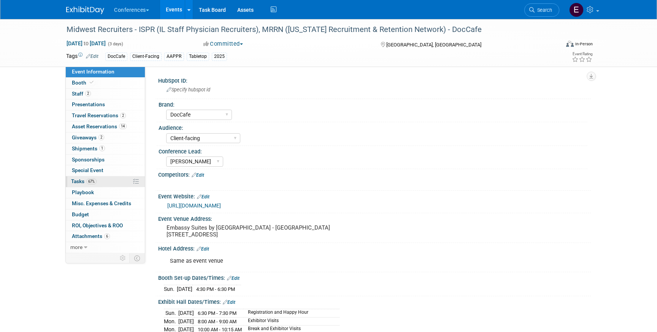
click at [92, 179] on span "67%" at bounding box center [91, 181] width 10 height 6
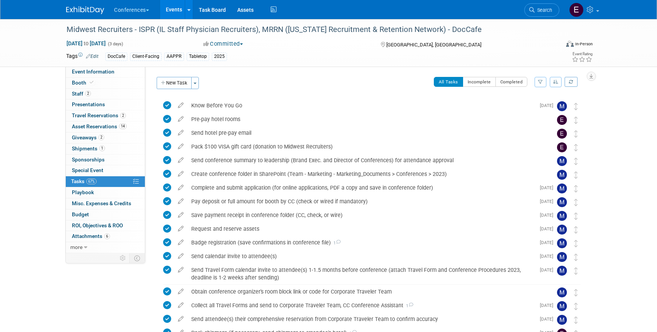
scroll to position [191, 0]
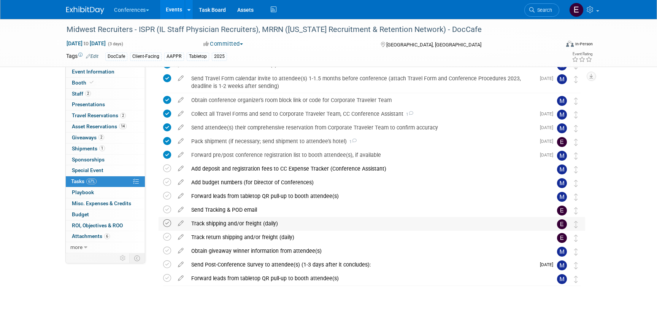
click at [166, 222] on icon at bounding box center [167, 223] width 8 height 8
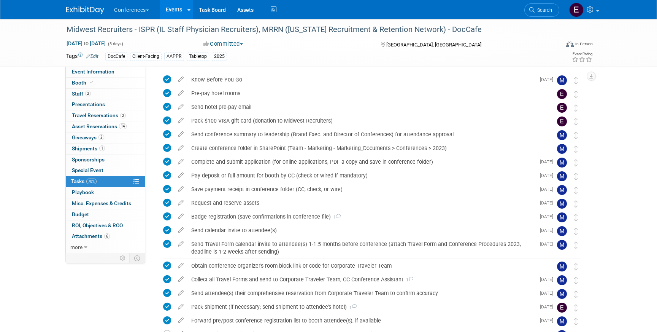
scroll to position [23, 0]
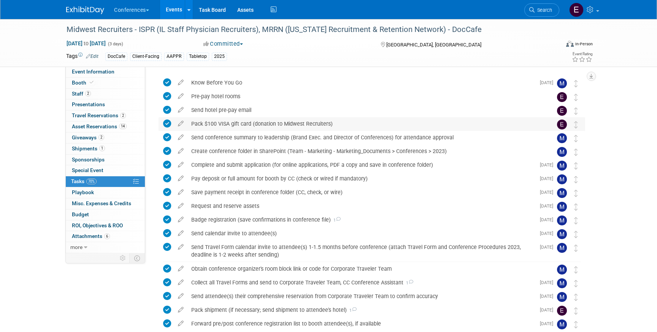
click at [239, 118] on div "Pack $100 VISA gift card (donation to Midwest Recruiters)" at bounding box center [365, 123] width 355 height 13
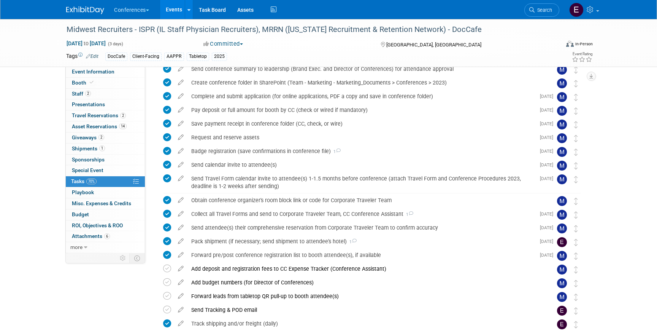
scroll to position [247, 0]
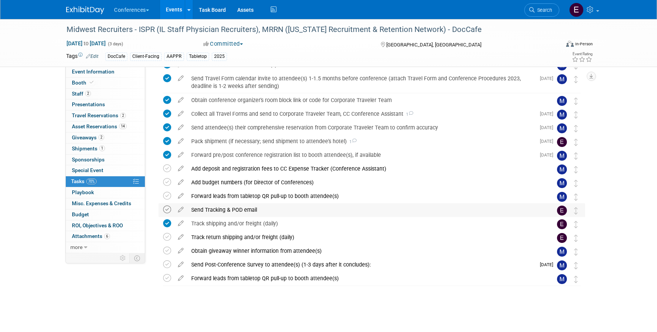
click at [168, 210] on icon at bounding box center [167, 209] width 8 height 8
click at [551, 8] on span "Search" at bounding box center [544, 10] width 18 height 6
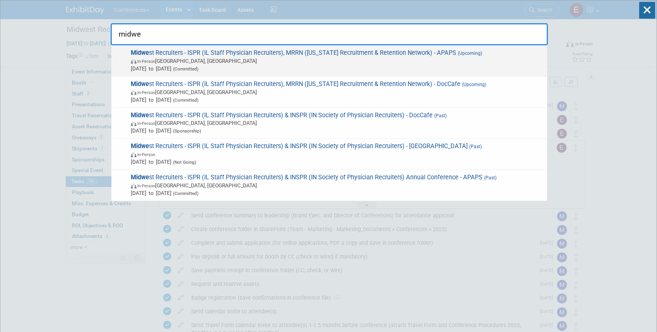
type input "midwe"
click at [388, 60] on span "In-Person Grand Rapids, MI" at bounding box center [337, 61] width 413 height 8
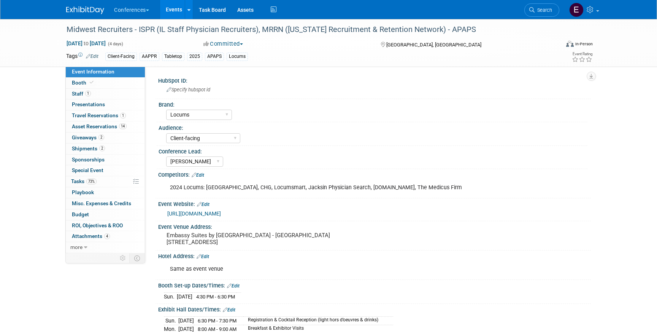
select select "Locums"
select select "Client-facing"
select select "[PERSON_NAME]"
click at [106, 180] on link "73% Tasks 73%" at bounding box center [105, 181] width 79 height 11
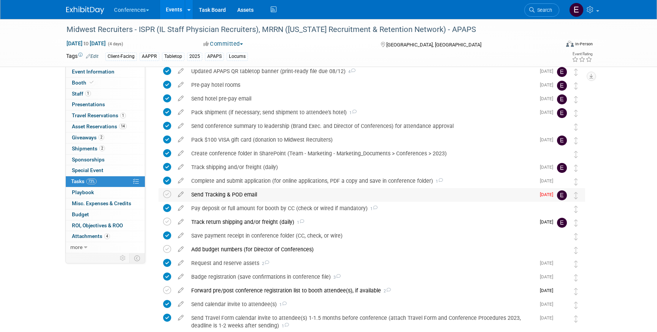
scroll to position [64, 0]
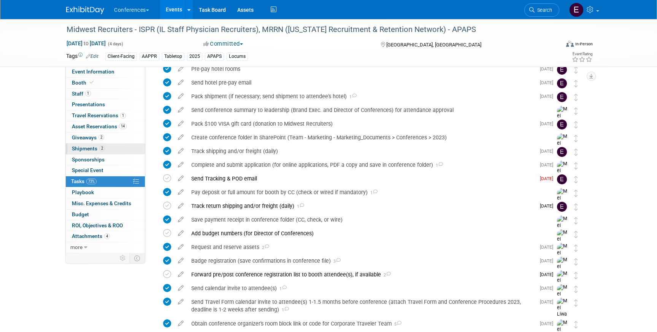
click at [108, 143] on link "2 Shipments 2" at bounding box center [105, 148] width 79 height 11
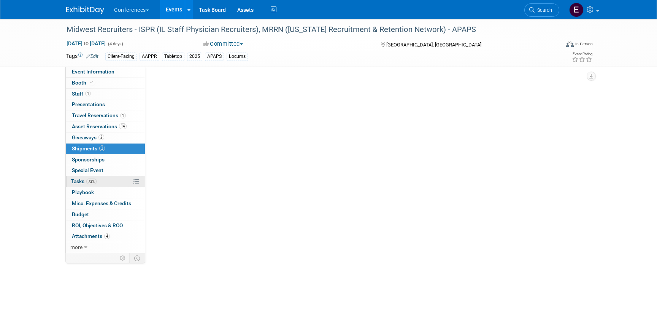
scroll to position [0, 0]
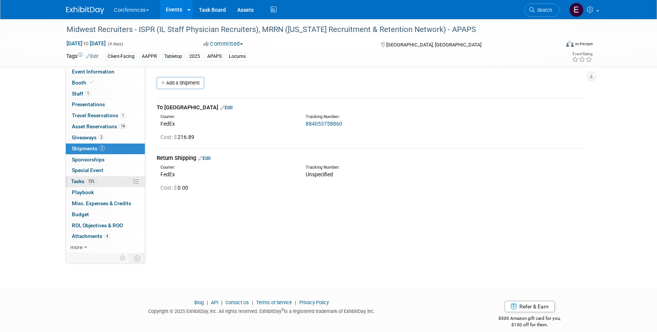
click at [108, 181] on link "73% Tasks 73%" at bounding box center [105, 181] width 79 height 11
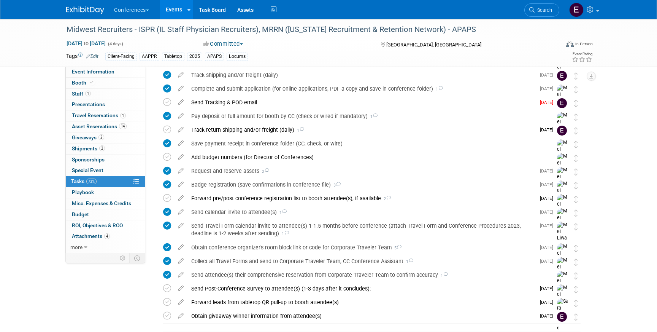
scroll to position [130, 0]
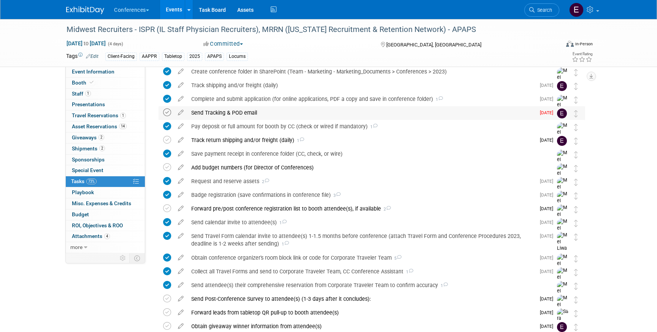
click at [168, 110] on icon at bounding box center [167, 112] width 8 height 8
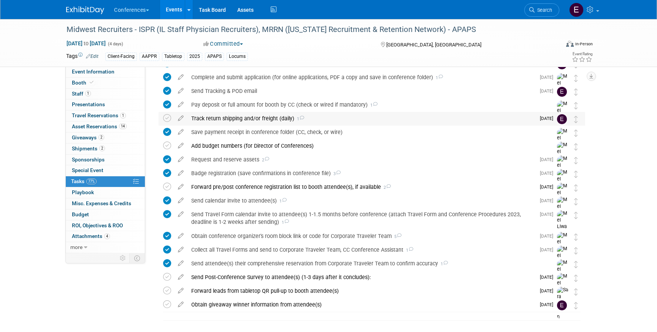
scroll to position [178, 0]
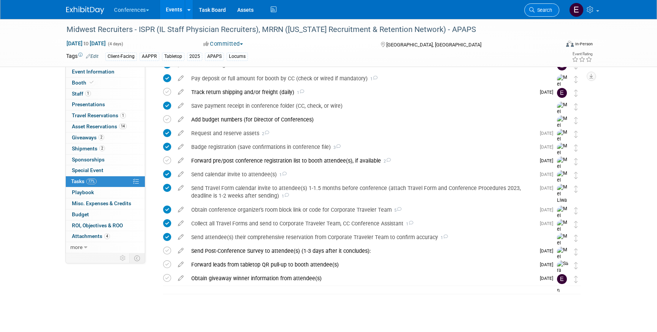
click at [537, 7] on link "Search" at bounding box center [542, 9] width 35 height 13
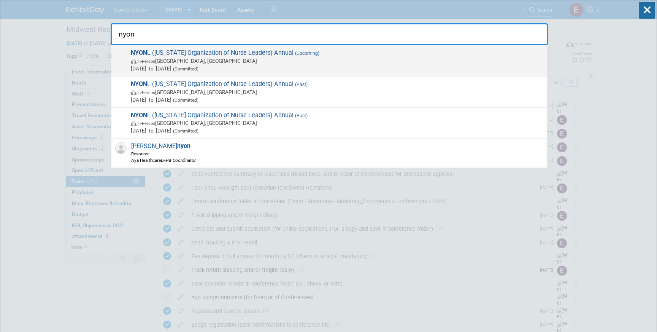
type input "nyon"
click at [284, 51] on span "NYON L ([US_STATE] Organization of Nurse Leaders) Annual (Upcoming) In-Person […" at bounding box center [336, 60] width 415 height 23
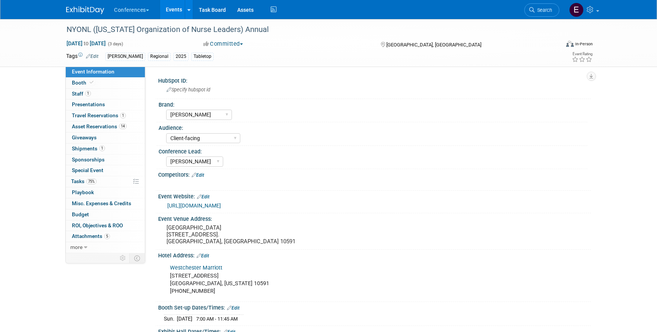
select select "[PERSON_NAME]"
select select "Client-facing"
select select "[PERSON_NAME]"
click at [111, 71] on span "Event Information" at bounding box center [93, 71] width 43 height 6
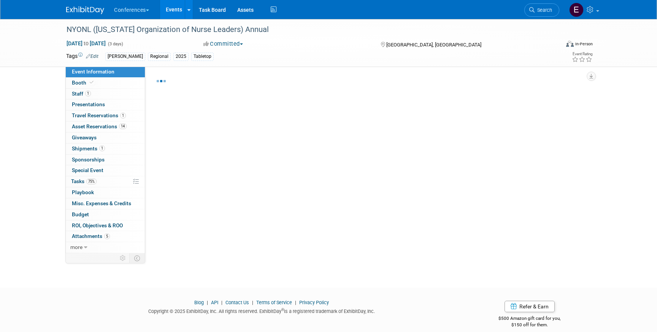
select select "[PERSON_NAME]"
select select "Client-facing"
select select "[PERSON_NAME]"
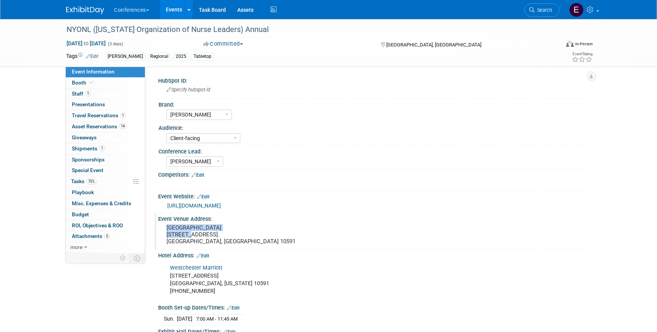
drag, startPoint x: 167, startPoint y: 228, endPoint x: 238, endPoint y: 228, distance: 71.5
click at [238, 228] on pre "[GEOGRAPHIC_DATA] [STREET_ADDRESS]. [GEOGRAPHIC_DATA], [GEOGRAPHIC_DATA] 10591" at bounding box center [249, 234] width 164 height 21
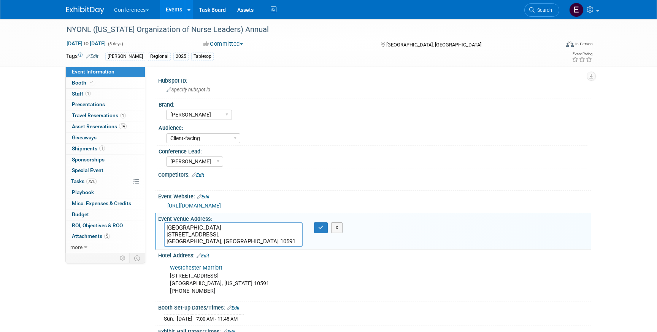
drag, startPoint x: 238, startPoint y: 228, endPoint x: 146, endPoint y: 228, distance: 91.7
click at [146, 228] on div "HubSpot ID: Specify hubspot id Brand: Aya Bespoke Corporate [PERSON_NAME] DocCa…" at bounding box center [368, 160] width 446 height 186
click at [103, 178] on link "75% Tasks 75%" at bounding box center [105, 181] width 79 height 11
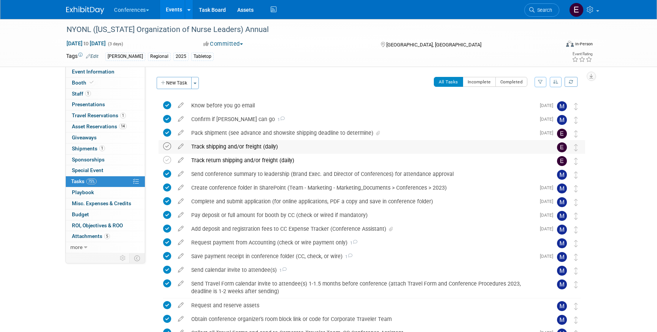
click at [166, 144] on icon at bounding box center [167, 146] width 8 height 8
click at [258, 131] on div "Pack shipment (see advance and showsite shipping deadline to determine)" at bounding box center [362, 132] width 348 height 13
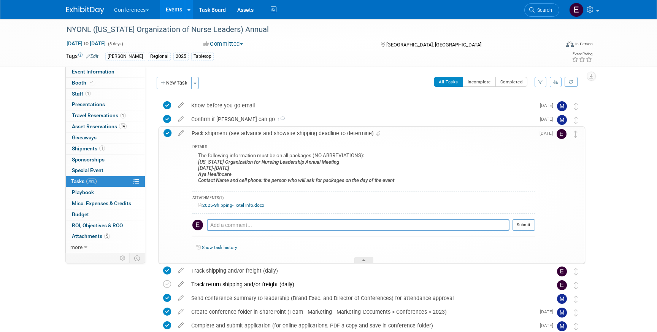
click at [239, 203] on link "2025-Shipping-Hotel Info.docx" at bounding box center [231, 204] width 66 height 5
click at [75, 148] on span "Shipments 1" at bounding box center [88, 148] width 33 height 6
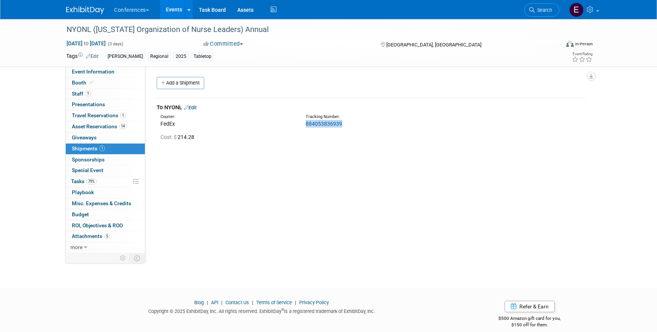
drag, startPoint x: 348, startPoint y: 125, endPoint x: 302, endPoint y: 124, distance: 46.1
click at [302, 124] on div "Tracking Number: 884053836939" at bounding box center [391, 121] width 182 height 14
copy link "884053836939"
click at [330, 121] on link "884053836939" at bounding box center [324, 124] width 37 height 6
click at [116, 116] on span "Travel Reservations 1" at bounding box center [99, 115] width 54 height 6
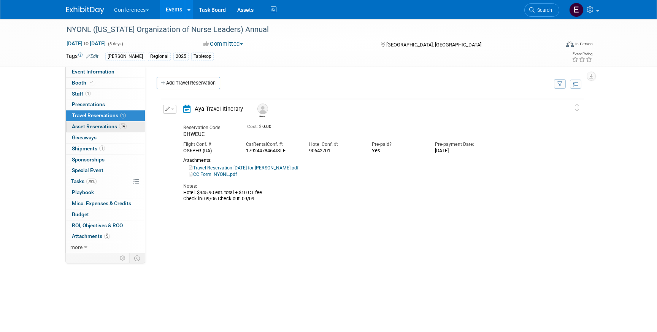
click at [111, 128] on span "Asset Reservations 14" at bounding box center [99, 126] width 55 height 6
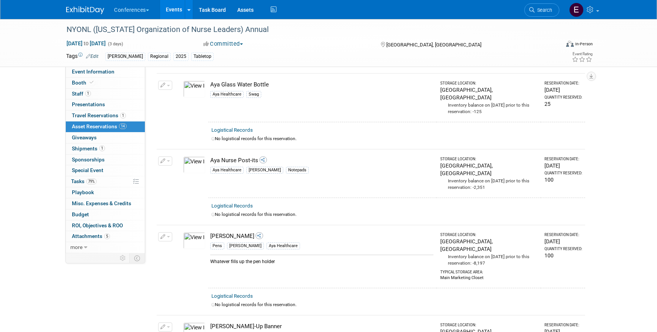
scroll to position [255, 0]
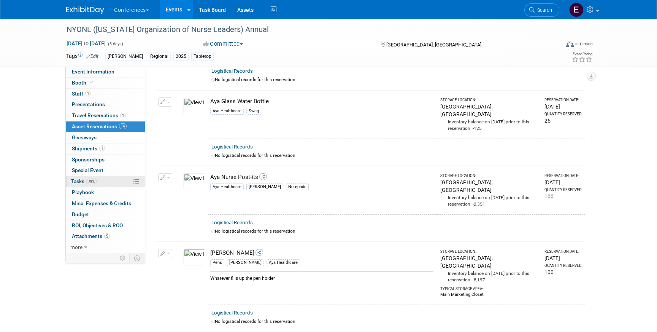
click at [107, 177] on link "79% Tasks 79%" at bounding box center [105, 181] width 79 height 11
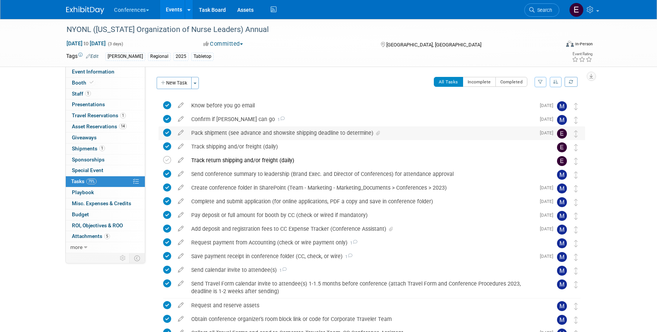
click at [273, 131] on div "Pack shipment (see advance and showsite shipping deadline to determine)" at bounding box center [362, 132] width 348 height 13
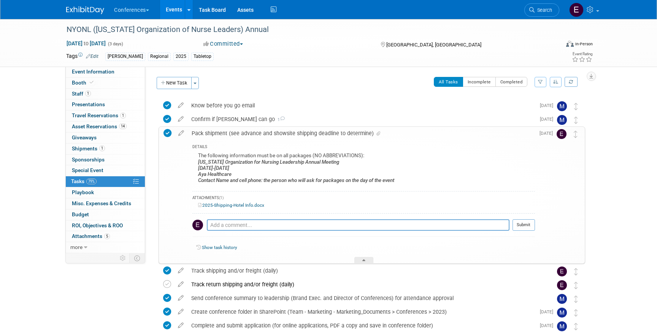
click at [228, 206] on link "2025-Shipping-Hotel Info.docx" at bounding box center [231, 204] width 66 height 5
click at [88, 94] on span "1" at bounding box center [88, 94] width 6 height 6
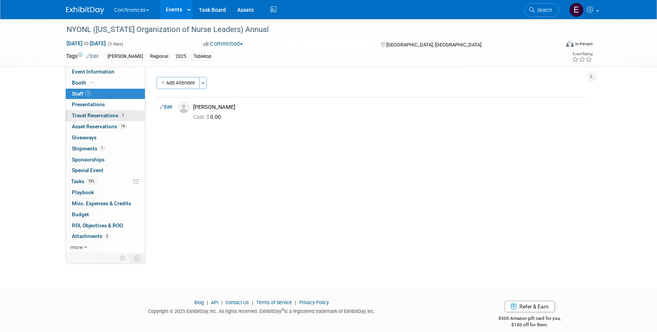
click at [99, 119] on link "1 Travel Reservations 1" at bounding box center [105, 115] width 79 height 11
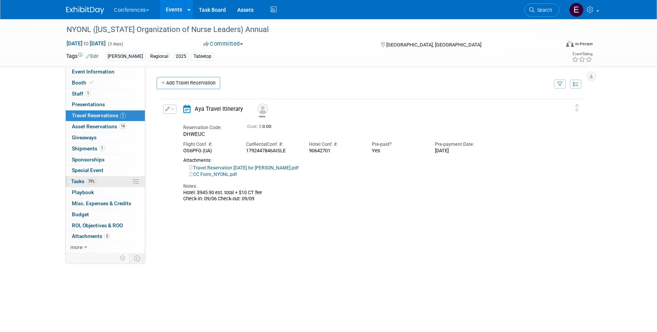
click at [115, 181] on link "79% Tasks 79%" at bounding box center [105, 181] width 79 height 11
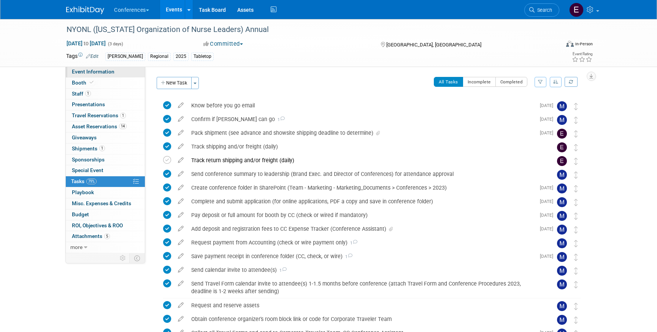
click at [86, 75] on link "Event Information" at bounding box center [105, 72] width 79 height 11
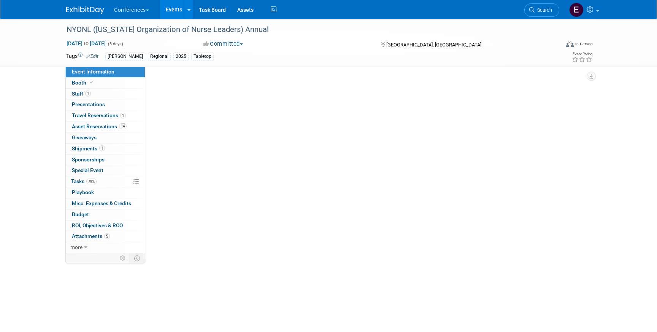
select select "[PERSON_NAME]"
select select "Client-facing"
select select "[PERSON_NAME]"
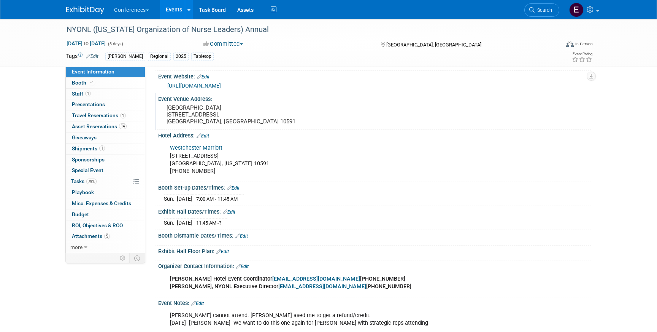
scroll to position [152, 0]
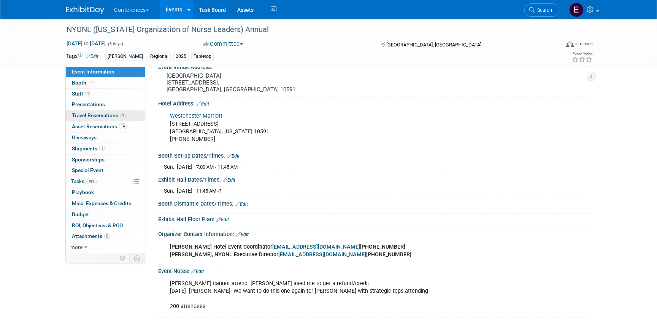
click at [115, 120] on link "1 Travel Reservations 1" at bounding box center [105, 115] width 79 height 11
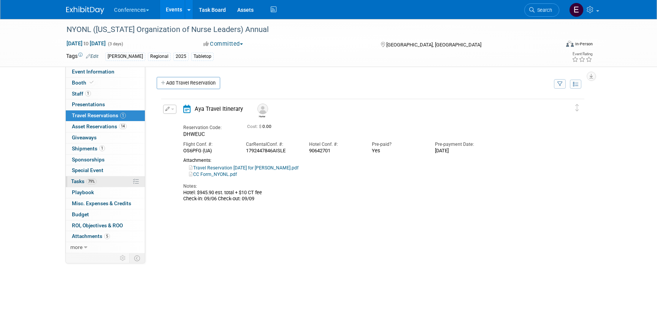
click at [124, 184] on link "79% Tasks 79%" at bounding box center [105, 181] width 79 height 11
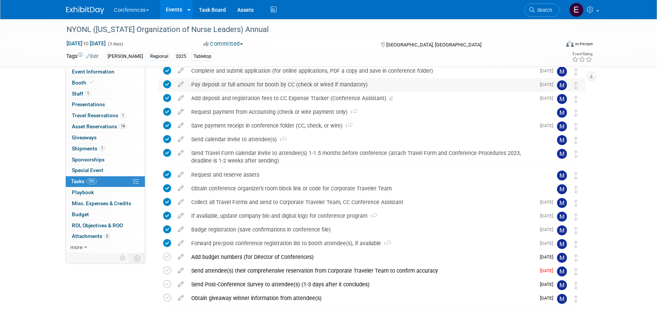
scroll to position [150, 0]
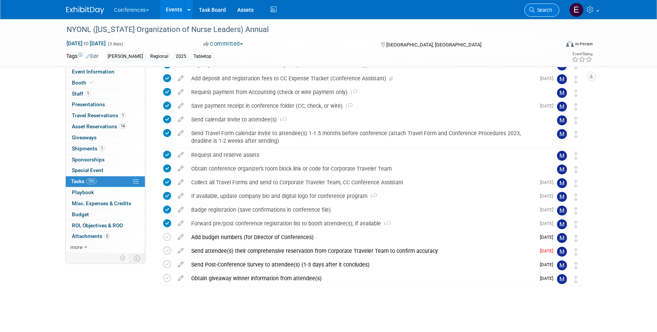
click at [536, 12] on span "Search" at bounding box center [544, 10] width 18 height 6
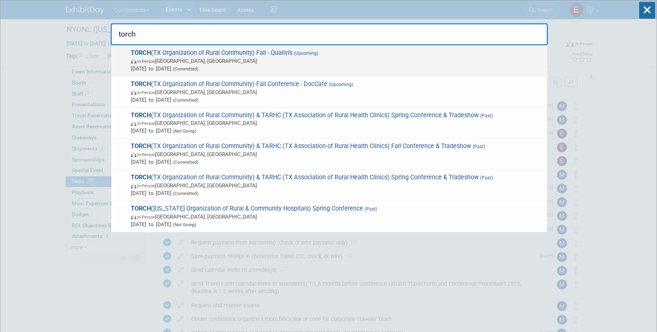
type input "torch"
click at [302, 69] on span "Sep 8, 2025 to Sep 11, 2025 (Committed)" at bounding box center [337, 69] width 413 height 8
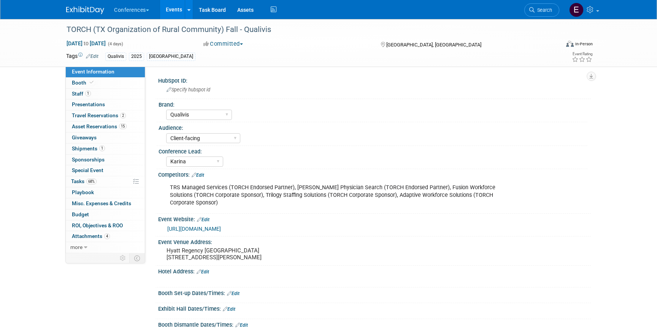
select select "Qualivis"
select select "Client-facing"
select select "Karina"
click at [100, 178] on link "68% Tasks 68%" at bounding box center [105, 181] width 79 height 11
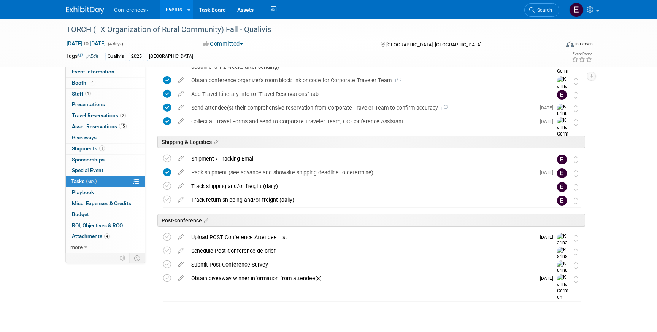
scroll to position [314, 0]
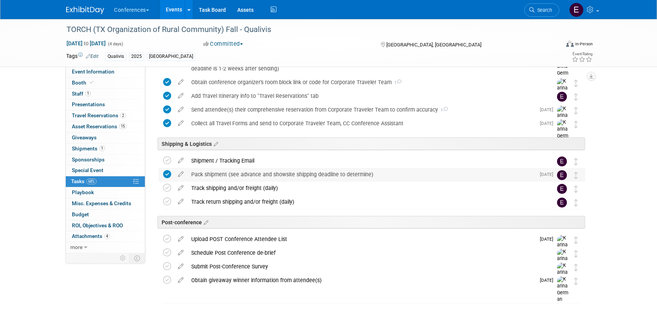
click at [220, 175] on div "Pack shipment (see advance and showsite shipping deadline to determine)" at bounding box center [362, 174] width 348 height 13
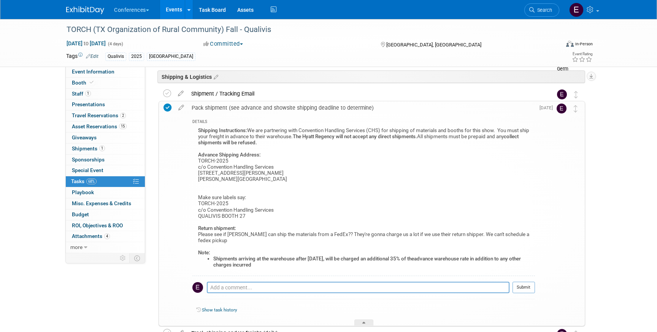
scroll to position [384, 0]
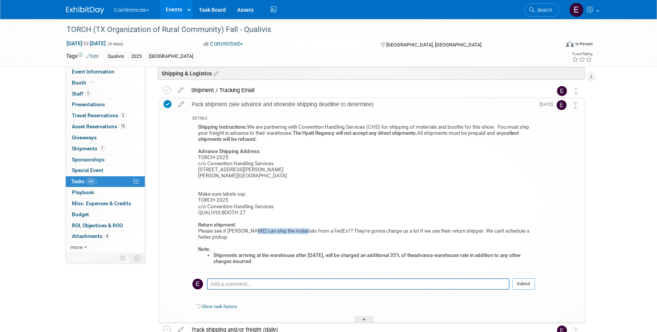
drag, startPoint x: 252, startPoint y: 230, endPoint x: 301, endPoint y: 231, distance: 48.3
click at [301, 231] on div "Shipping Instructions: We are partnering with Convention Handling Services (CHS…" at bounding box center [364, 197] width 343 height 150
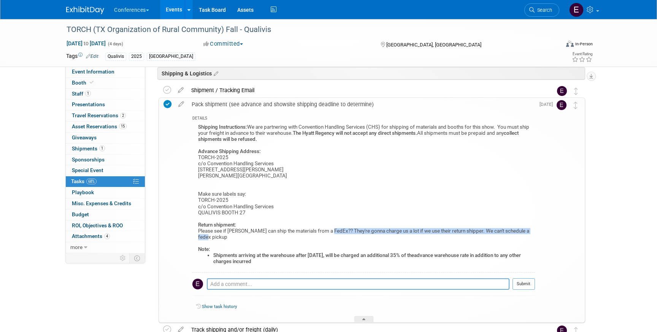
drag, startPoint x: 330, startPoint y: 230, endPoint x: 466, endPoint y: 237, distance: 136.0
click at [466, 237] on div "Shipping Instructions: We are partnering with Convention Handling Services (CHS…" at bounding box center [364, 197] width 343 height 150
copy div "They're gonna charge us a lot if we use their return shipper. We can't schedule…"
click at [96, 75] on span "Event Information" at bounding box center [93, 71] width 43 height 6
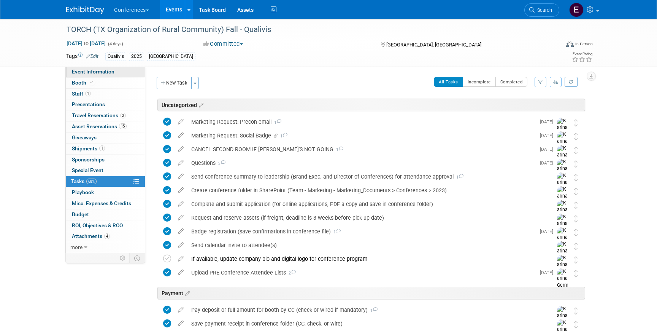
select select "Qualivis"
select select "Client-facing"
select select "Karina"
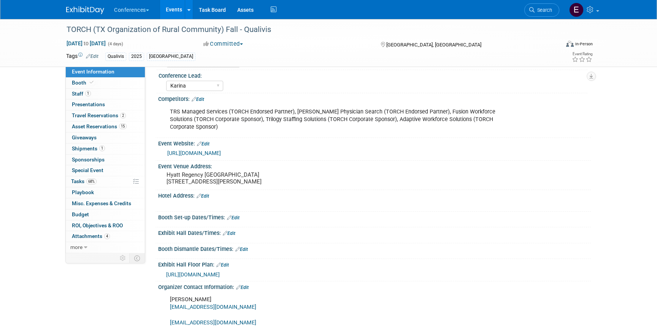
scroll to position [89, 0]
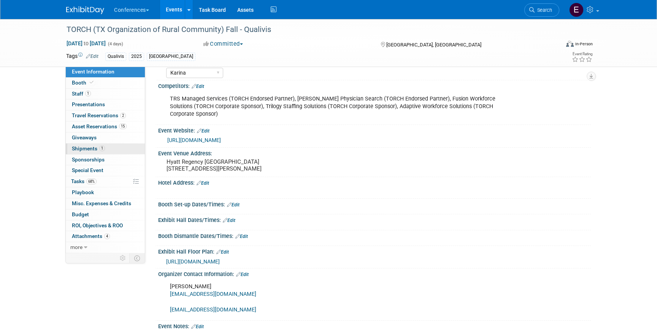
click at [88, 148] on span "Shipments 1" at bounding box center [88, 148] width 33 height 6
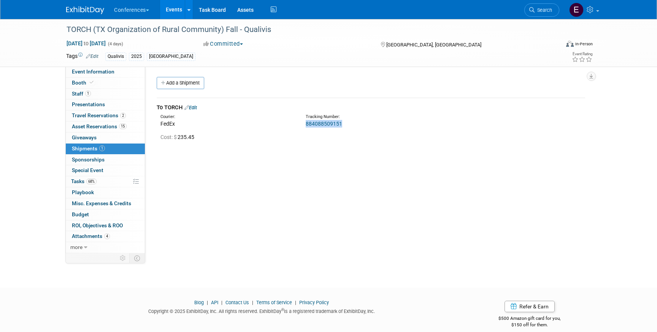
drag, startPoint x: 344, startPoint y: 123, endPoint x: 301, endPoint y: 124, distance: 42.6
click at [301, 124] on div "Tracking Number: 884088509151" at bounding box center [391, 121] width 182 height 14
copy link "884088509151"
click at [334, 123] on link "884088509151" at bounding box center [324, 124] width 37 height 6
click at [102, 126] on span "Asset Reservations 15" at bounding box center [99, 126] width 55 height 6
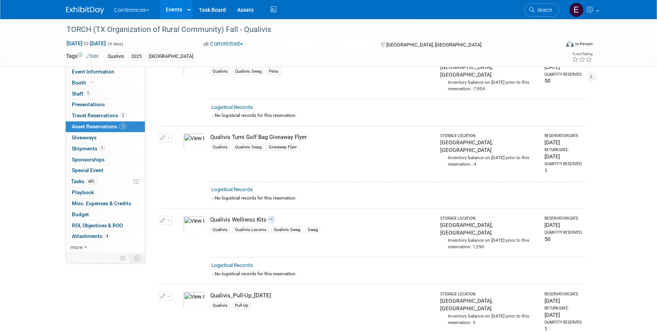
scroll to position [974, 0]
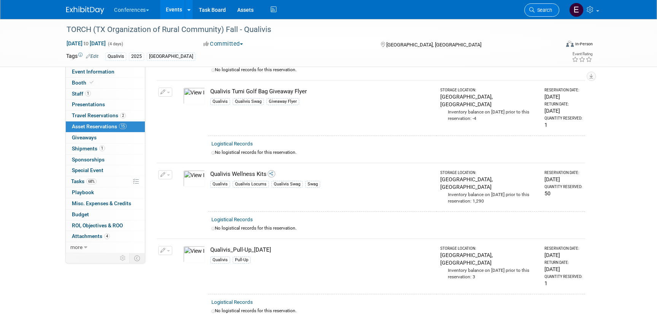
click at [544, 8] on span "Search" at bounding box center [544, 10] width 18 height 6
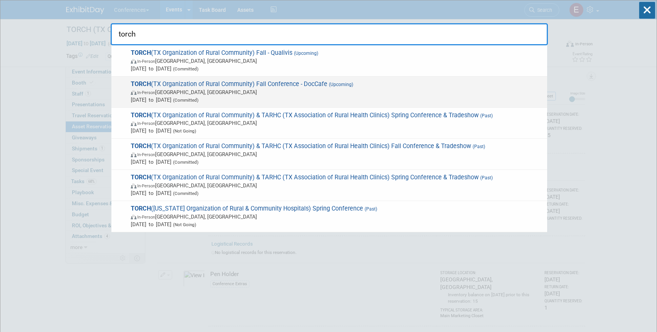
type input "torch"
click at [353, 89] on span "In-Person Austin, TX" at bounding box center [337, 92] width 413 height 8
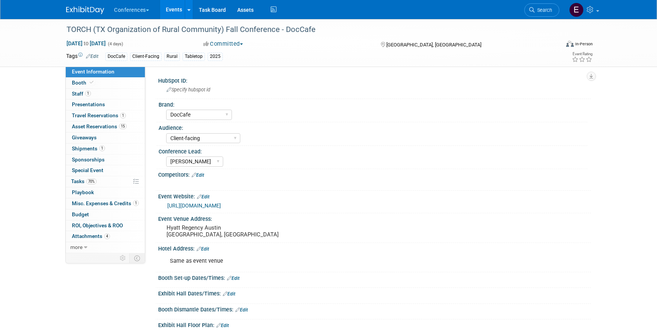
select select "DocCafe"
select select "Client-facing"
select select "[PERSON_NAME]"
click at [100, 96] on link "1 Staff 1" at bounding box center [105, 94] width 79 height 11
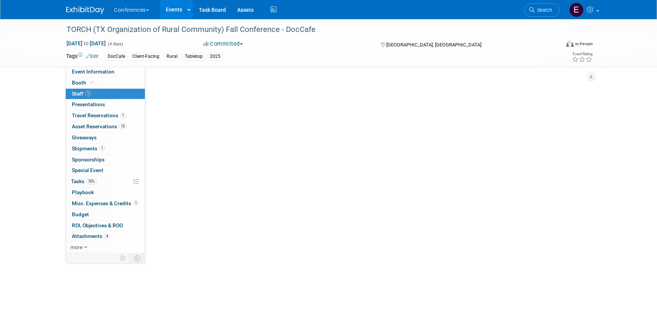
click at [100, 96] on link "1 Staff 1" at bounding box center [105, 94] width 79 height 11
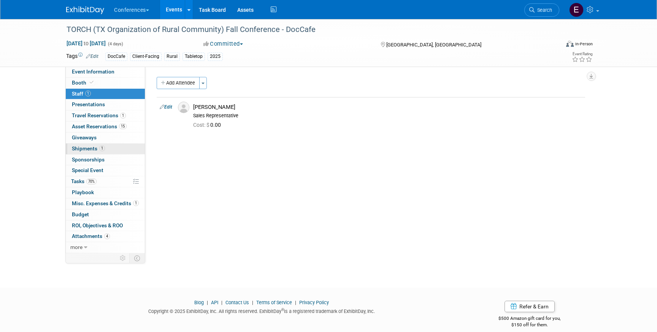
click at [88, 150] on span "Shipments 1" at bounding box center [88, 148] width 33 height 6
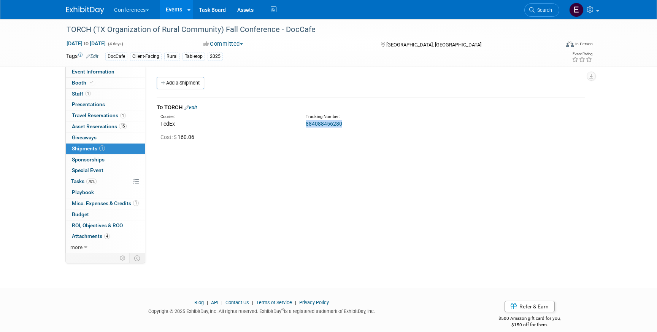
drag, startPoint x: 343, startPoint y: 125, endPoint x: 304, endPoint y: 125, distance: 39.6
click at [304, 125] on div "Tracking Number: 884088456280" at bounding box center [391, 121] width 182 height 14
copy link "884088456280"
click at [314, 123] on link "884088456280" at bounding box center [324, 124] width 37 height 6
click at [83, 120] on link "1 Travel Reservations 1" at bounding box center [105, 115] width 79 height 11
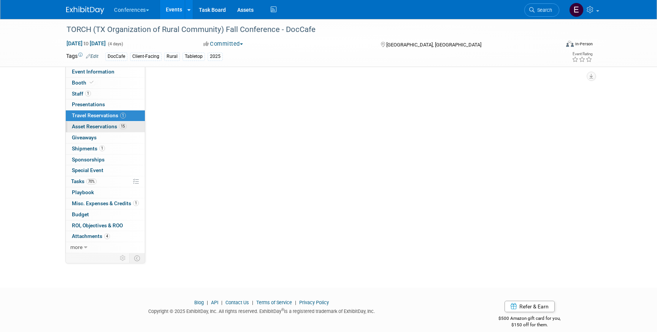
click at [83, 125] on span "Asset Reservations 15" at bounding box center [99, 126] width 55 height 6
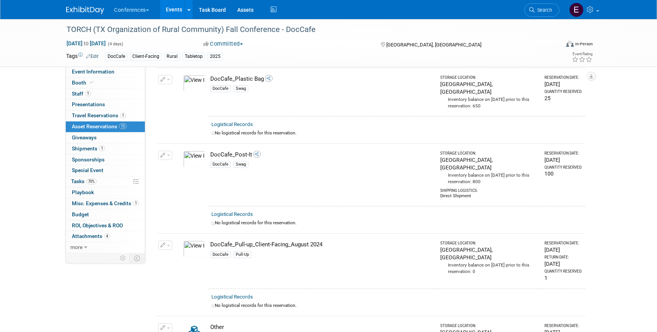
scroll to position [903, 0]
click at [90, 152] on link "1 Shipments 1" at bounding box center [105, 148] width 79 height 11
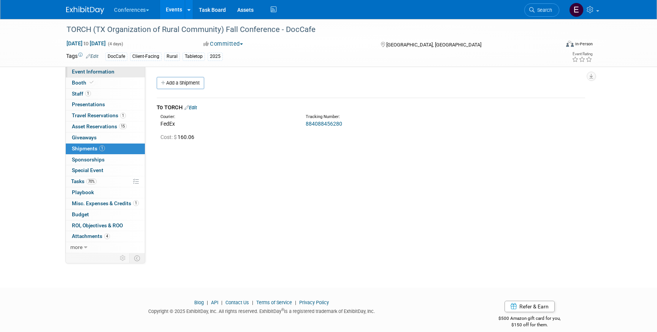
click at [110, 75] on span "Event Information" at bounding box center [93, 71] width 43 height 6
select select "DocCafe"
select select "Client-facing"
select select "[PERSON_NAME]"
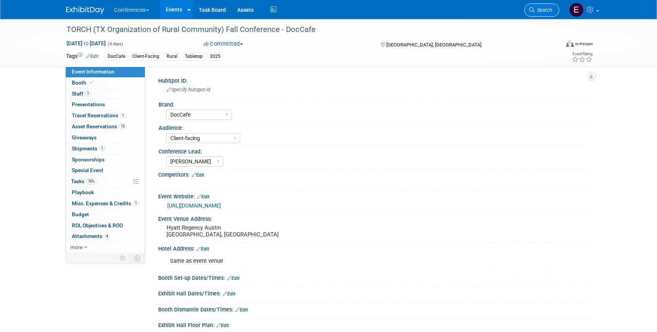
click at [533, 4] on link "Search" at bounding box center [542, 9] width 35 height 13
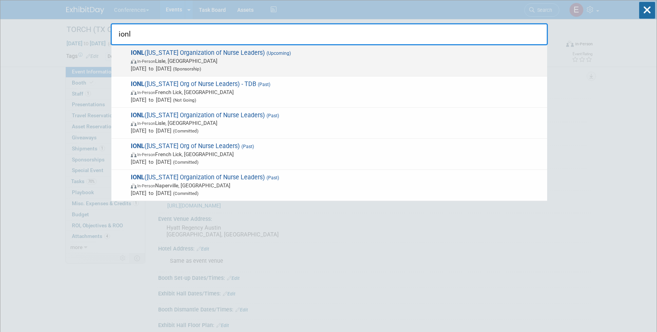
type input "ionl"
click at [234, 60] on span "In-Person Lisle, IL" at bounding box center [337, 61] width 413 height 8
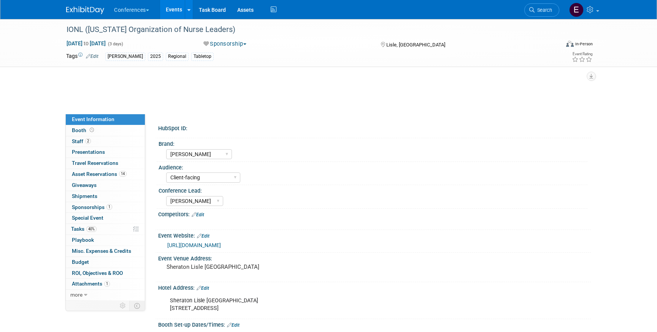
select select "[PERSON_NAME]"
select select "Client-facing"
select select "[PERSON_NAME]"
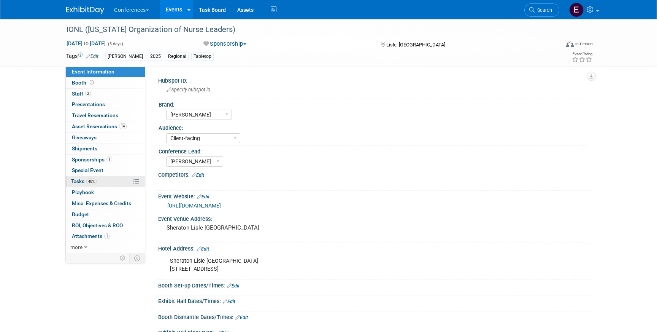
click at [79, 183] on span "Tasks 40%" at bounding box center [83, 181] width 25 height 6
